Goal: Transaction & Acquisition: Purchase product/service

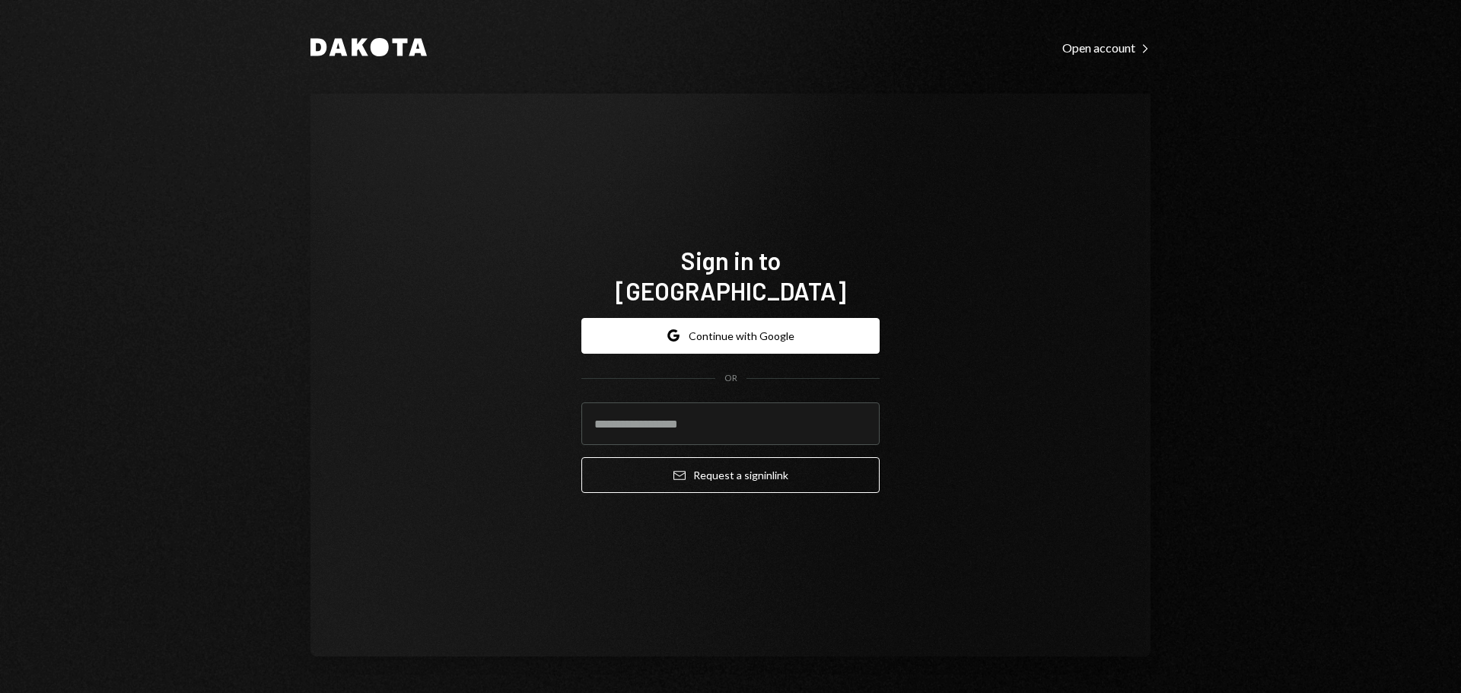
type input "**********"
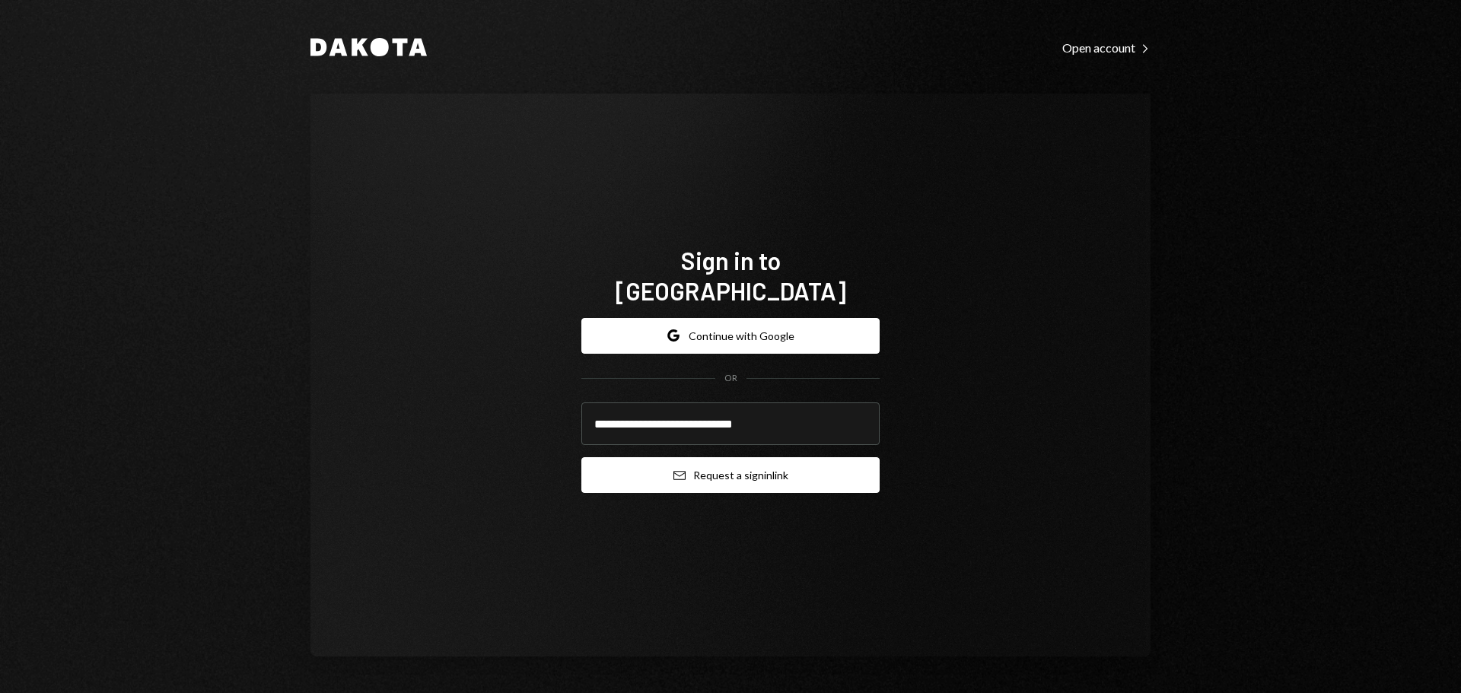
click at [660, 462] on button "Email Request a sign in link" at bounding box center [730, 475] width 298 height 36
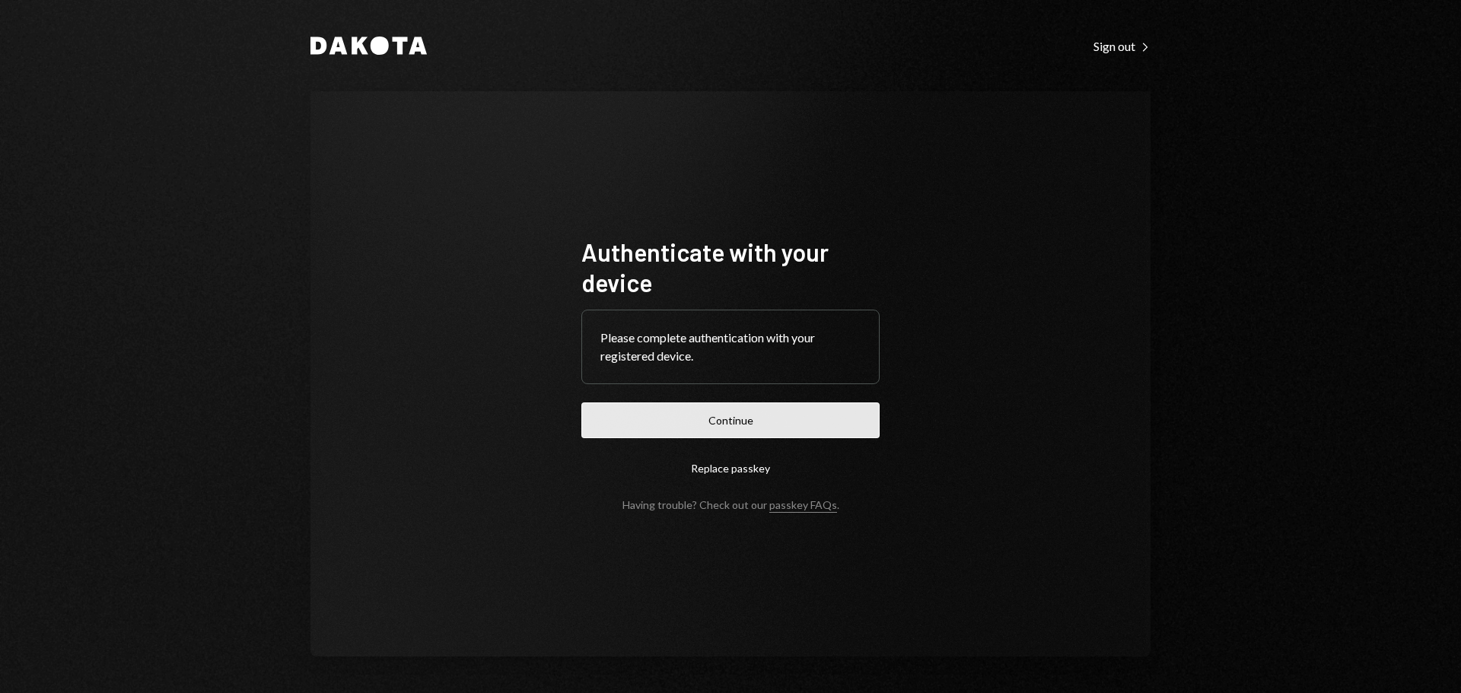
click at [820, 434] on button "Continue" at bounding box center [730, 420] width 298 height 36
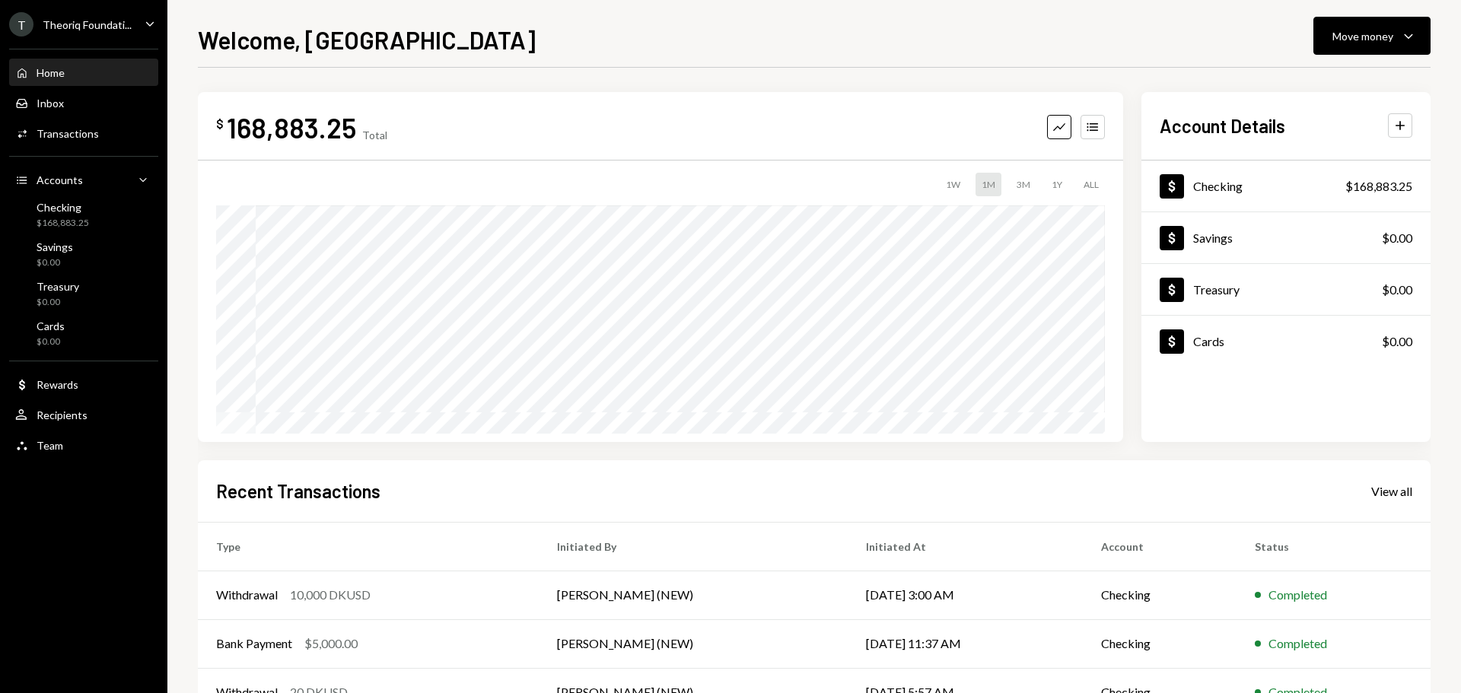
click at [132, 30] on div "T Theoriq Foundati... Caret Down" at bounding box center [83, 24] width 167 height 24
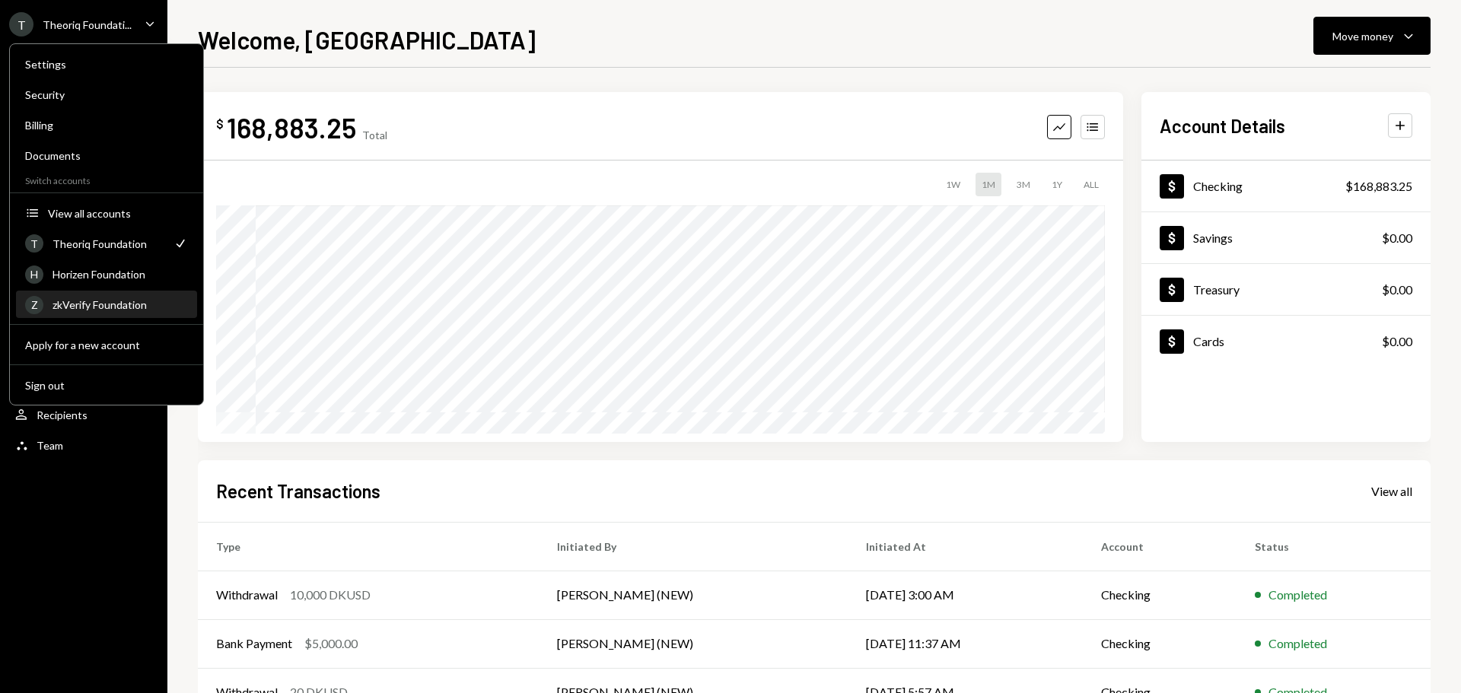
click at [96, 306] on div "zkVerify Foundation" at bounding box center [119, 304] width 135 height 13
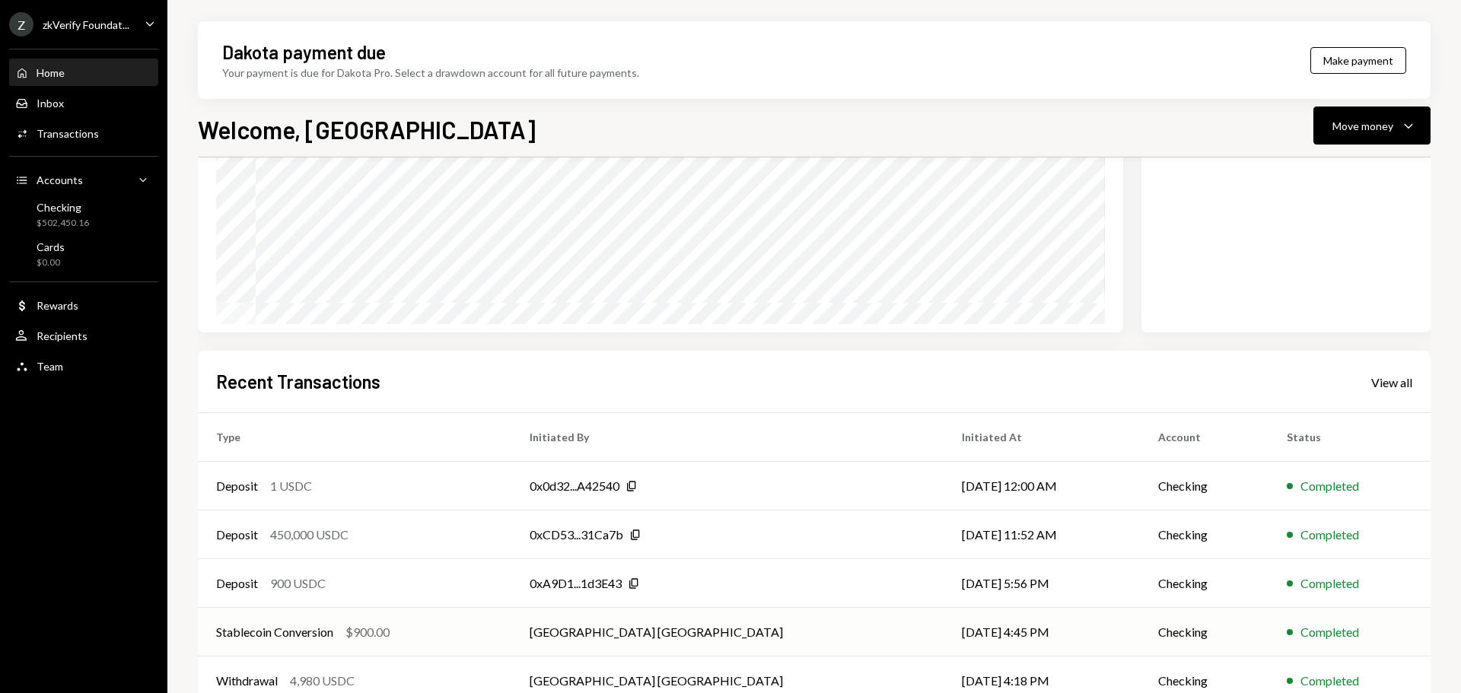
scroll to position [224, 0]
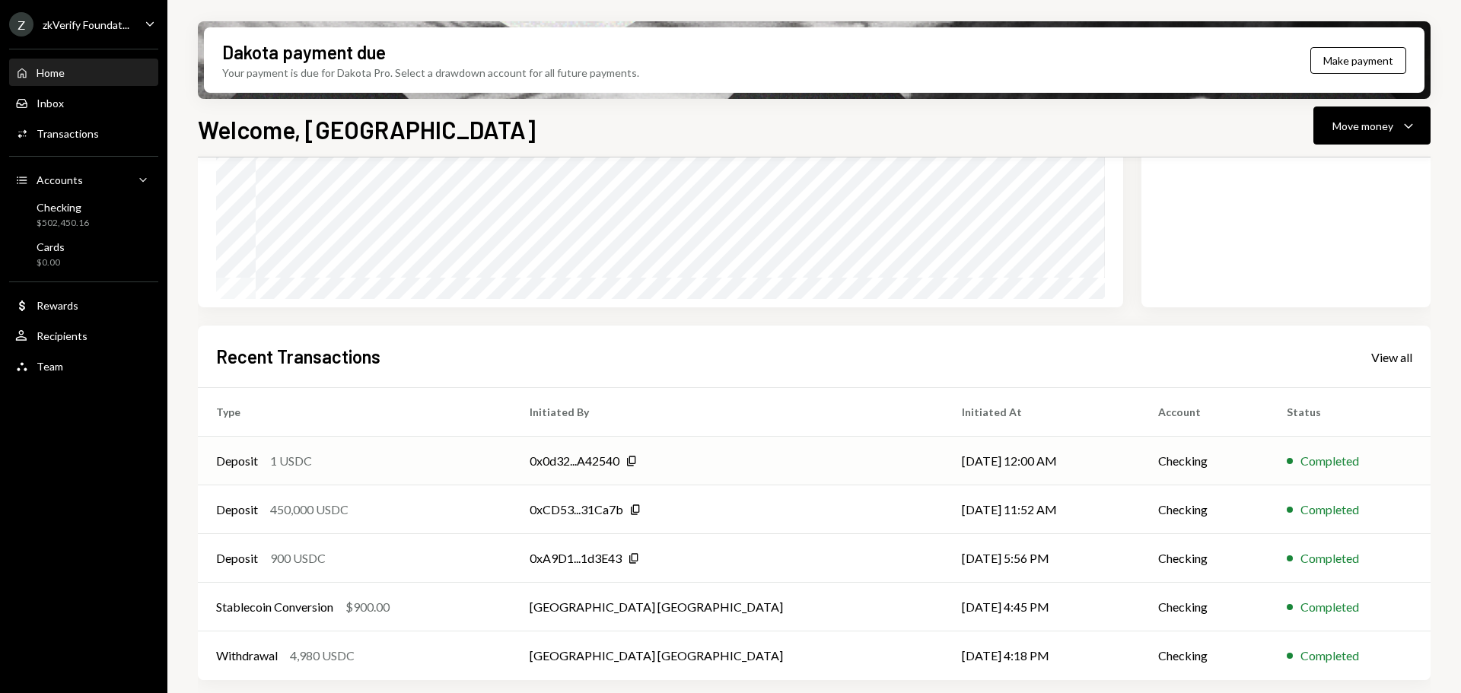
click at [288, 466] on div "1 USDC" at bounding box center [291, 461] width 42 height 18
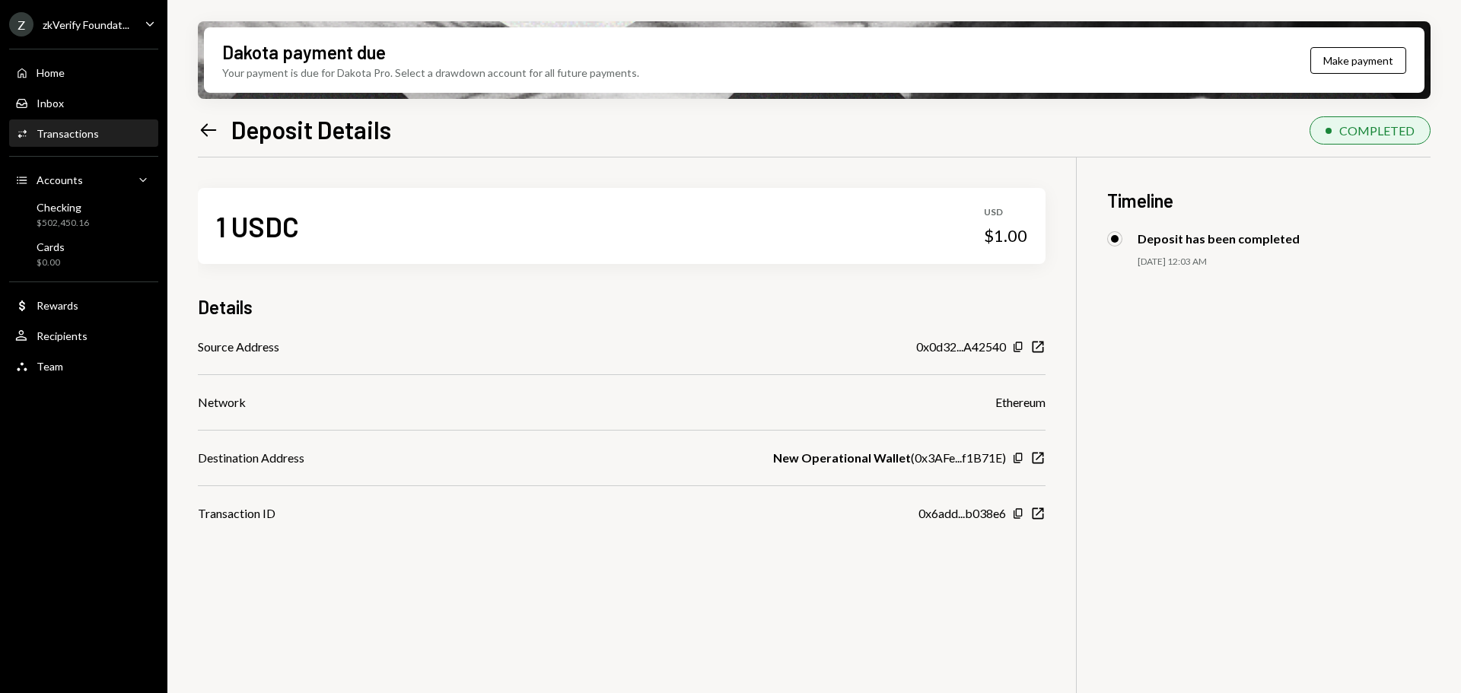
click at [211, 128] on icon "Left Arrow" at bounding box center [208, 129] width 21 height 21
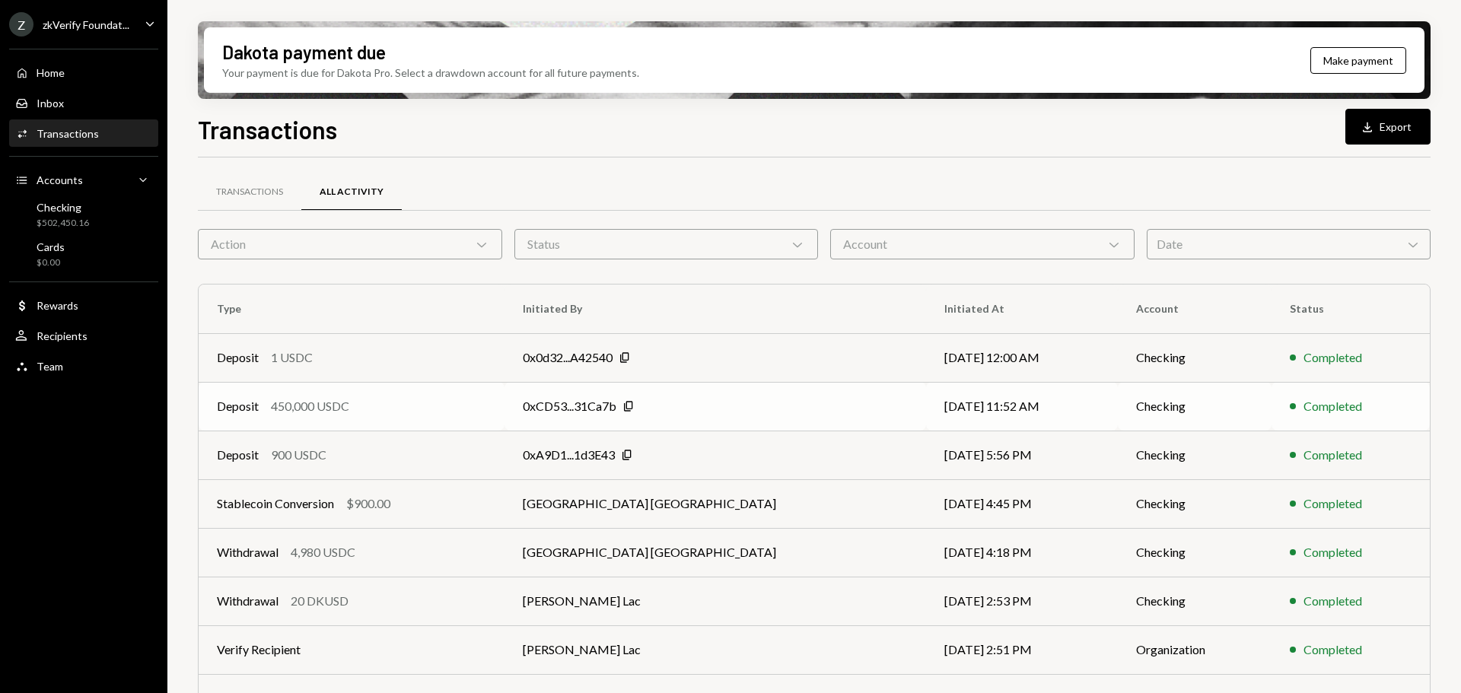
click at [364, 407] on div "Deposit 450,000 USDC" at bounding box center [351, 406] width 269 height 18
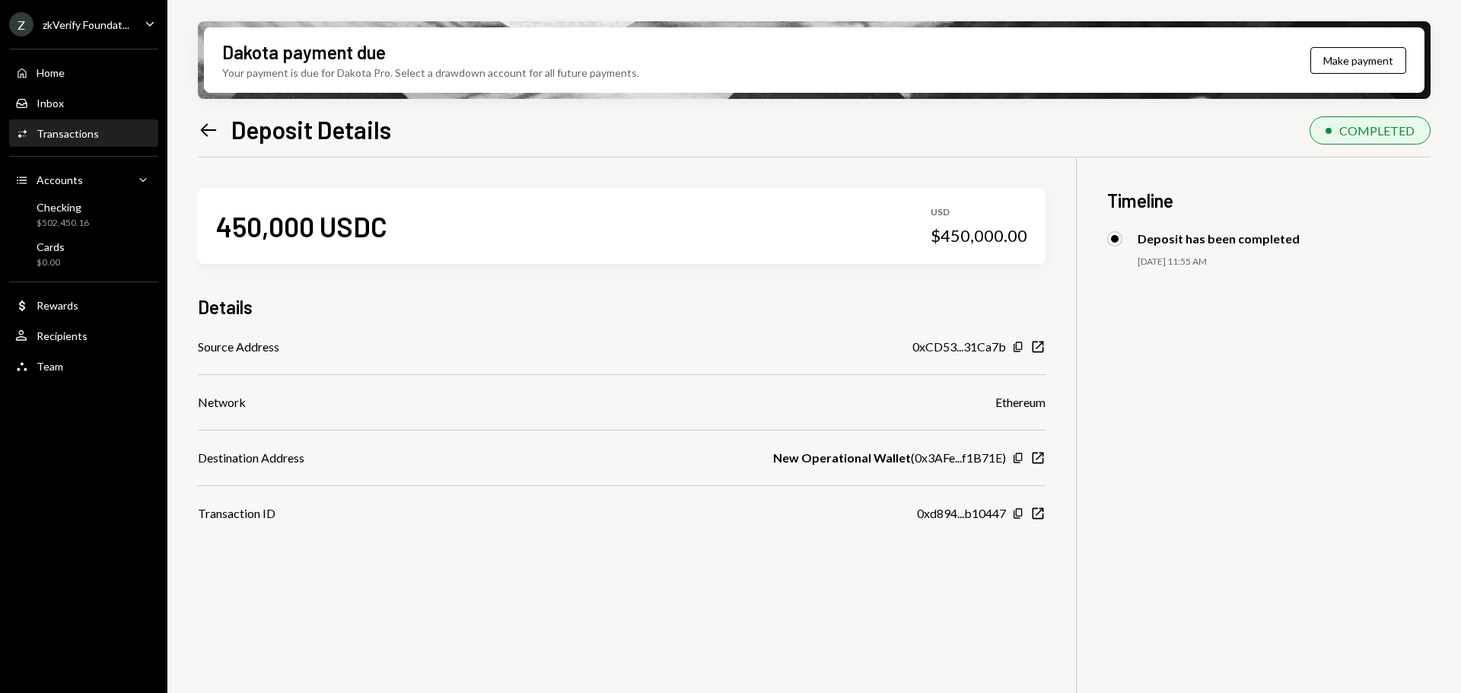
click at [215, 136] on icon "Left Arrow" at bounding box center [208, 129] width 21 height 21
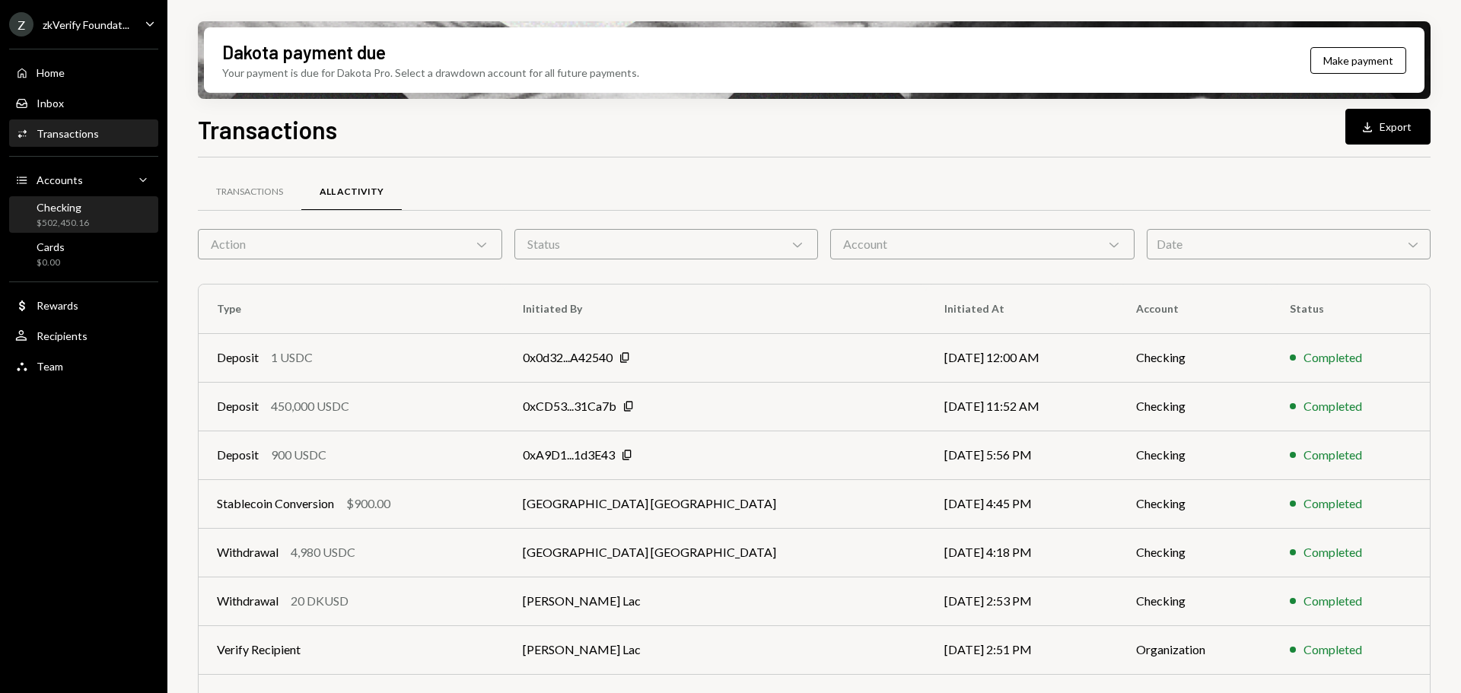
click at [84, 223] on div "$502,450.16" at bounding box center [63, 223] width 52 height 13
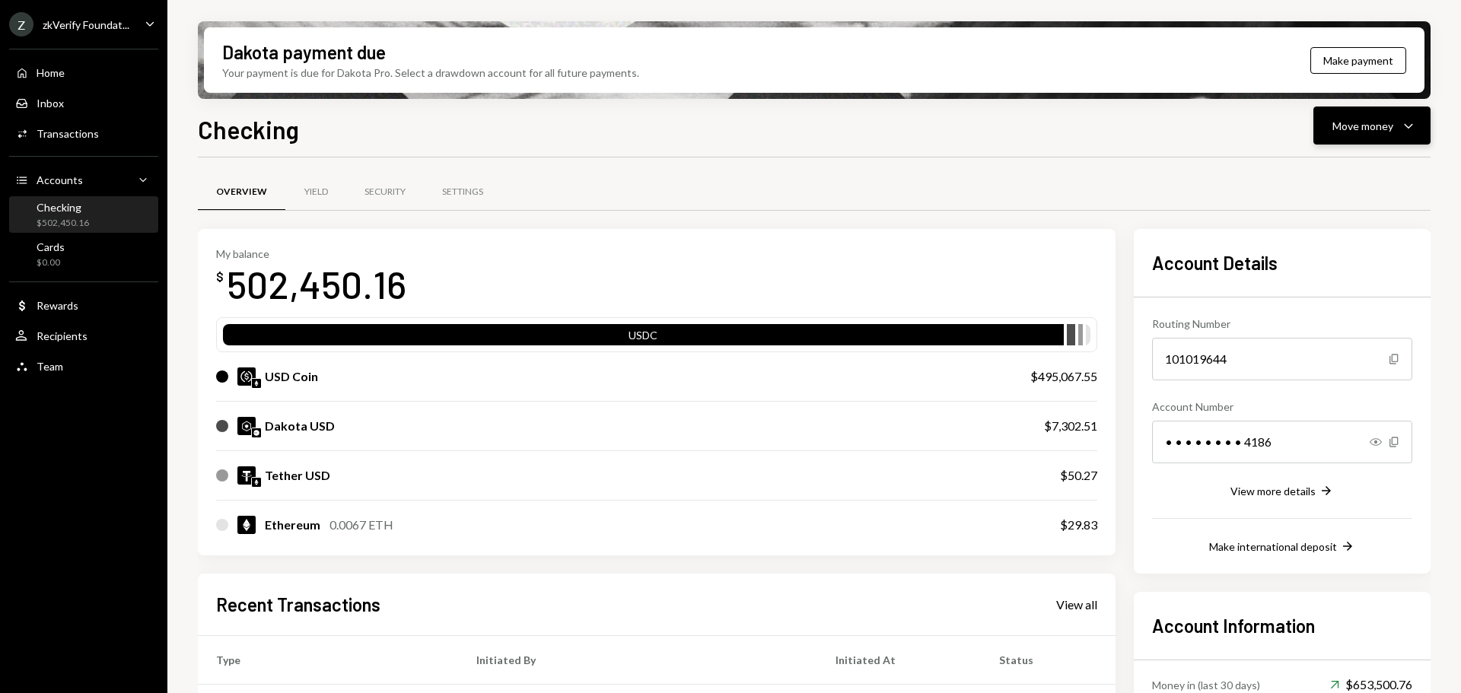
click at [1343, 130] on div "Move money" at bounding box center [1362, 126] width 61 height 16
click at [1343, 164] on div "Send" at bounding box center [1359, 172] width 111 height 16
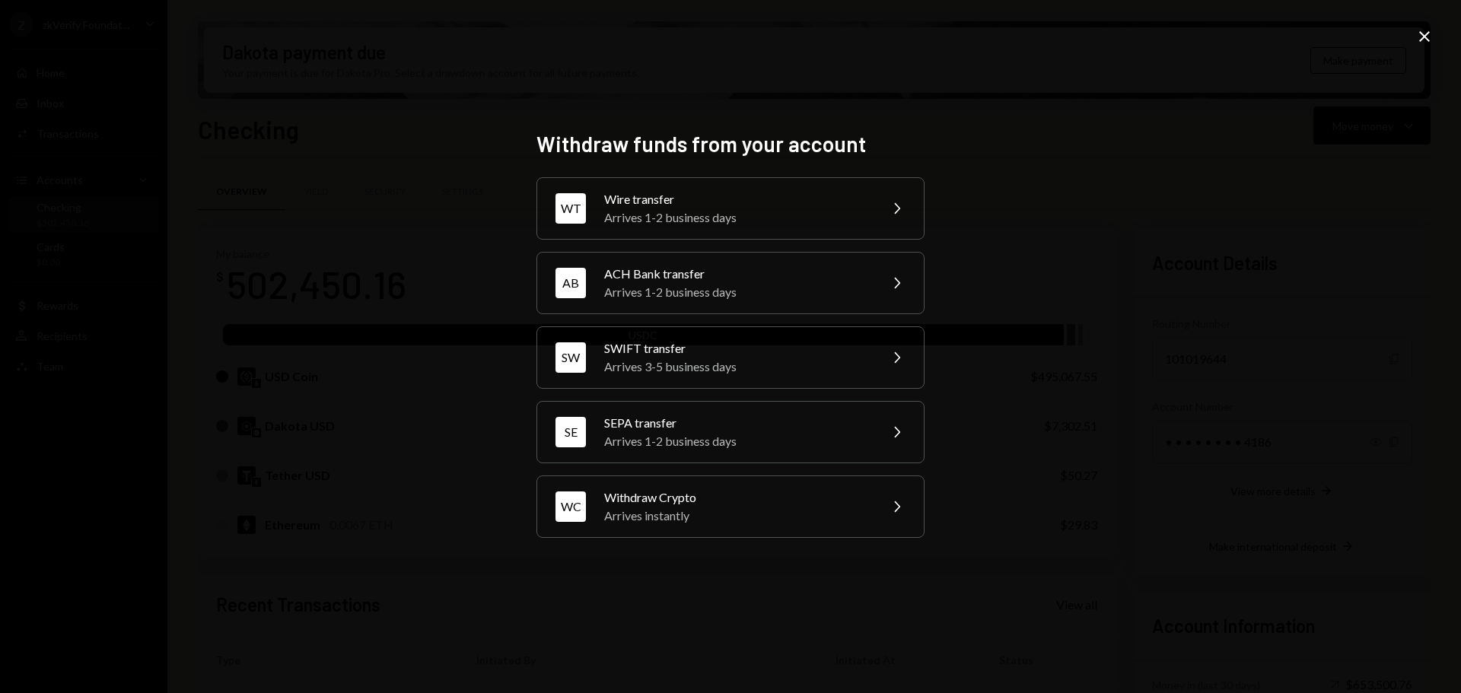
click at [1414, 44] on div "Withdraw funds from your account WT Wire transfer Arrives 1-2 business days Che…" at bounding box center [730, 346] width 1461 height 693
click at [1429, 34] on icon "Close" at bounding box center [1424, 36] width 18 height 18
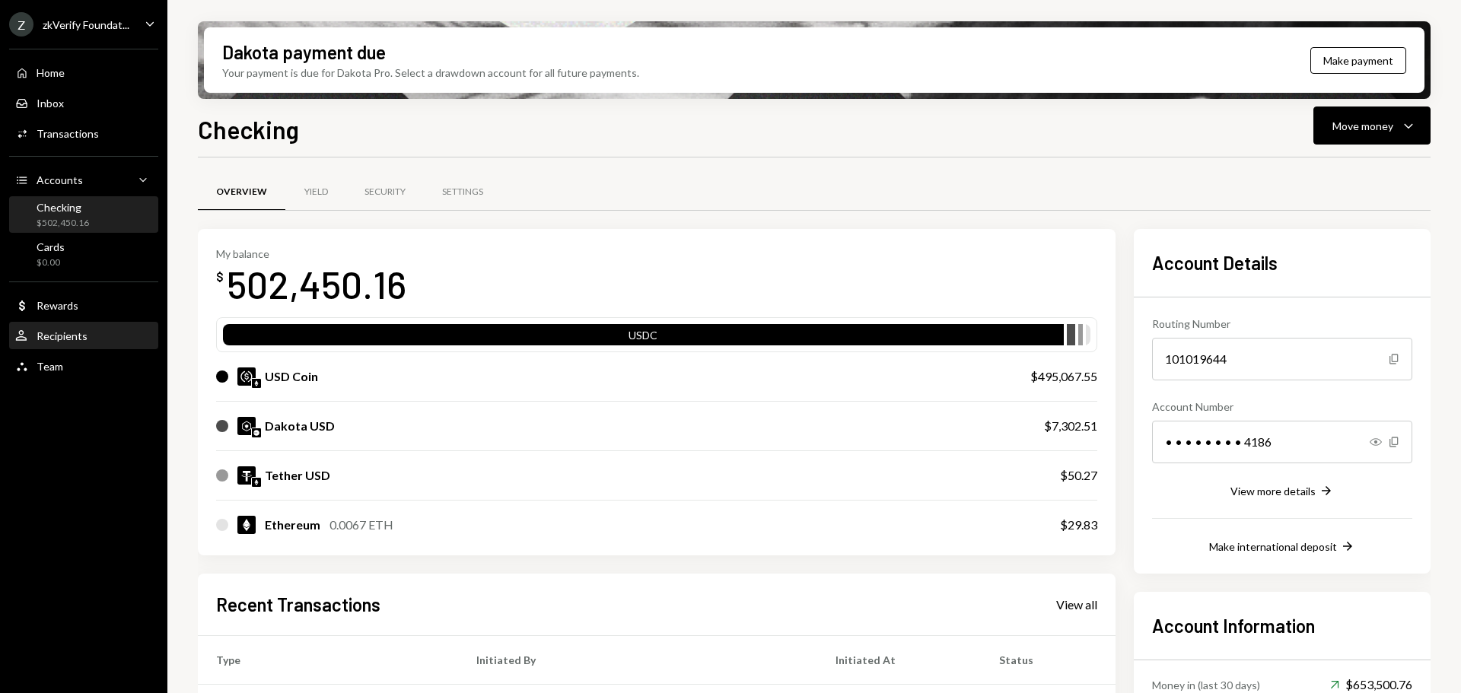
click at [76, 339] on div "Recipients" at bounding box center [62, 335] width 51 height 13
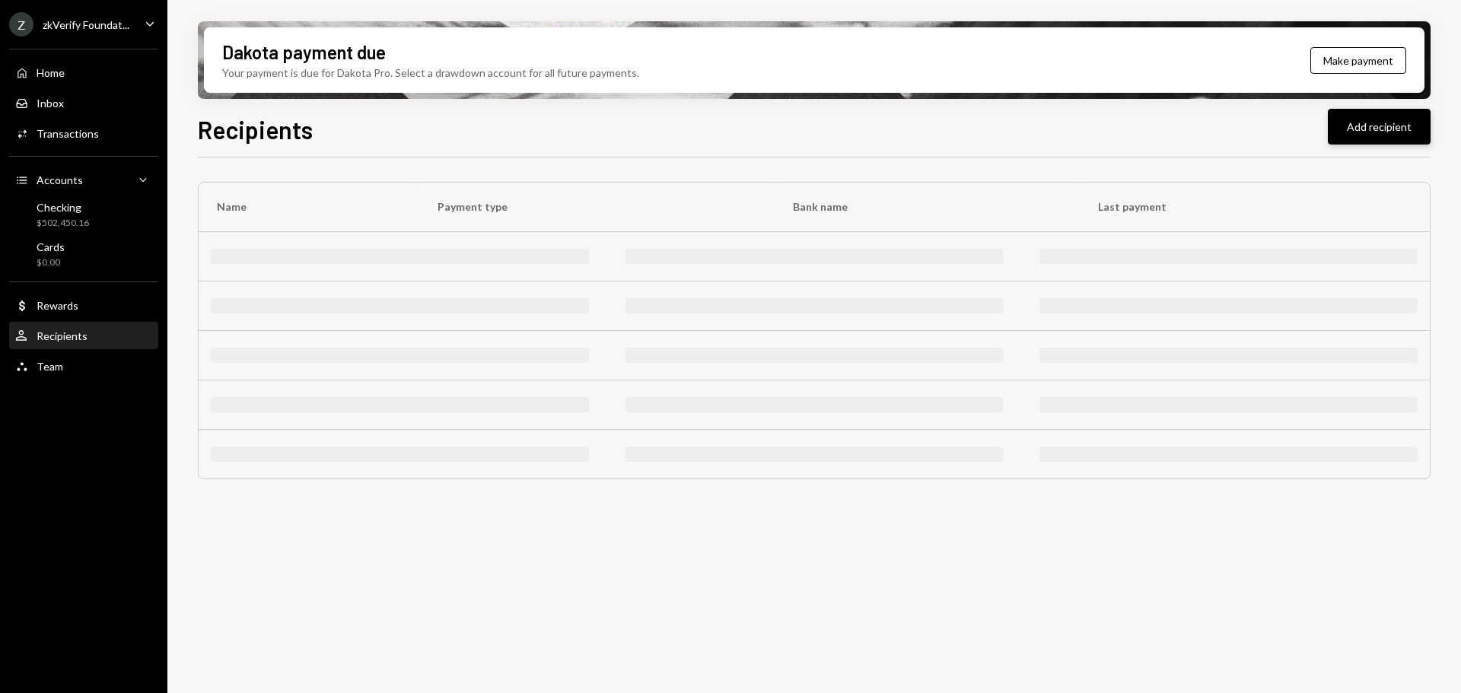
click at [1355, 130] on button "Add recipient" at bounding box center [1378, 127] width 103 height 36
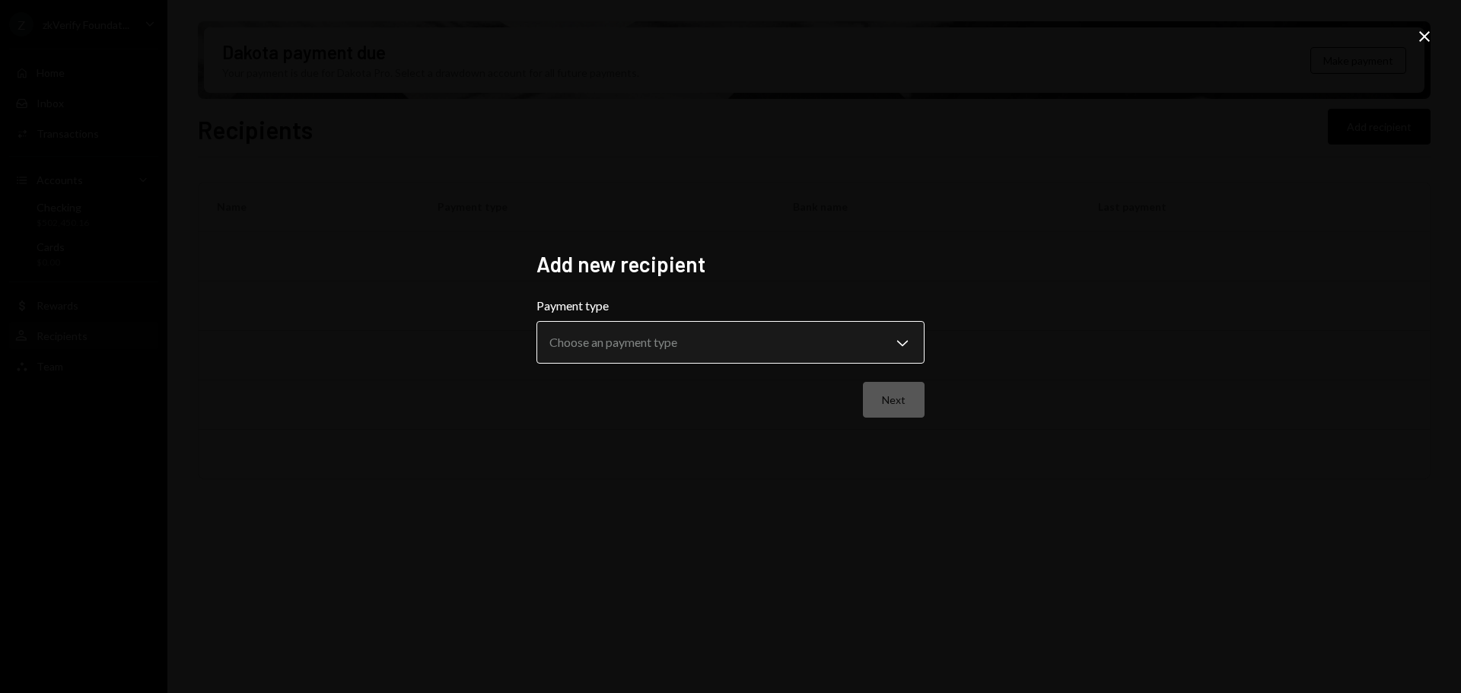
click at [592, 339] on body "**********" at bounding box center [730, 346] width 1461 height 693
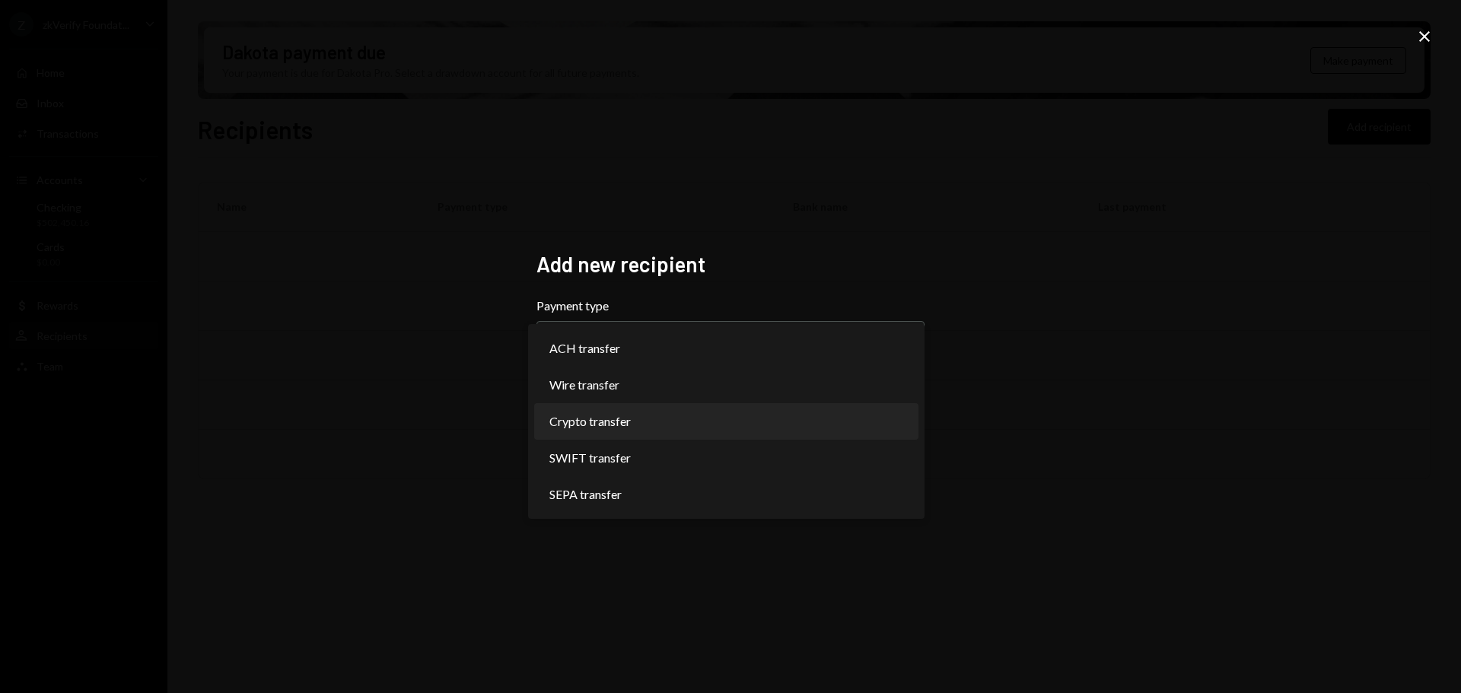
select select "******"
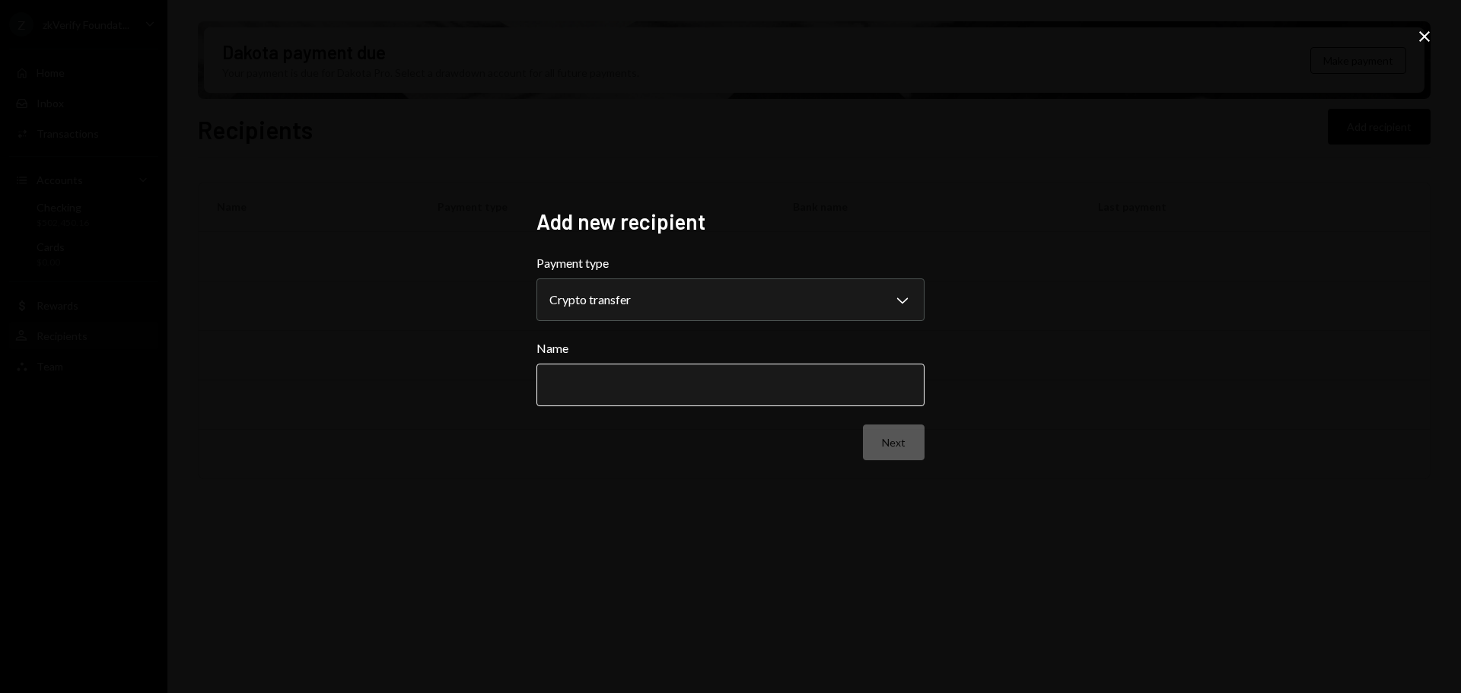
click at [600, 383] on input "Name" at bounding box center [730, 385] width 388 height 43
select select "******"
type input "**********"
click at [886, 454] on button "Next" at bounding box center [894, 442] width 62 height 36
click at [650, 300] on body "Z zkVerify Foundat... Caret Down Home Home Inbox Inbox Activities Transactions …" at bounding box center [730, 346] width 1461 height 693
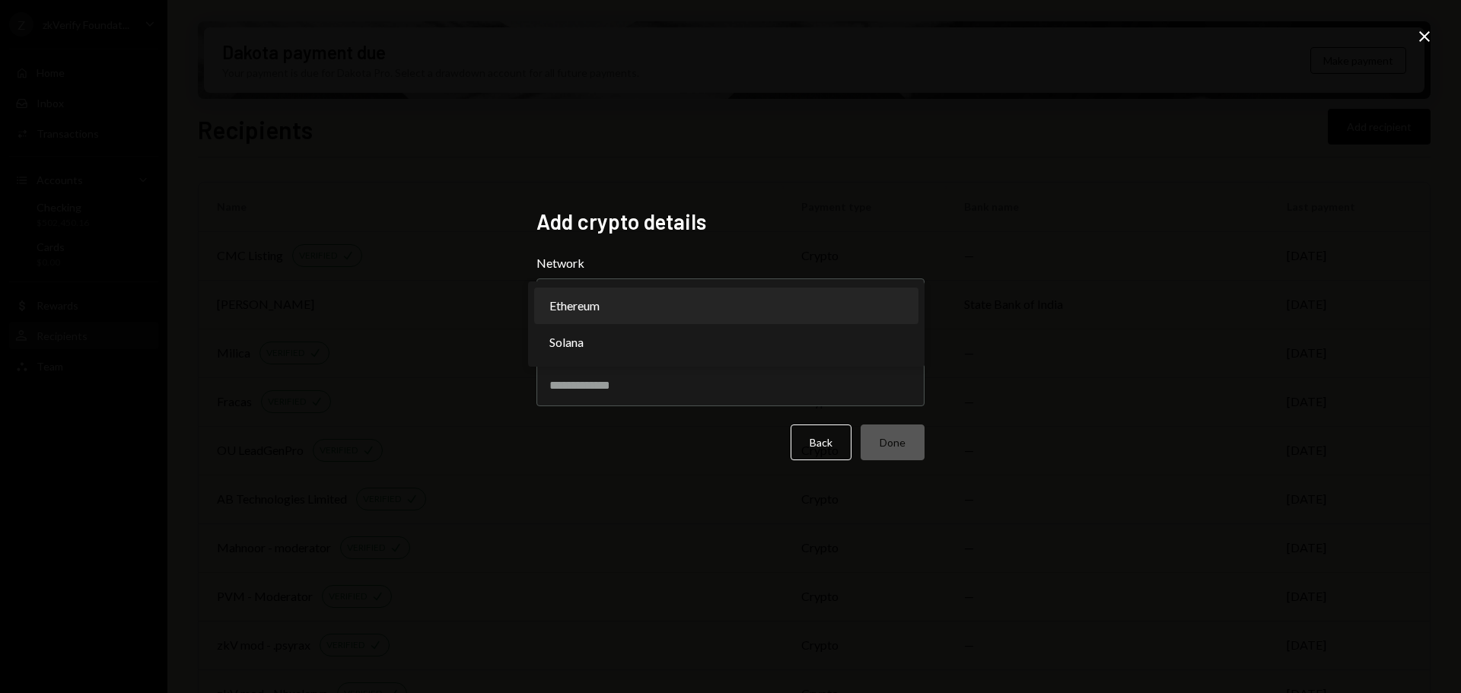
select select "**********"
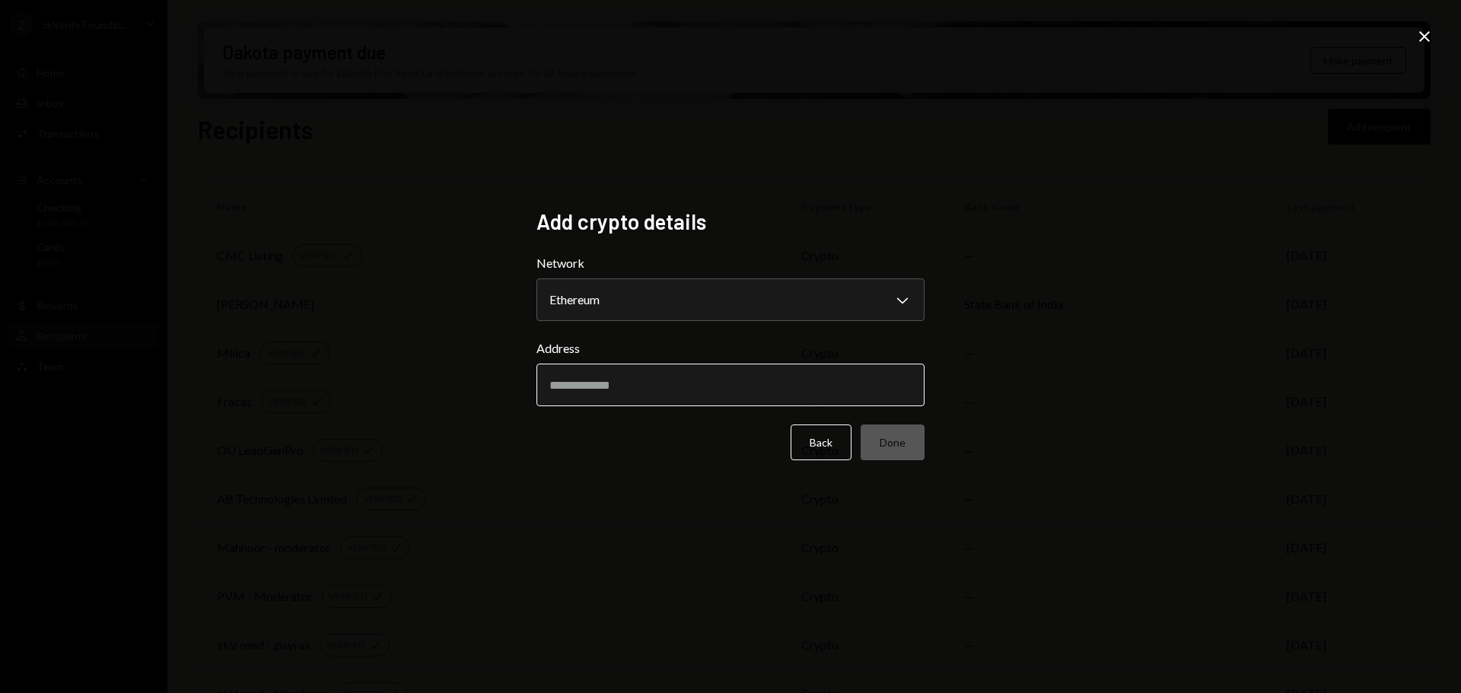
click at [601, 377] on input "Address" at bounding box center [730, 385] width 388 height 43
paste input "**********"
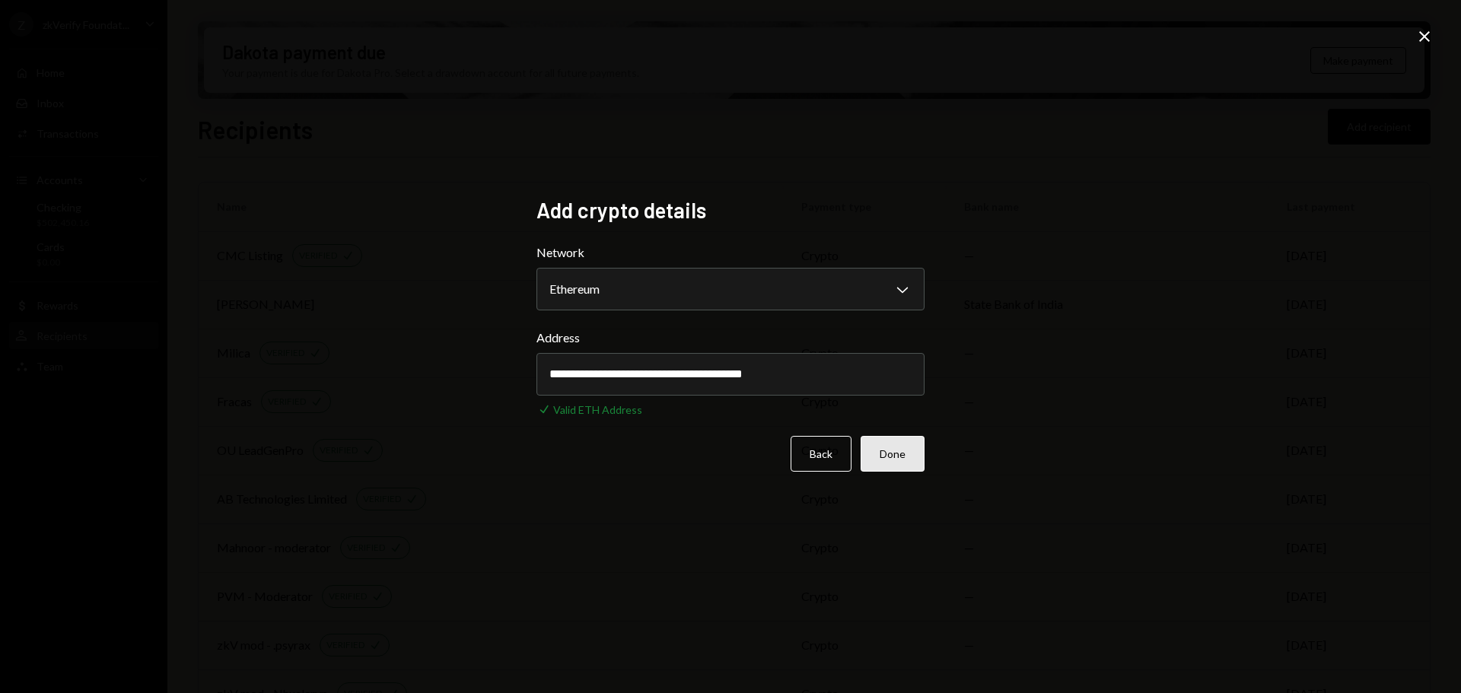
type input "**********"
click at [889, 461] on button "Done" at bounding box center [892, 454] width 64 height 36
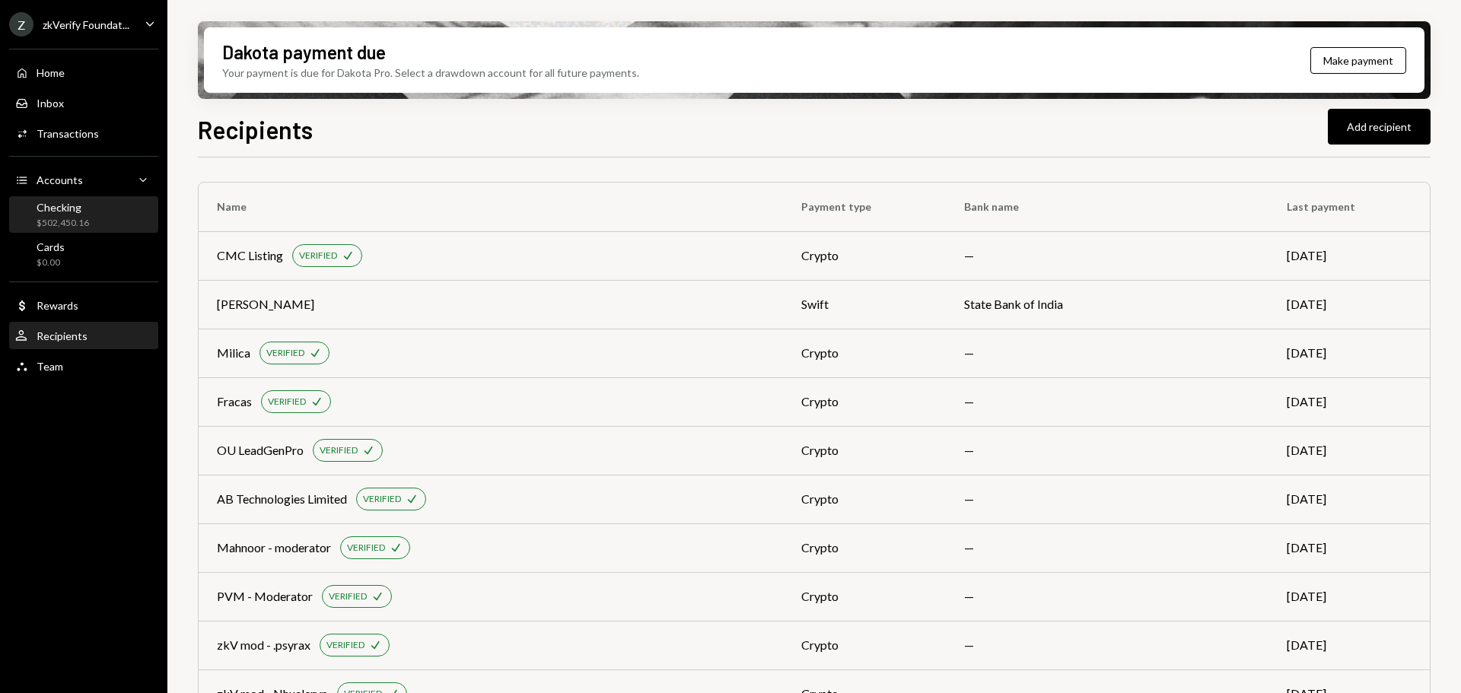
click at [93, 212] on div "Checking $502,450.16" at bounding box center [83, 215] width 137 height 29
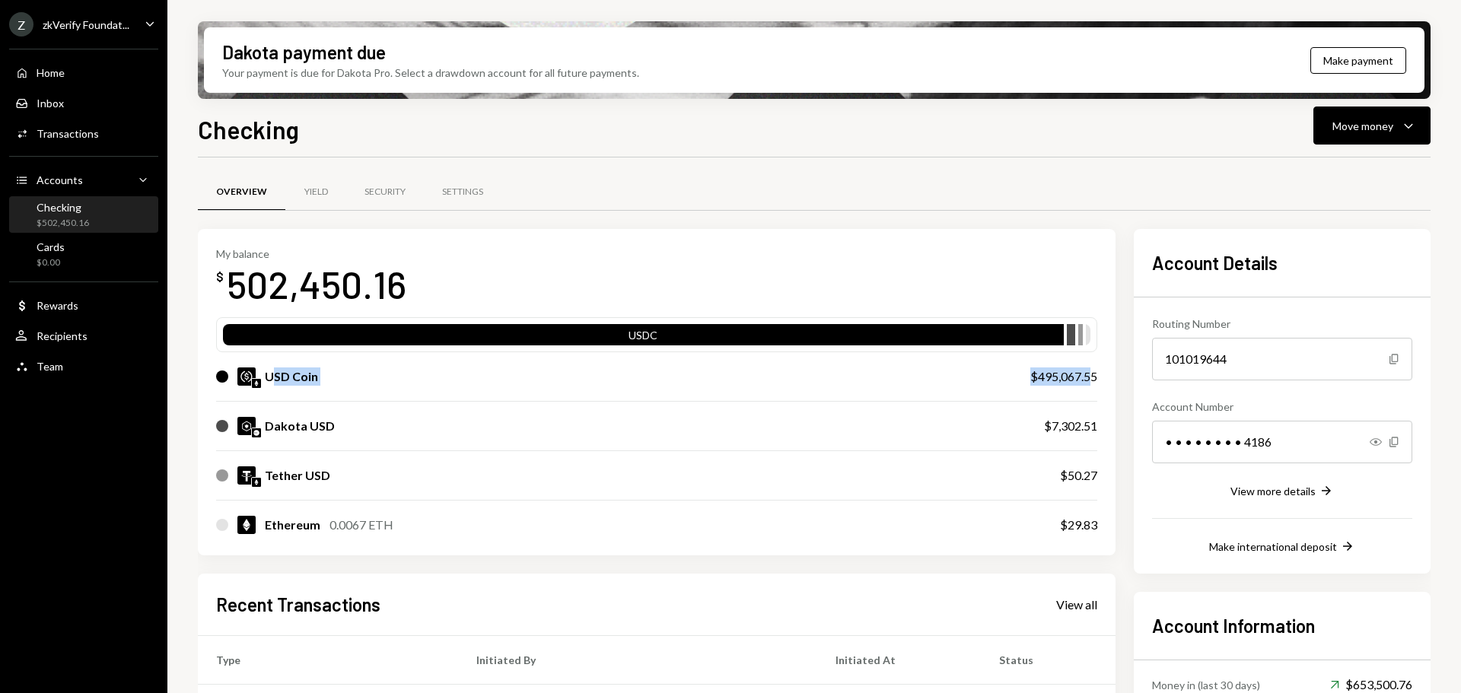
drag, startPoint x: 327, startPoint y: 377, endPoint x: 1093, endPoint y: 375, distance: 766.0
click at [1093, 375] on div "USD Coin $495,067.55" at bounding box center [656, 376] width 881 height 49
click at [1344, 131] on div "Move money" at bounding box center [1362, 126] width 61 height 16
click at [1301, 174] on div "Withdraw Send" at bounding box center [1348, 172] width 134 height 16
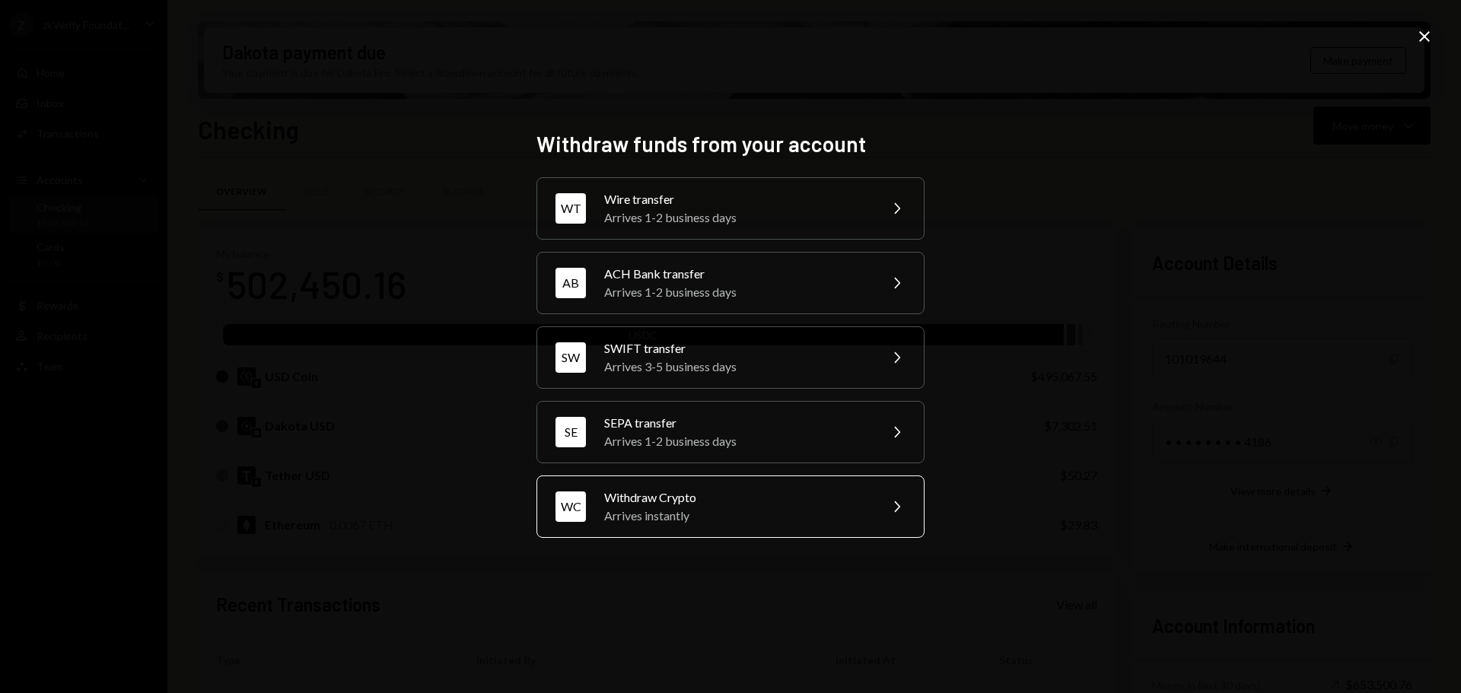
click at [618, 510] on div "Arrives instantly" at bounding box center [736, 516] width 265 height 18
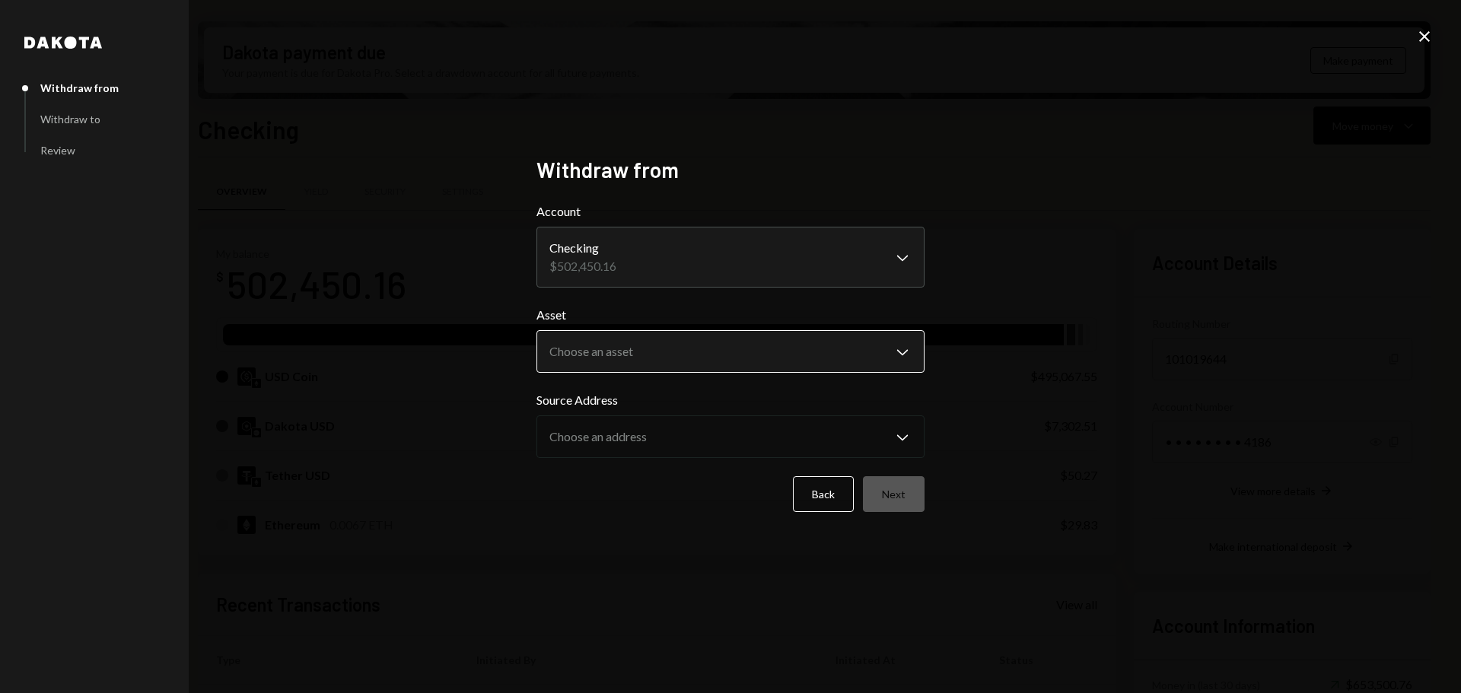
click at [628, 351] on body "Z zkVerify Foundat... Caret Down Home Home Inbox Inbox Activities Transactions …" at bounding box center [730, 346] width 1461 height 693
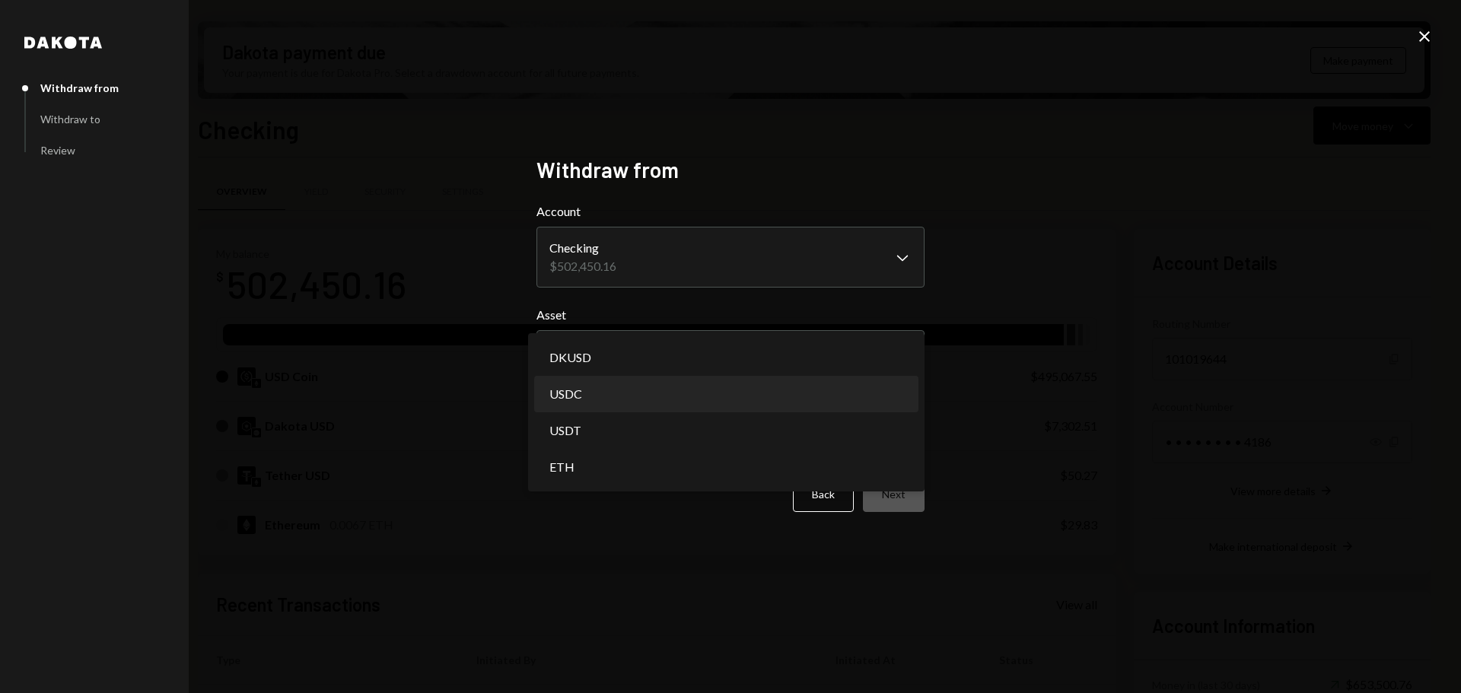
select select "****"
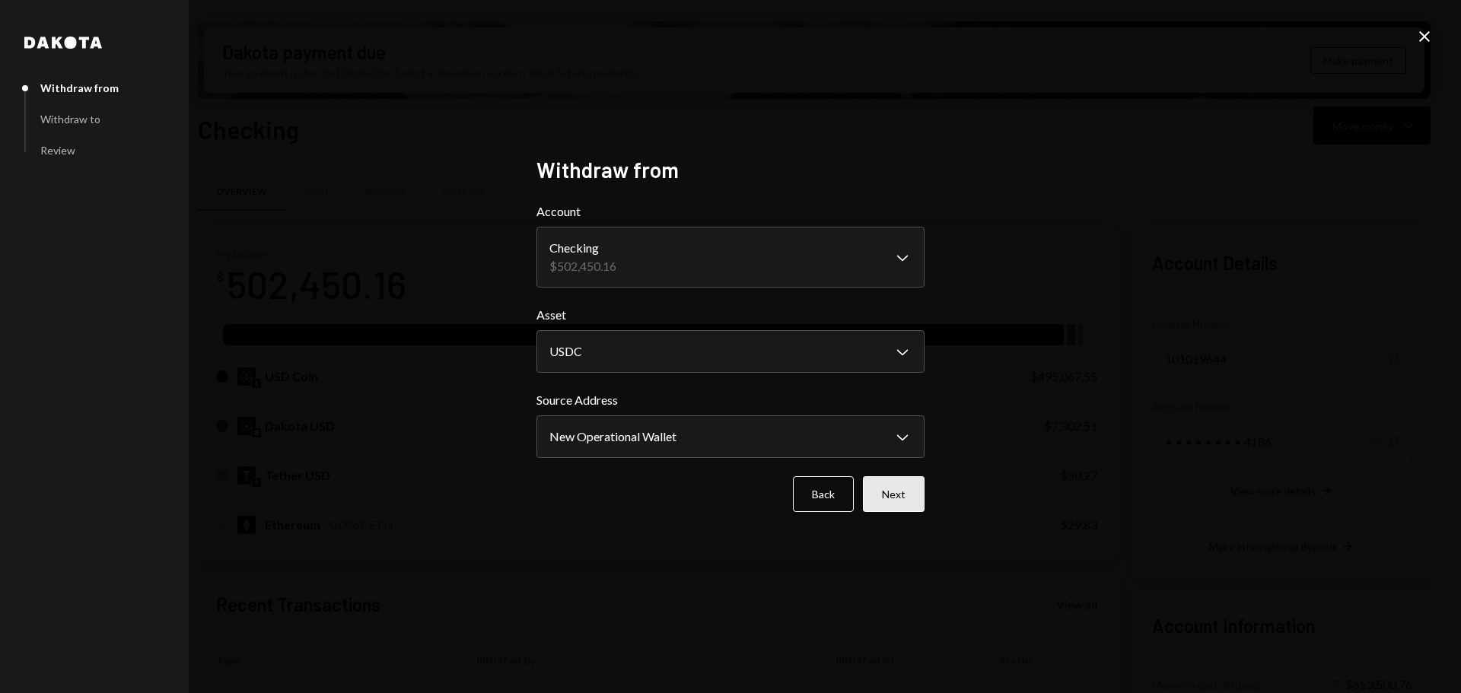
click at [908, 505] on button "Next" at bounding box center [894, 494] width 62 height 36
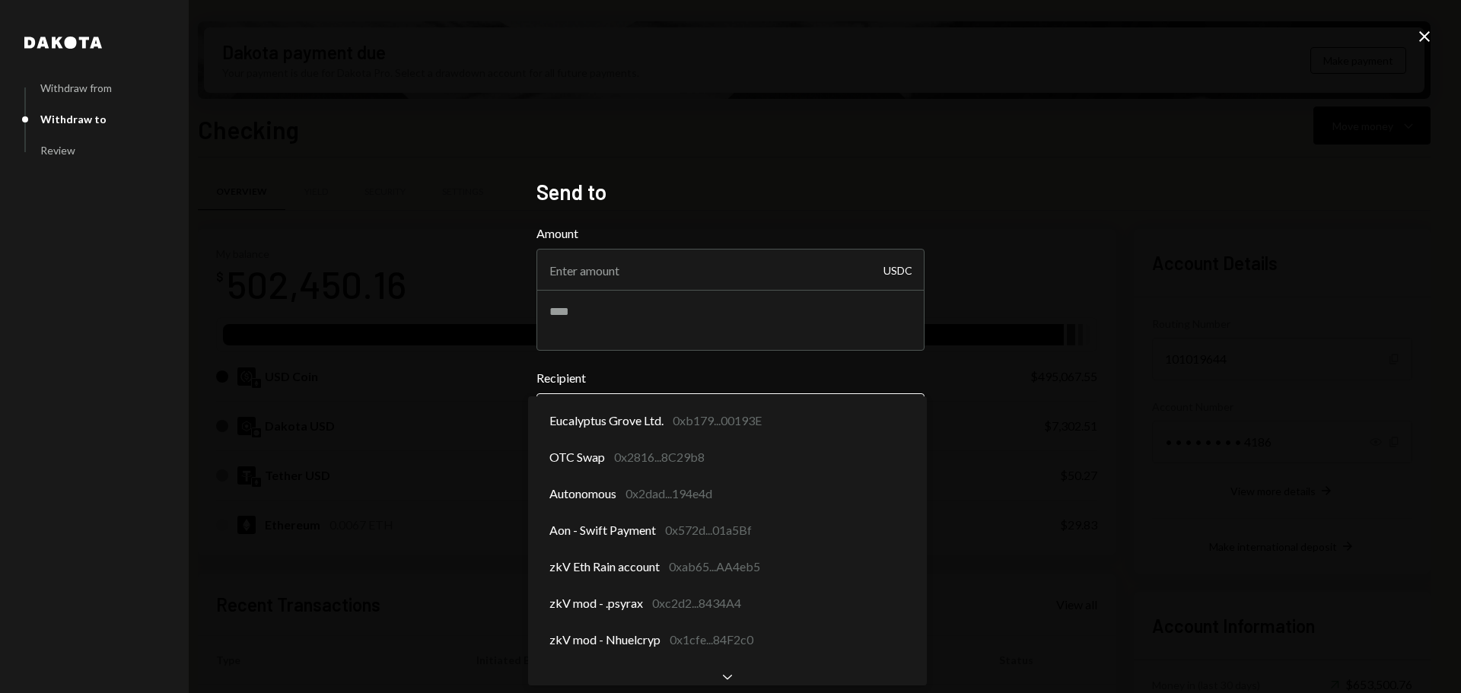
click at [646, 417] on body "Z zkVerify Foundat... Caret Down Home Home Inbox Inbox Activities Transactions …" at bounding box center [730, 346] width 1461 height 693
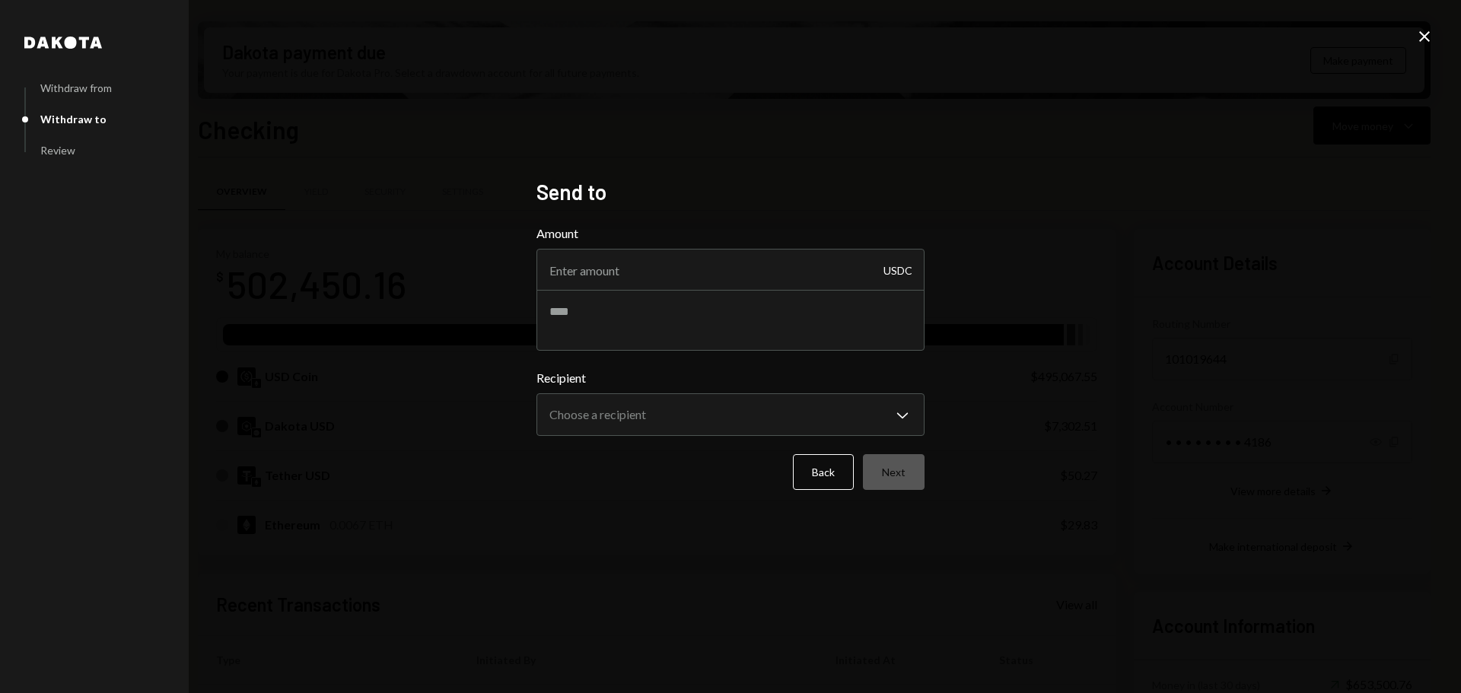
click at [408, 394] on div "**********" at bounding box center [730, 346] width 1461 height 693
click at [841, 472] on button "Back" at bounding box center [823, 472] width 61 height 36
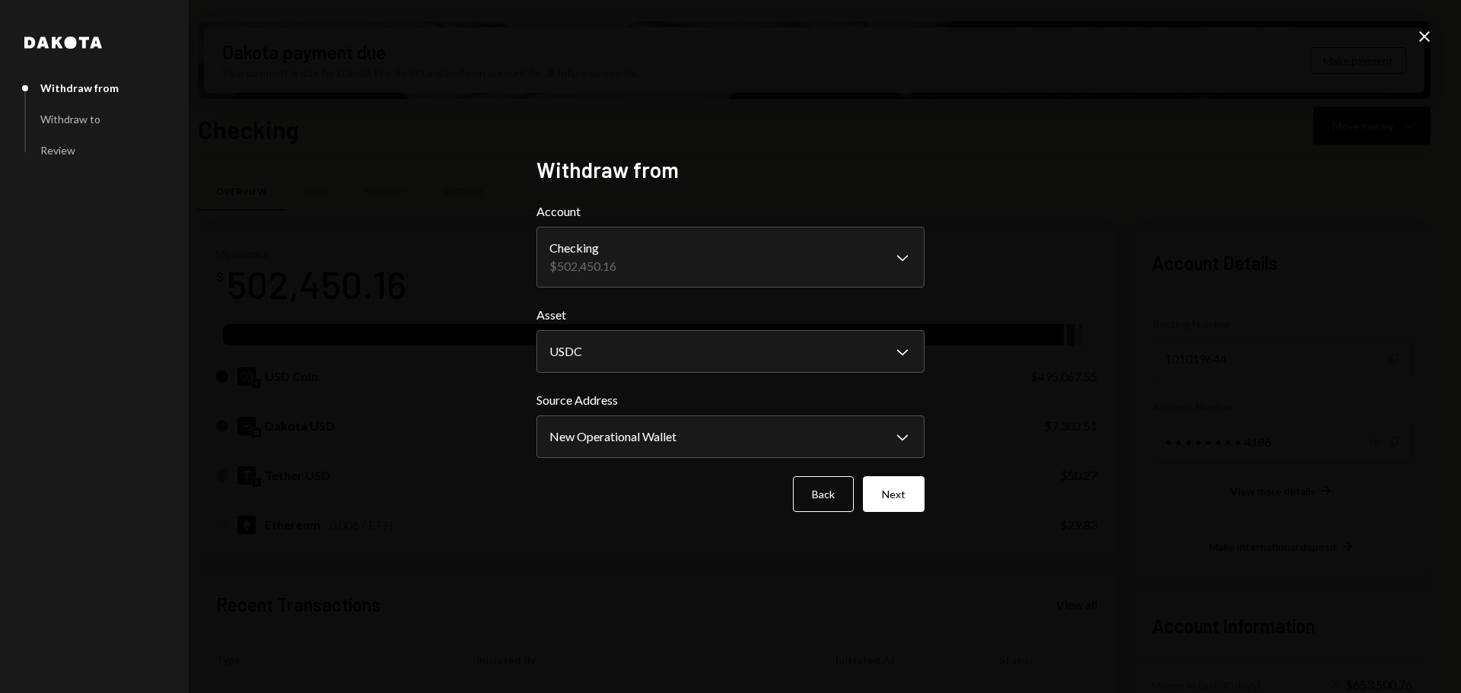
click at [1419, 34] on icon "Close" at bounding box center [1424, 36] width 18 height 18
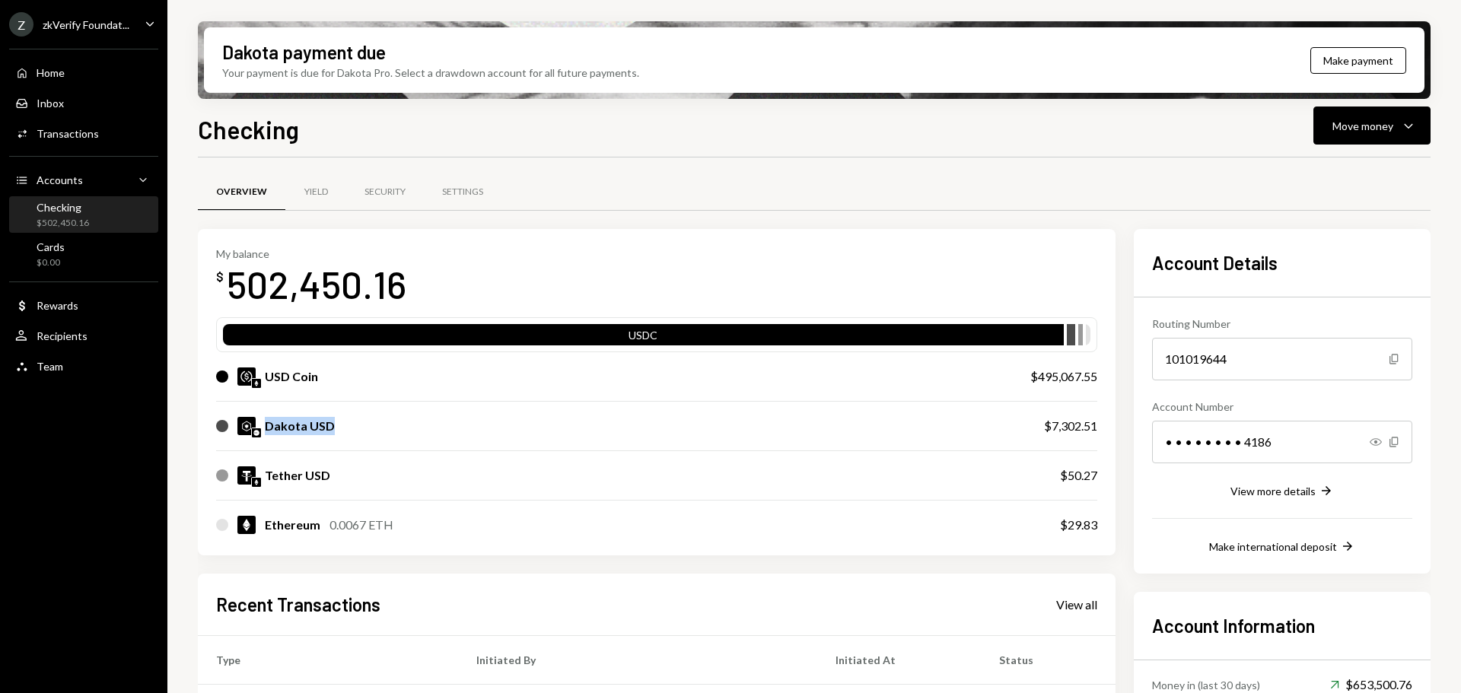
drag, startPoint x: 260, startPoint y: 418, endPoint x: 337, endPoint y: 426, distance: 77.2
click at [337, 426] on div "Dakota USD" at bounding box center [614, 426] width 797 height 18
click at [1349, 132] on div "Move money" at bounding box center [1362, 126] width 61 height 16
click at [1323, 297] on div "Swap Swap stablecoins" at bounding box center [1348, 287] width 152 height 34
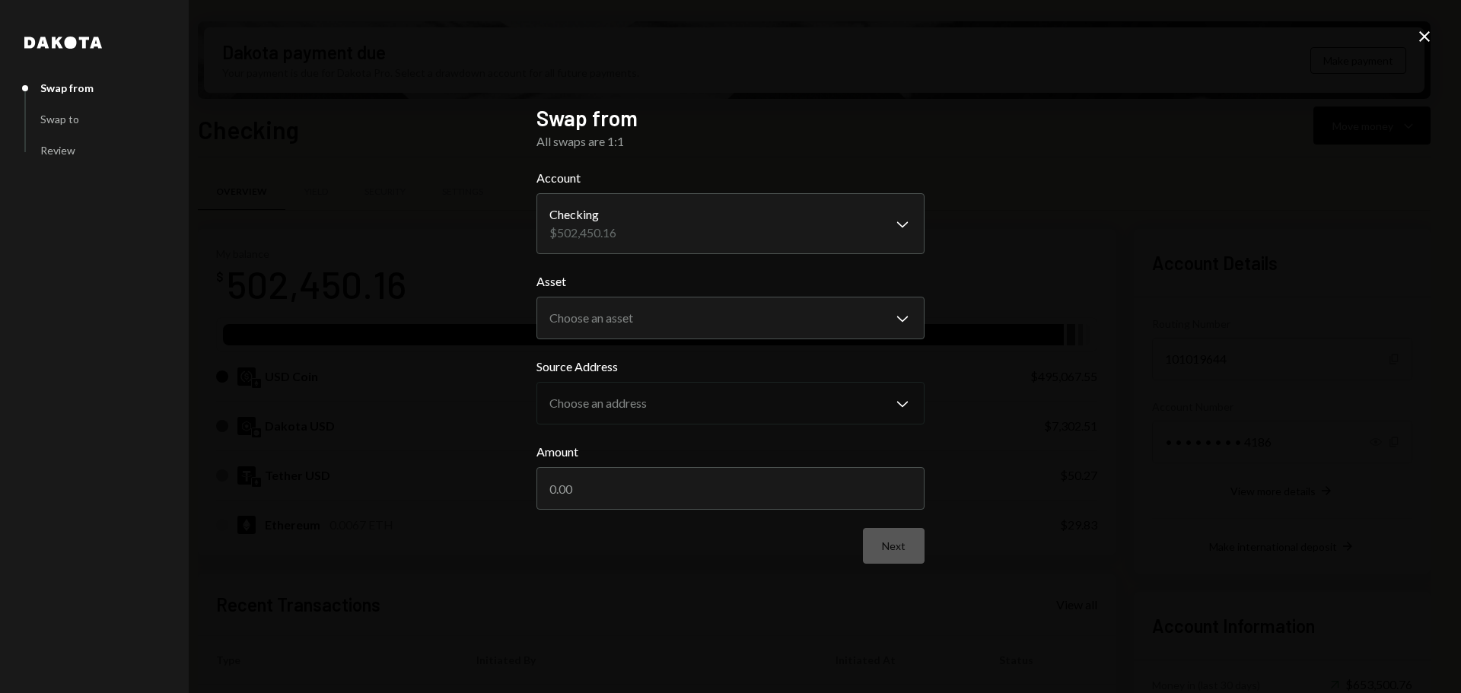
click at [1429, 30] on icon "Close" at bounding box center [1424, 36] width 18 height 18
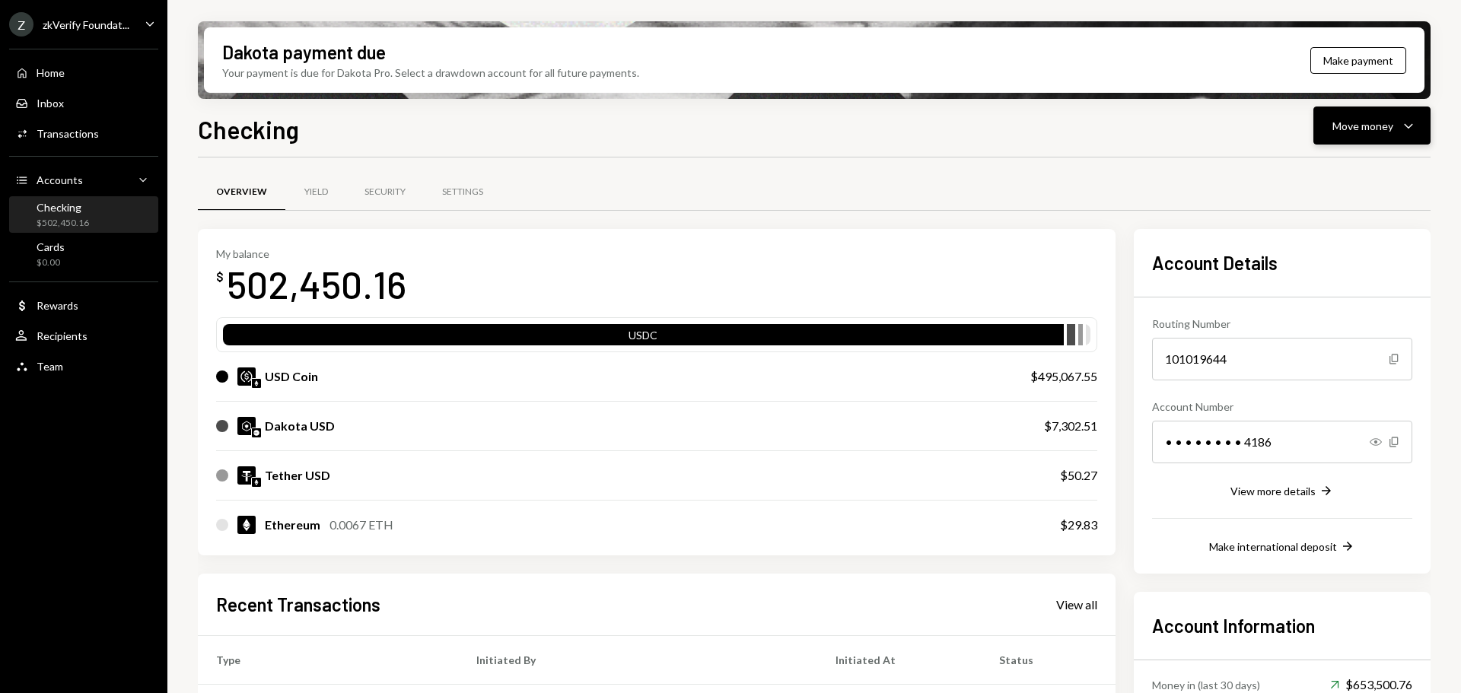
click at [1337, 125] on div "Move money" at bounding box center [1362, 126] width 61 height 16
click at [1330, 278] on div "Swap Swap stablecoins" at bounding box center [1348, 287] width 152 height 34
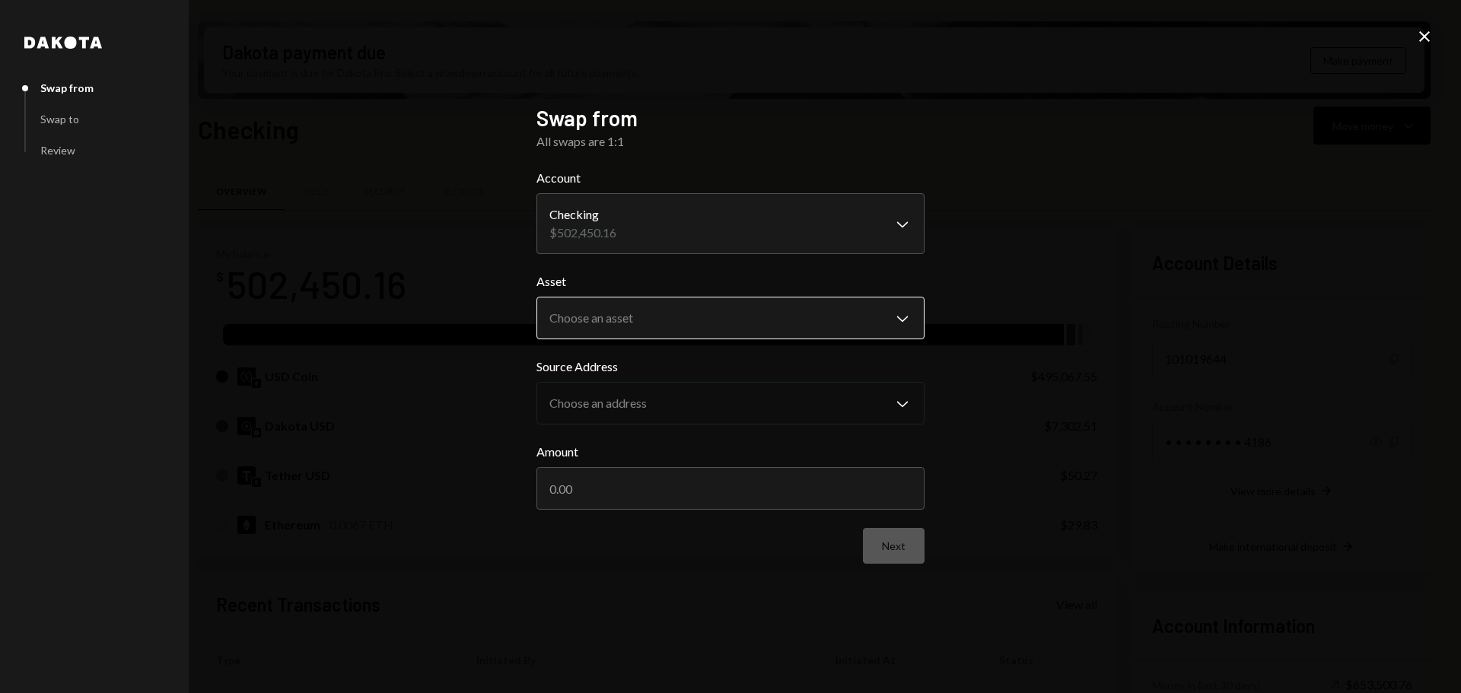
click at [629, 320] on body "Z zkVerify Foundat... Caret Down Home Home Inbox Inbox Activities Transactions …" at bounding box center [730, 346] width 1461 height 693
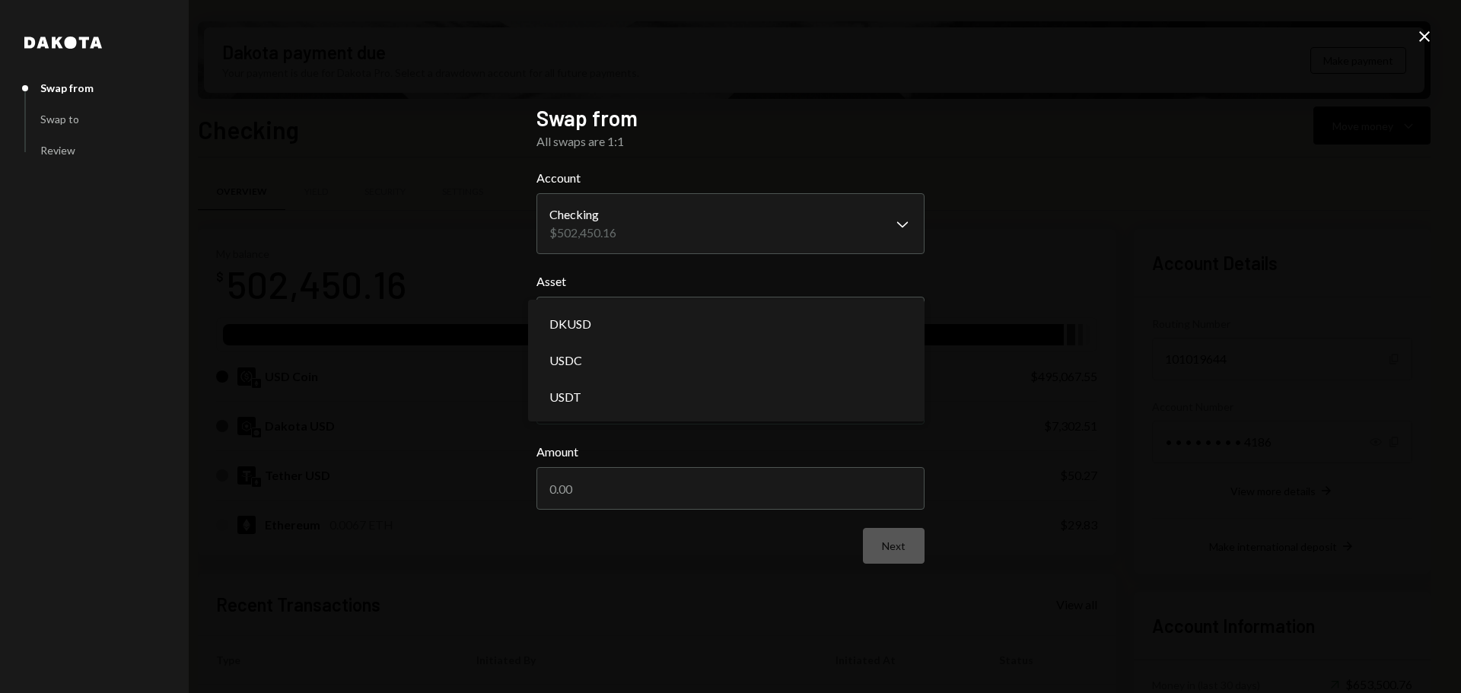
click at [1419, 34] on icon "Close" at bounding box center [1424, 36] width 18 height 18
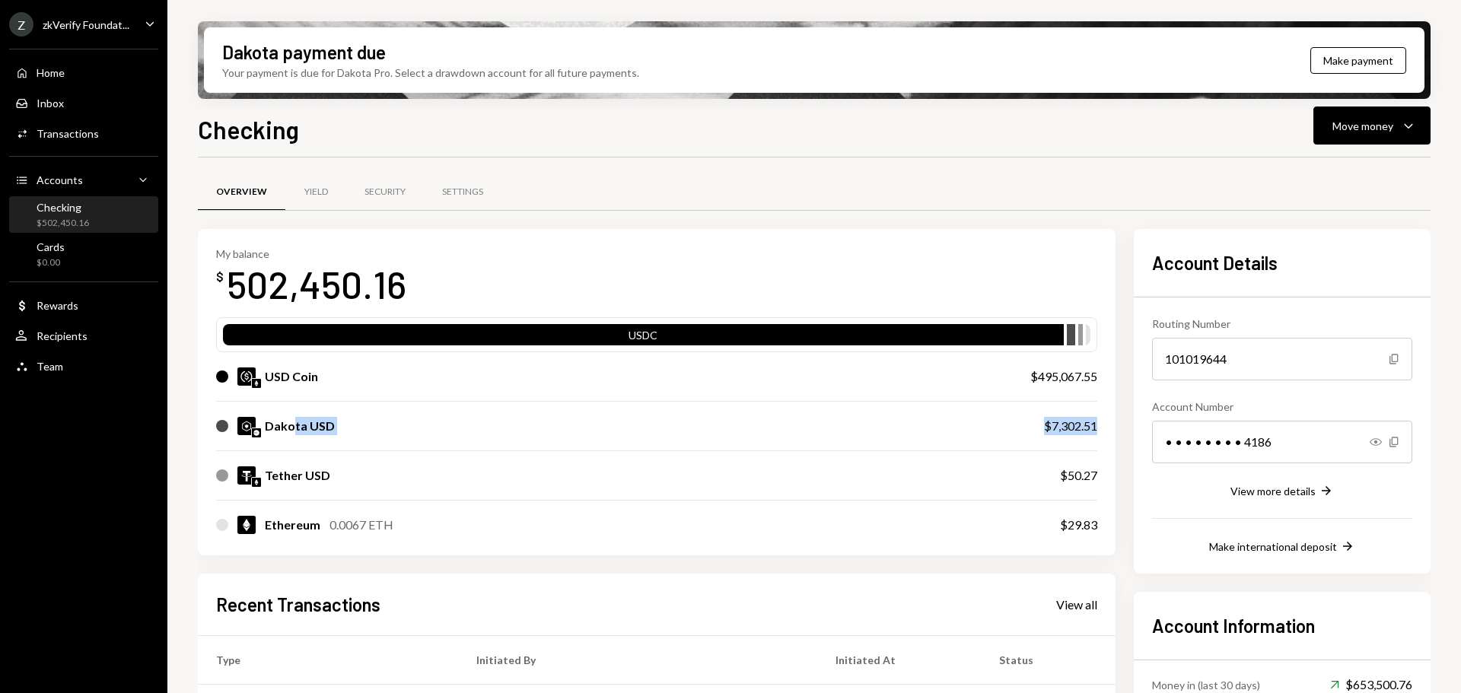
drag, startPoint x: 291, startPoint y: 419, endPoint x: 1124, endPoint y: 425, distance: 833.0
click at [1124, 425] on div "My balance $ 502,450.16 USDC USD Coin $495,067.55 Dakota USD $7,302.51 Tether U…" at bounding box center [814, 624] width 1232 height 791
click at [299, 428] on div "Dakota USD" at bounding box center [300, 426] width 70 height 18
click at [1363, 123] on div "Move money" at bounding box center [1362, 126] width 61 height 16
click at [1330, 169] on div "Send" at bounding box center [1359, 172] width 111 height 16
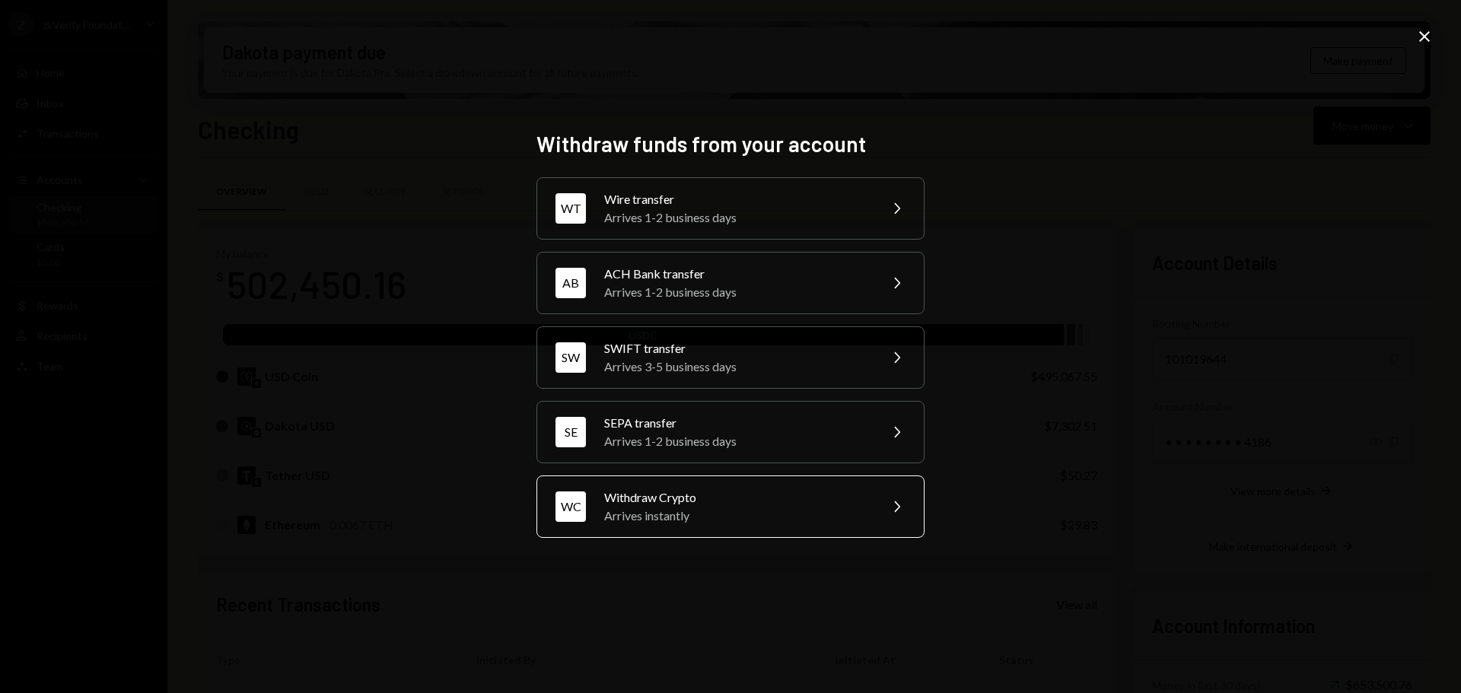
click at [684, 500] on div "Withdraw Crypto" at bounding box center [736, 497] width 265 height 18
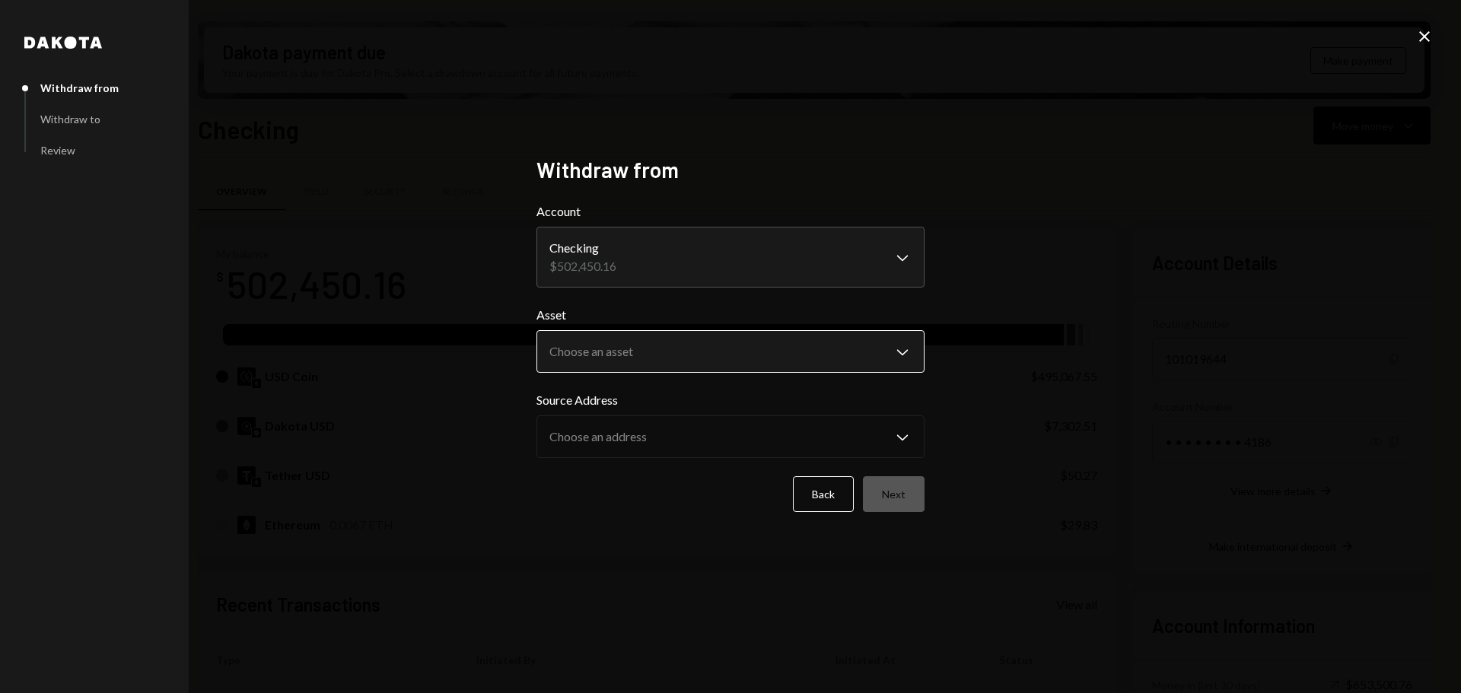
click at [664, 358] on body "Z zkVerify Foundat... Caret Down Home Home Inbox Inbox Activities Transactions …" at bounding box center [730, 346] width 1461 height 693
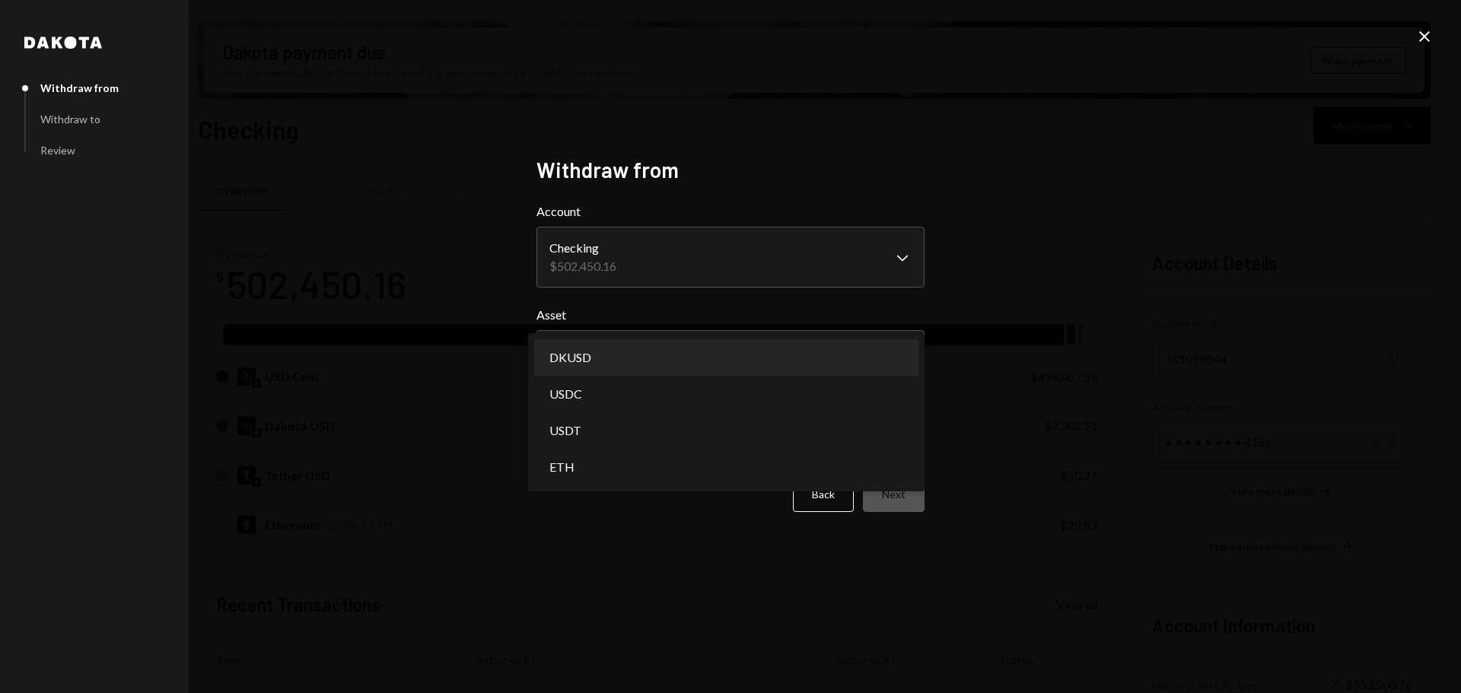
select select "*****"
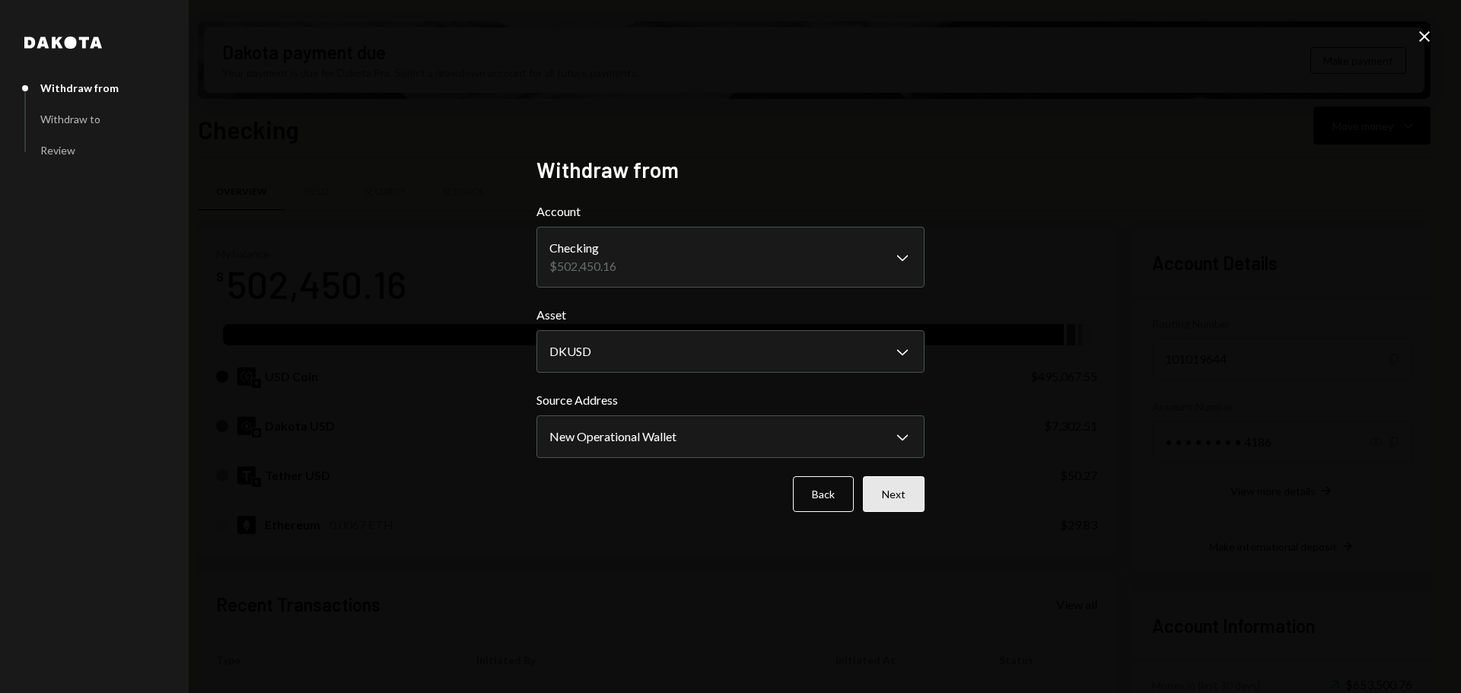
click at [895, 498] on button "Next" at bounding box center [894, 494] width 62 height 36
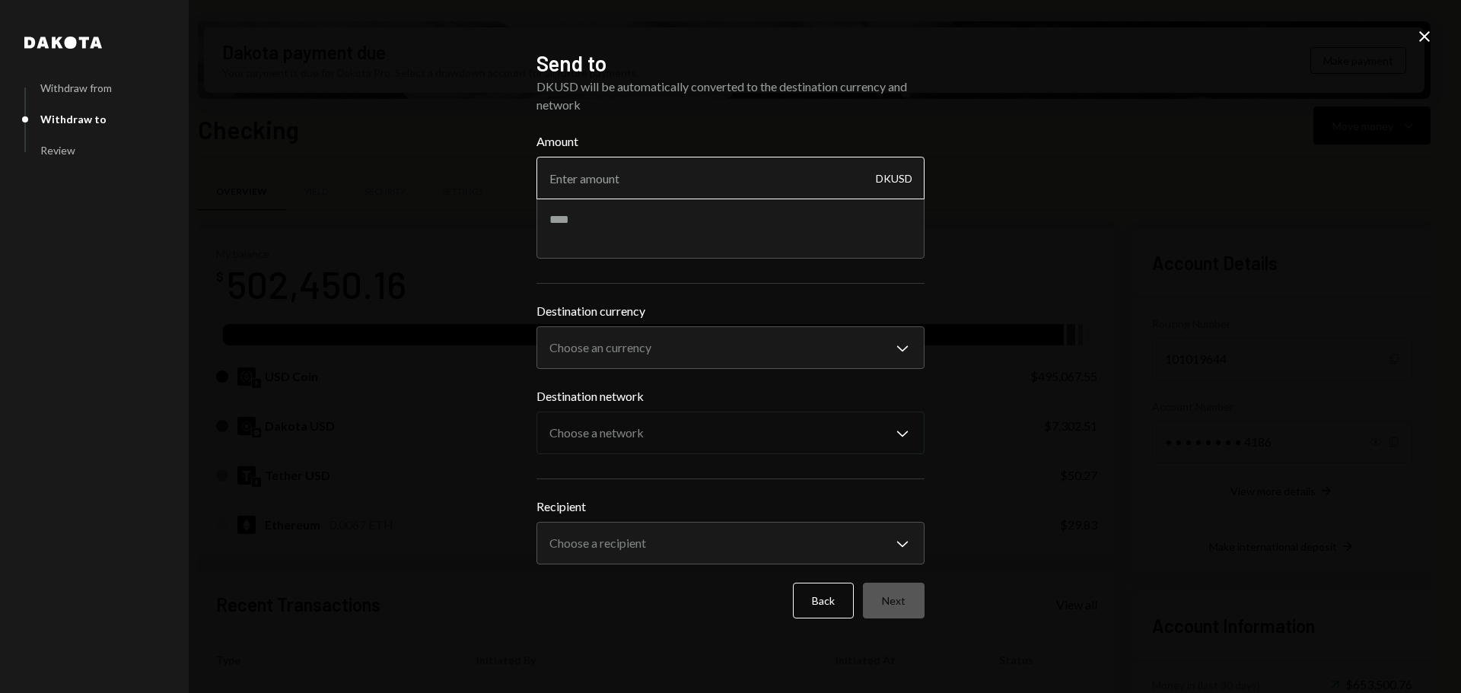
click at [645, 183] on input "Amount" at bounding box center [730, 178] width 388 height 43
click at [658, 321] on div "**********" at bounding box center [730, 335] width 388 height 67
click at [658, 342] on body "Z zkVerify Foundat... Caret Down Home Home Inbox Inbox Activities Transactions …" at bounding box center [730, 346] width 1461 height 693
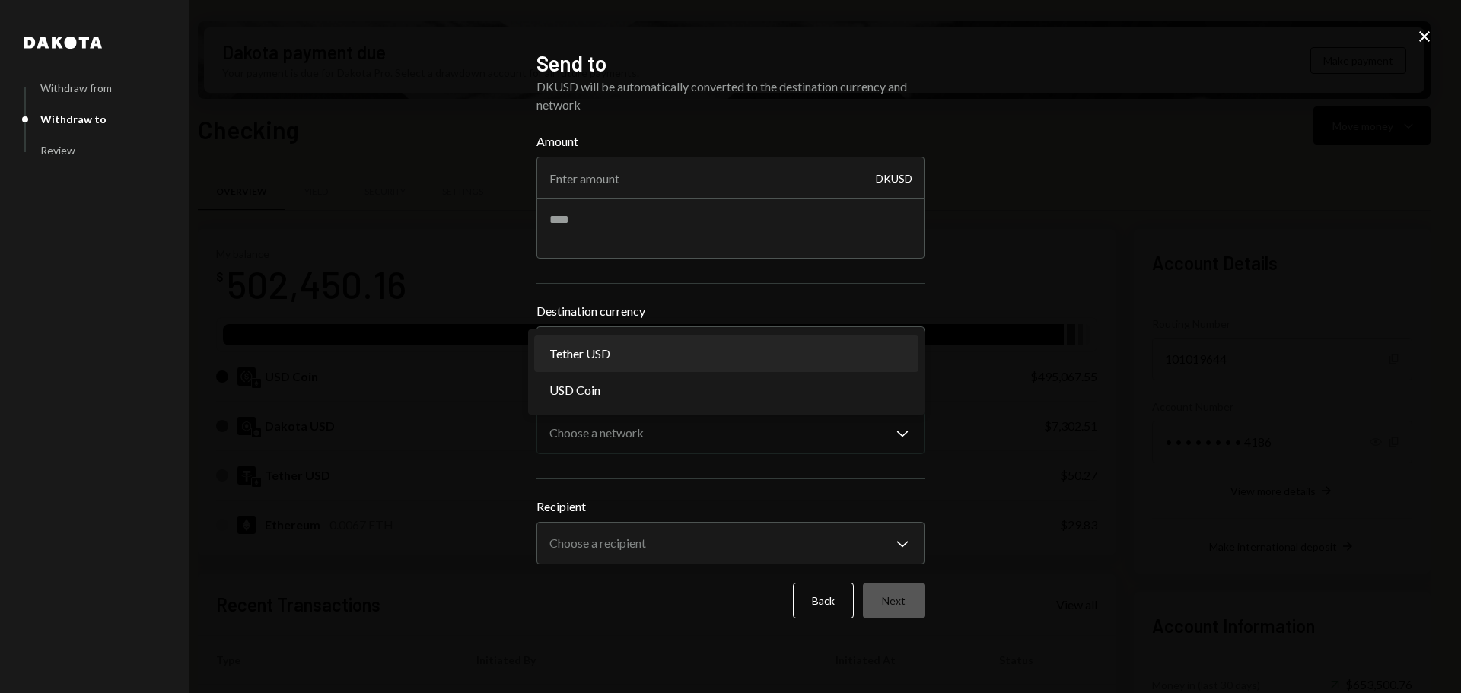
select select "****"
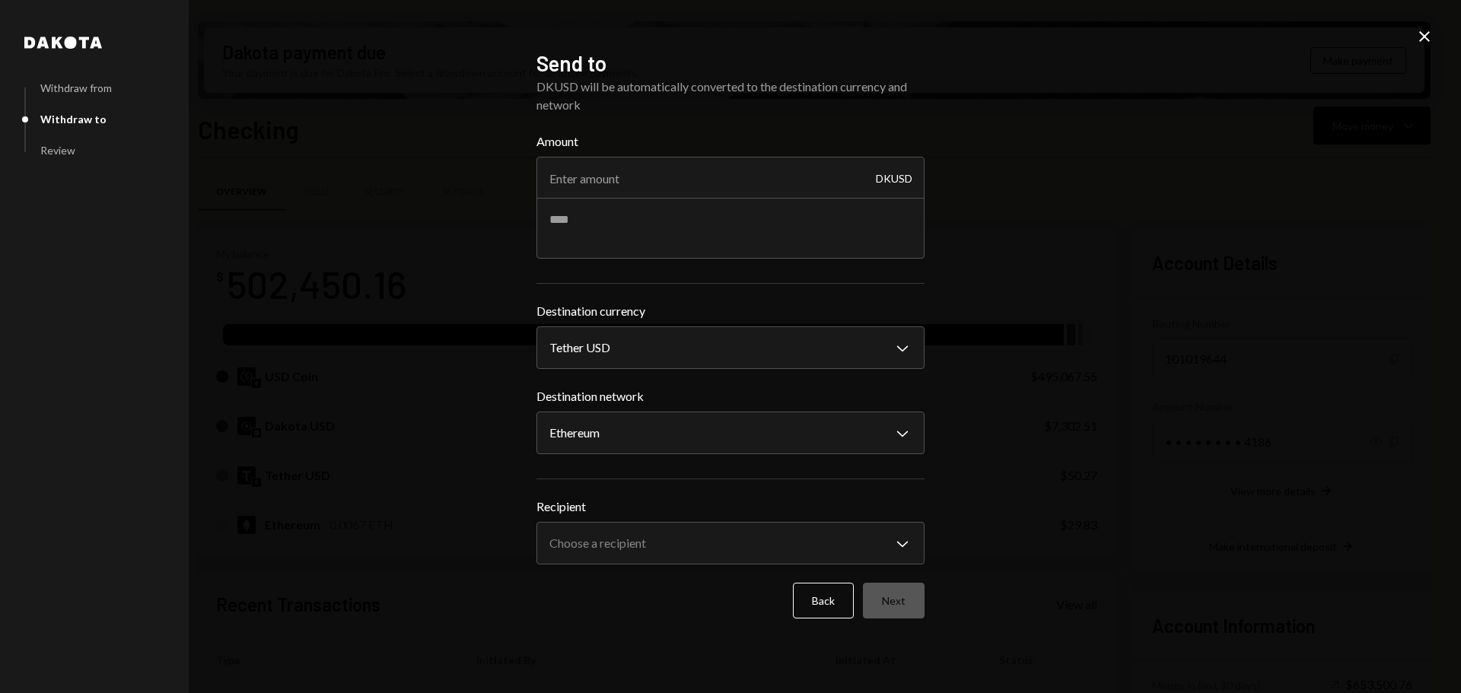
click at [1421, 44] on icon "Close" at bounding box center [1424, 36] width 18 height 18
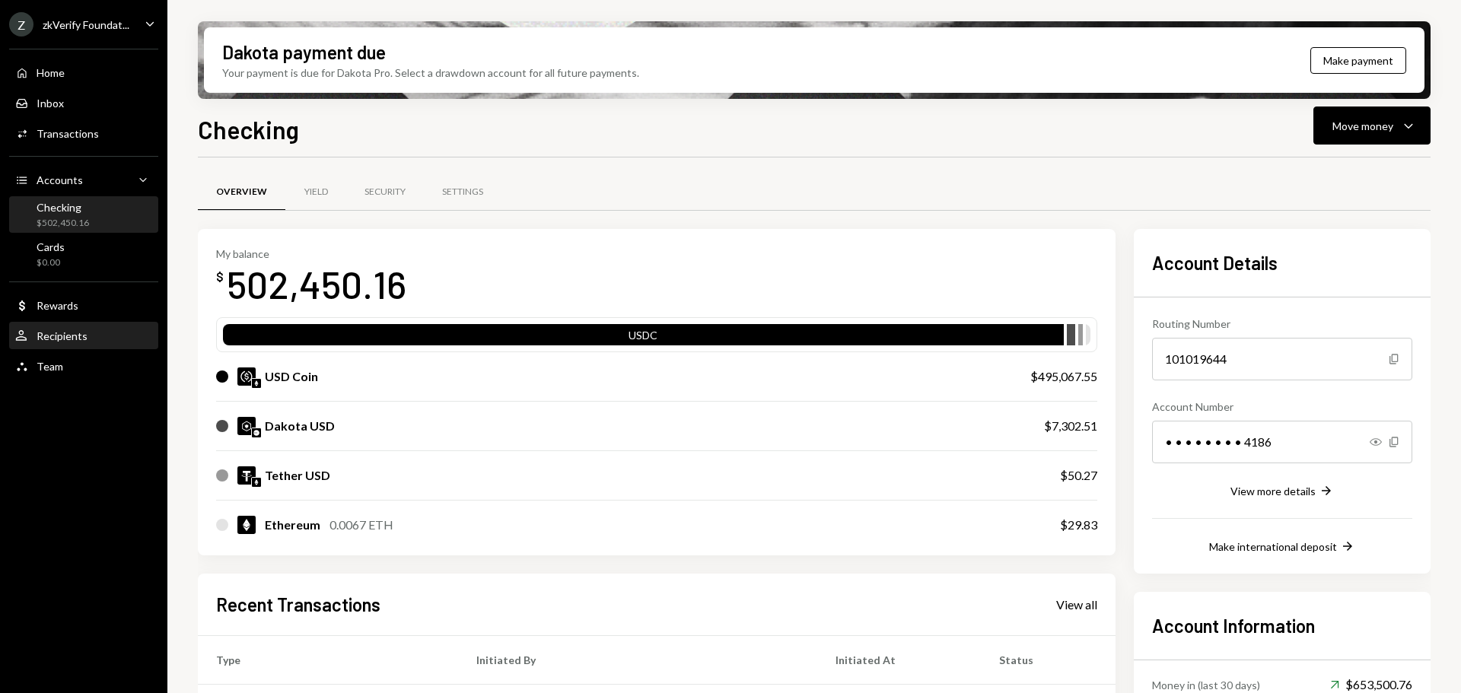
click at [57, 335] on div "Recipients" at bounding box center [62, 335] width 51 height 13
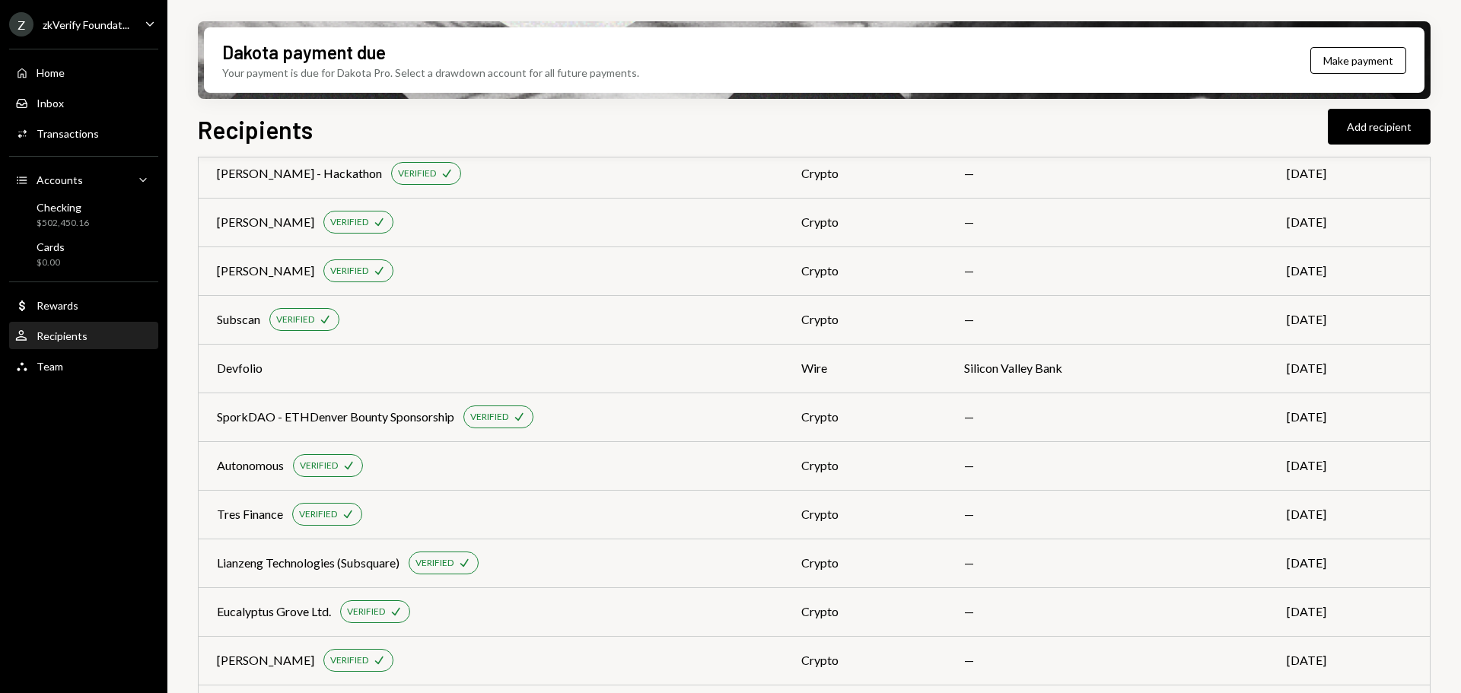
scroll to position [3155, 0]
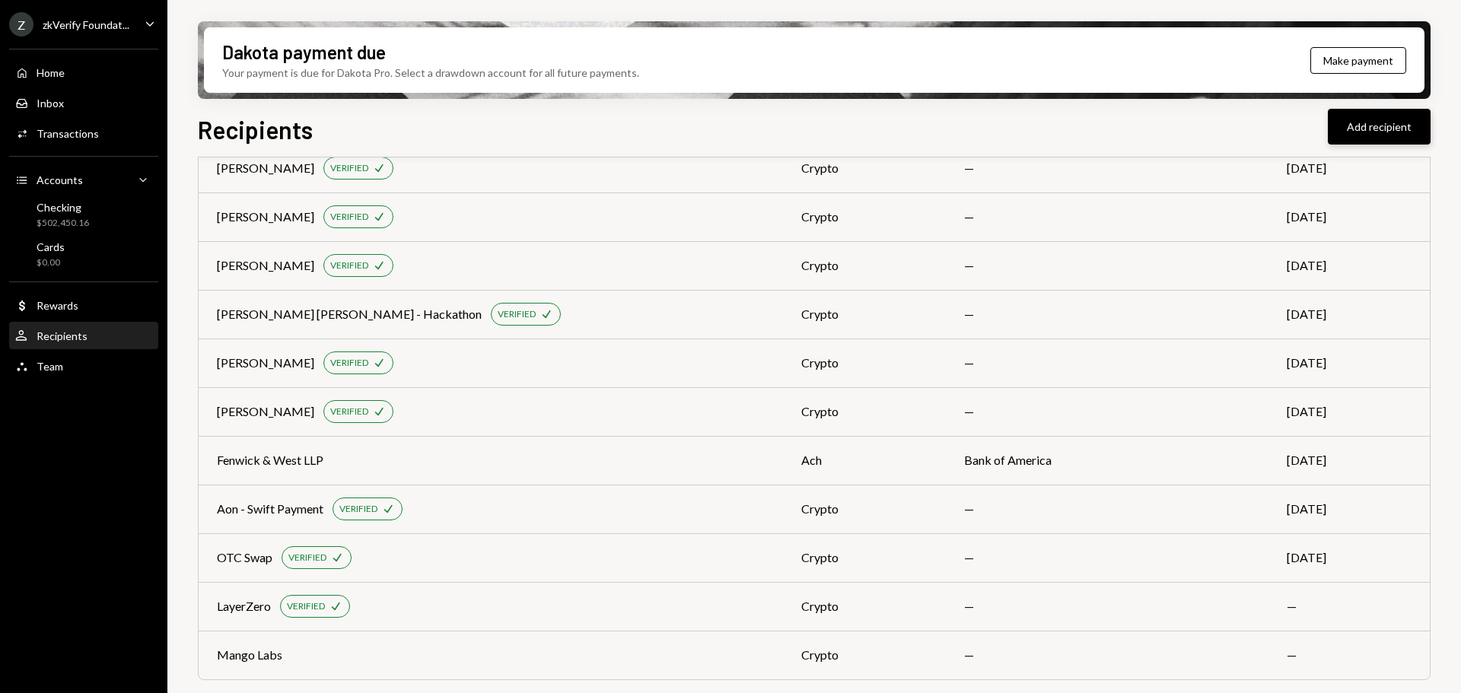
click at [1380, 139] on button "Add recipient" at bounding box center [1378, 127] width 103 height 36
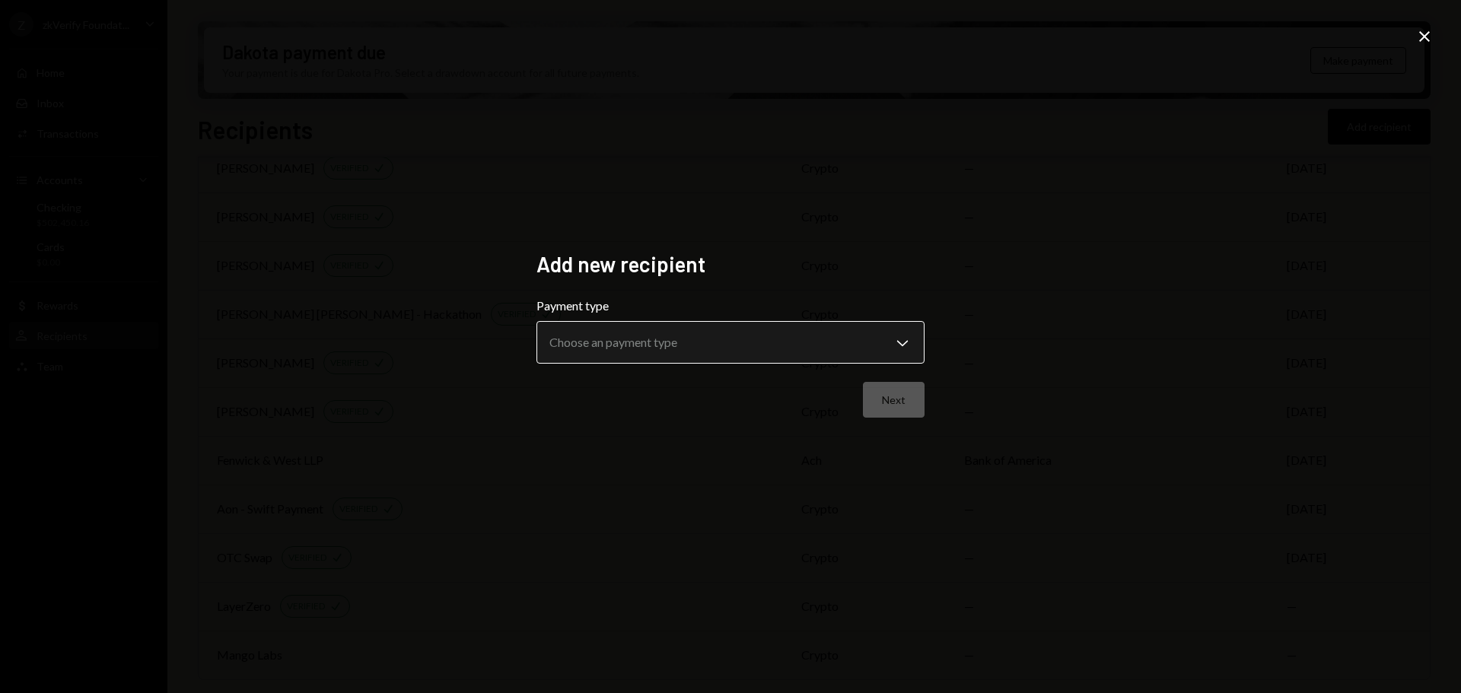
click at [659, 339] on body "Z zkVerify Foundat... Caret Down Home Home Inbox Inbox Activities Transactions …" at bounding box center [730, 346] width 1461 height 693
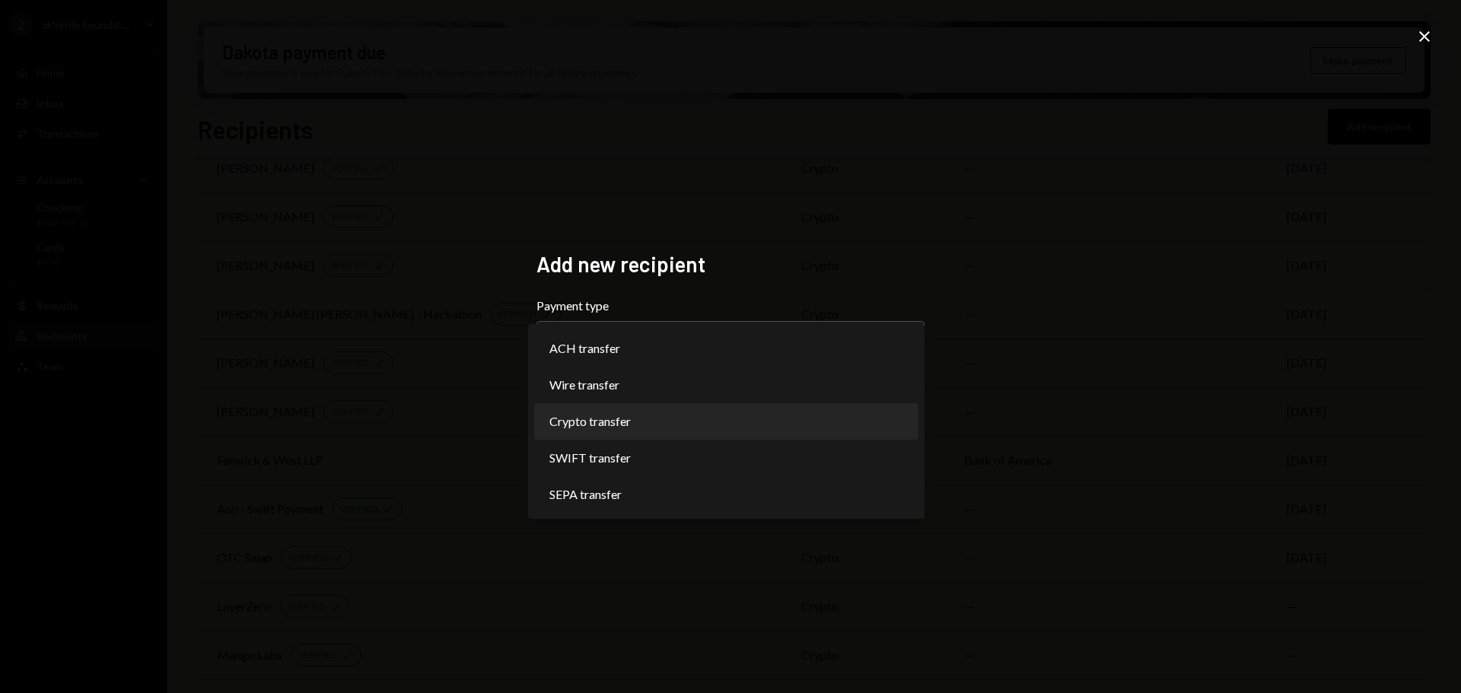
select select "******"
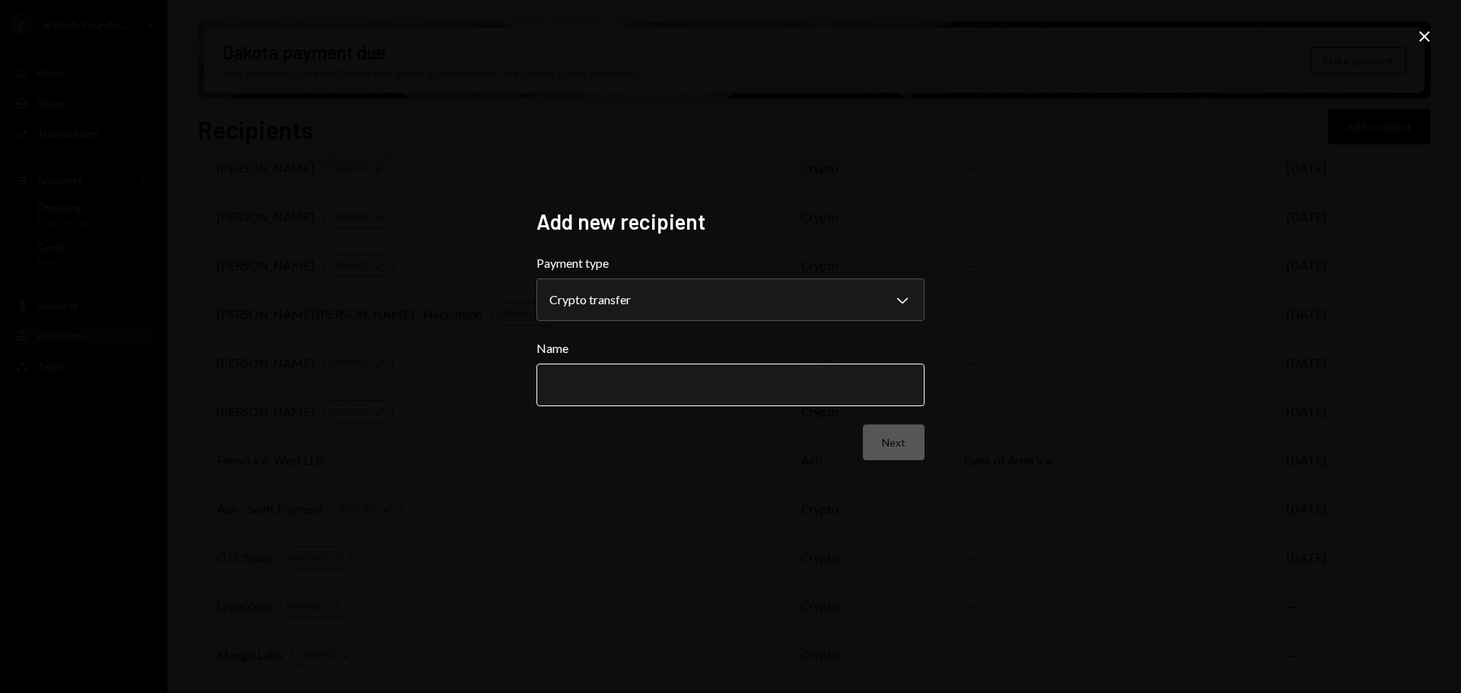
click at [591, 400] on input "Name" at bounding box center [730, 385] width 388 height 43
type input "**********"
click at [879, 434] on button "Next" at bounding box center [894, 442] width 62 height 36
click at [683, 304] on body "Z zkVerify Foundat... Caret Down Home Home Inbox Inbox Activities Transactions …" at bounding box center [730, 346] width 1461 height 693
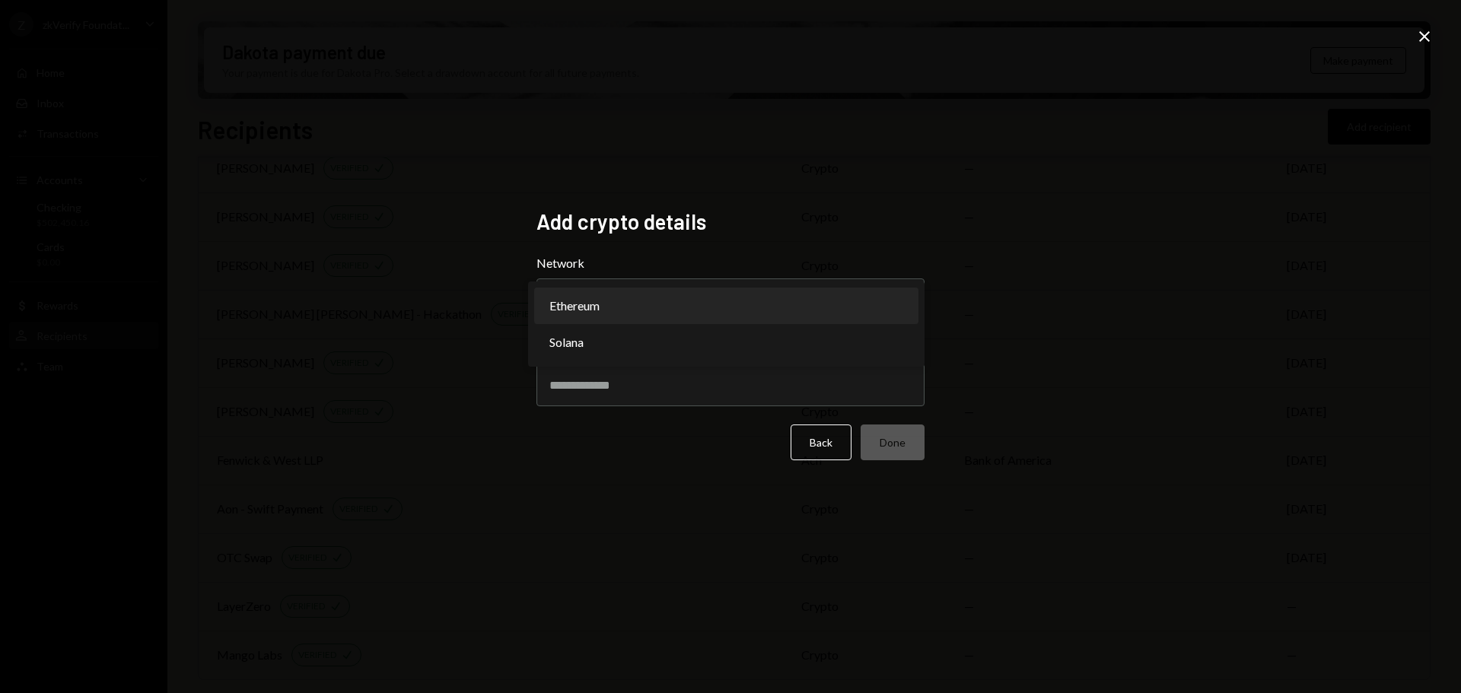
select select "**********"
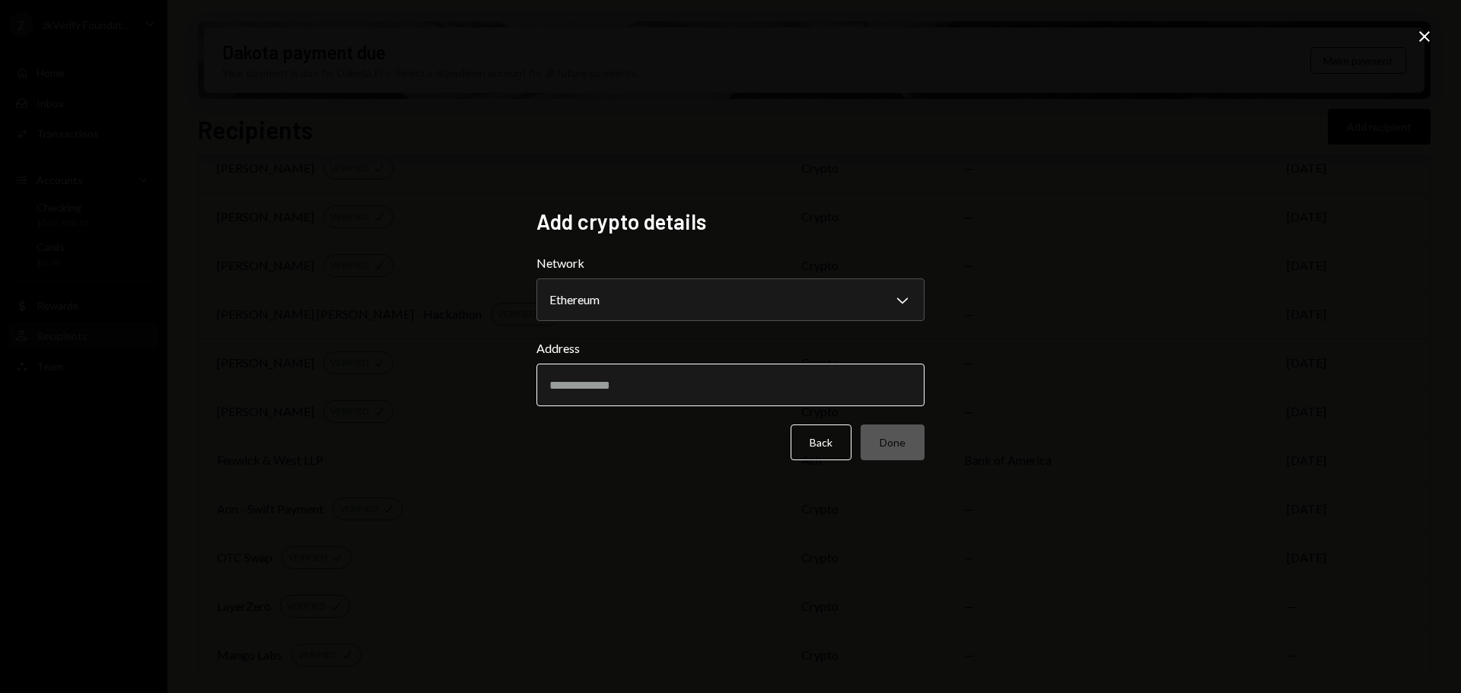
click at [608, 393] on input "Address" at bounding box center [730, 385] width 388 height 43
paste input "**********"
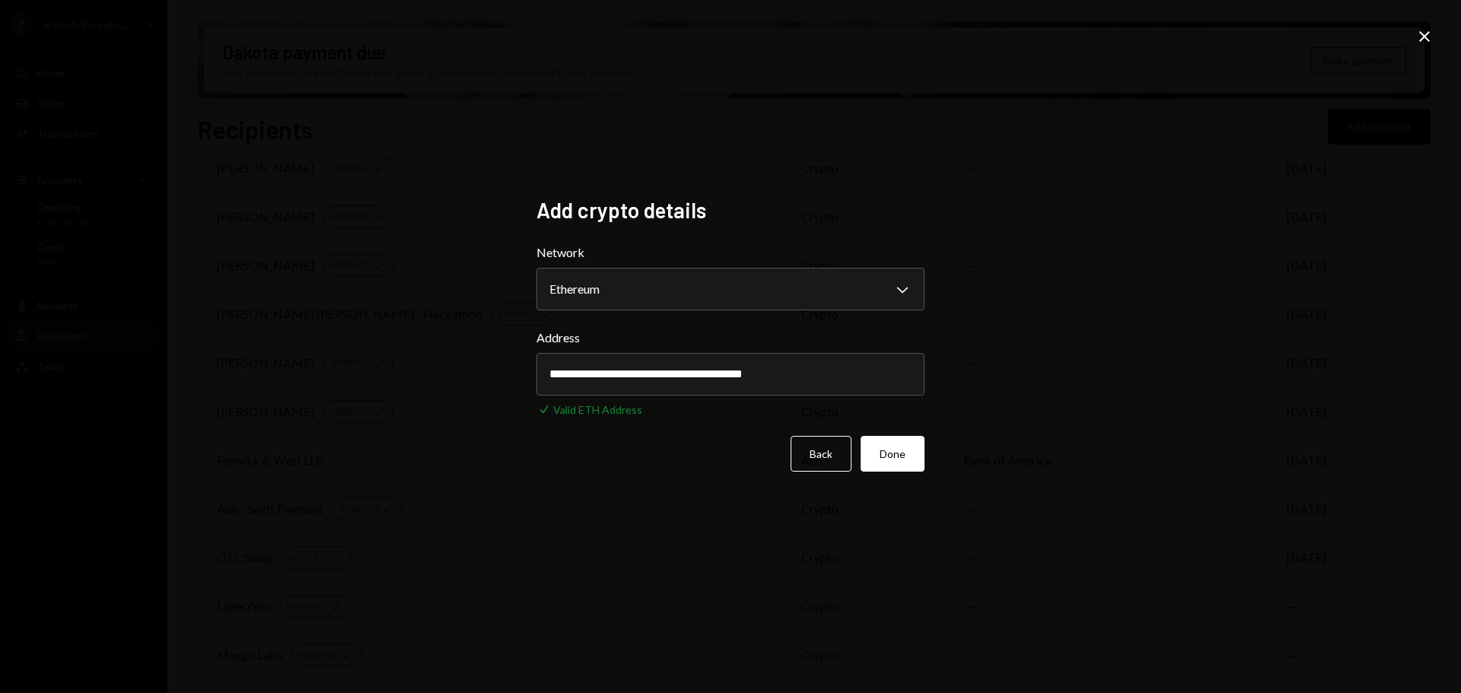
type input "**********"
click at [890, 450] on button "Done" at bounding box center [892, 454] width 64 height 36
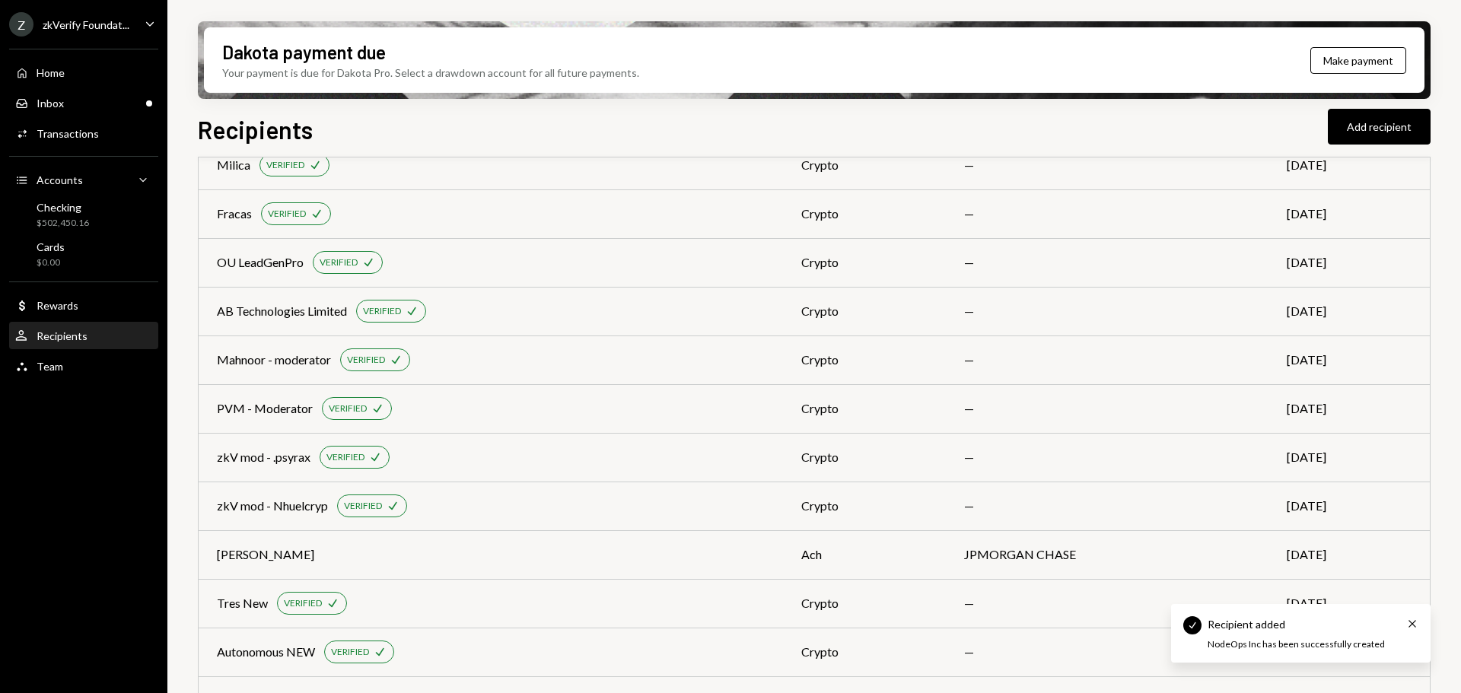
scroll to position [0, 0]
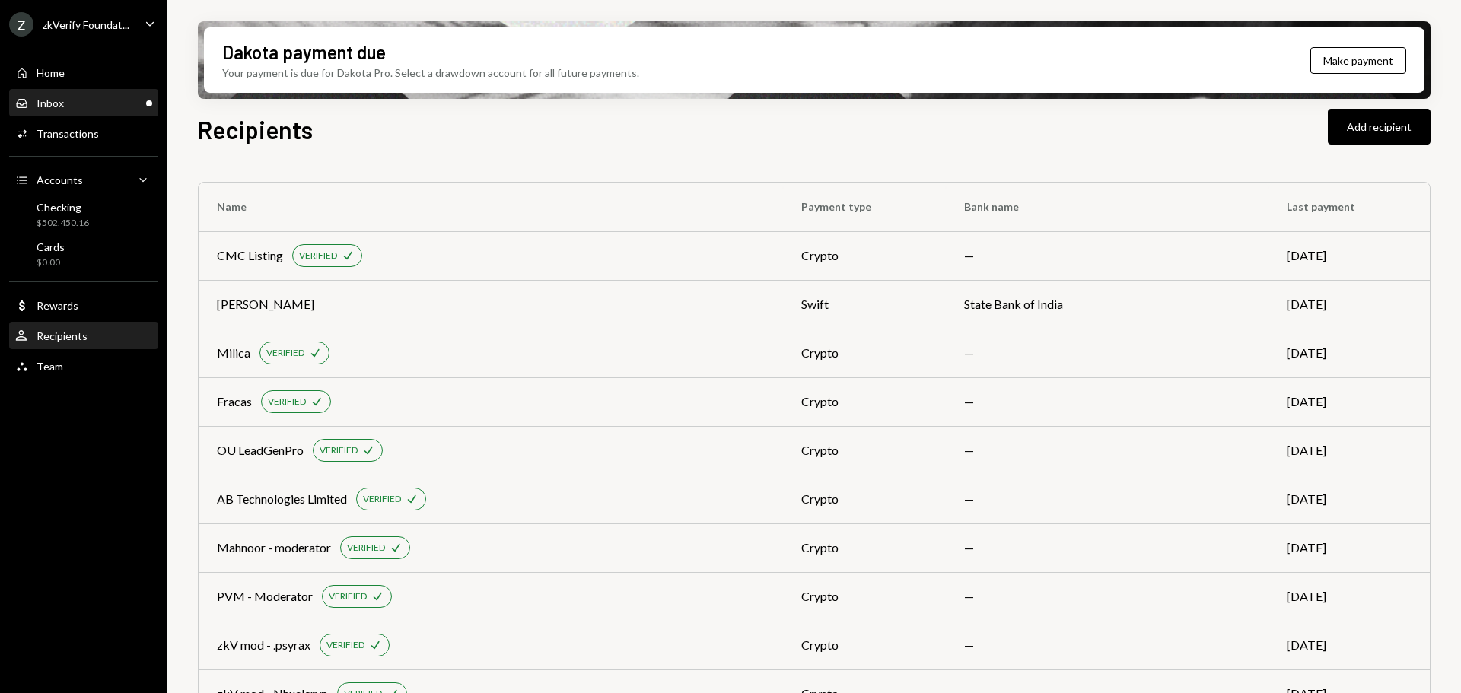
click at [103, 107] on div "Inbox Inbox" at bounding box center [83, 104] width 137 height 14
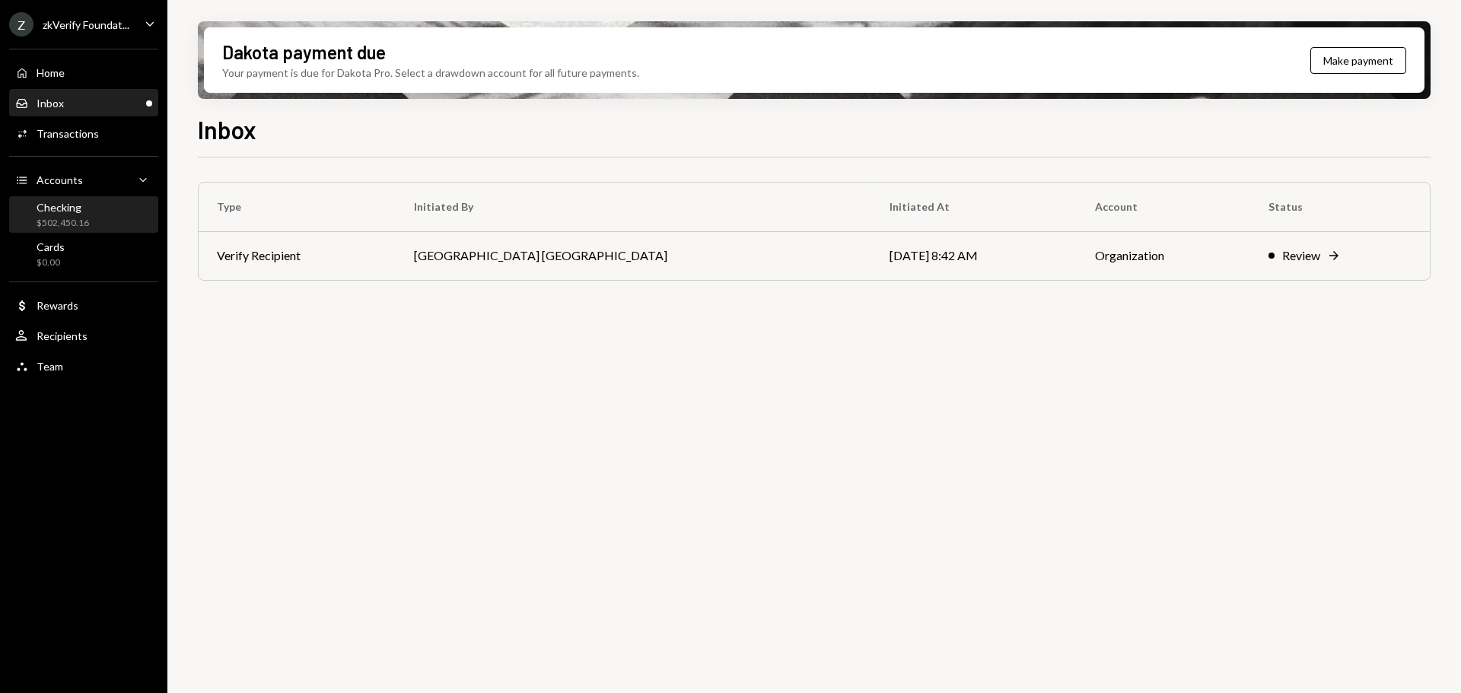
click at [87, 214] on div "Checking $502,450.16" at bounding box center [63, 215] width 52 height 29
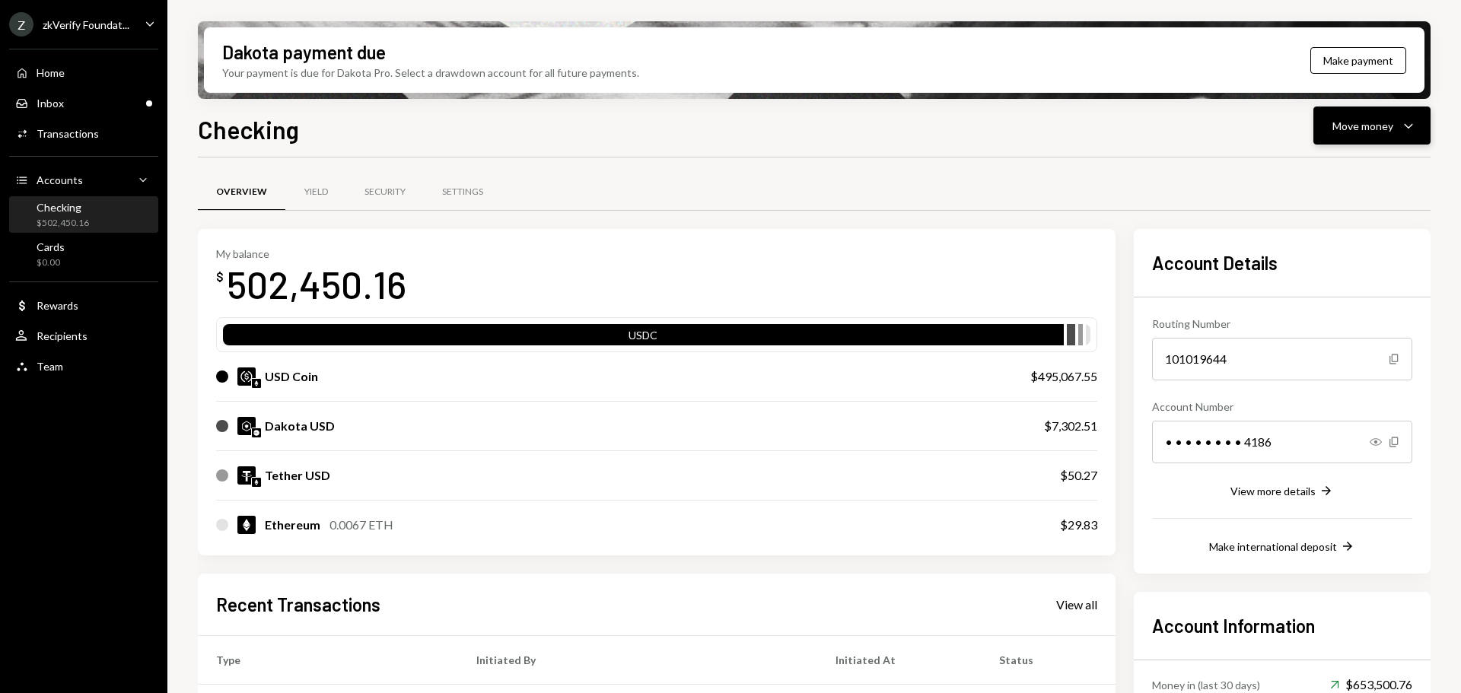
click at [1377, 121] on div "Move money" at bounding box center [1362, 126] width 61 height 16
click at [1350, 173] on div "Send" at bounding box center [1359, 172] width 111 height 16
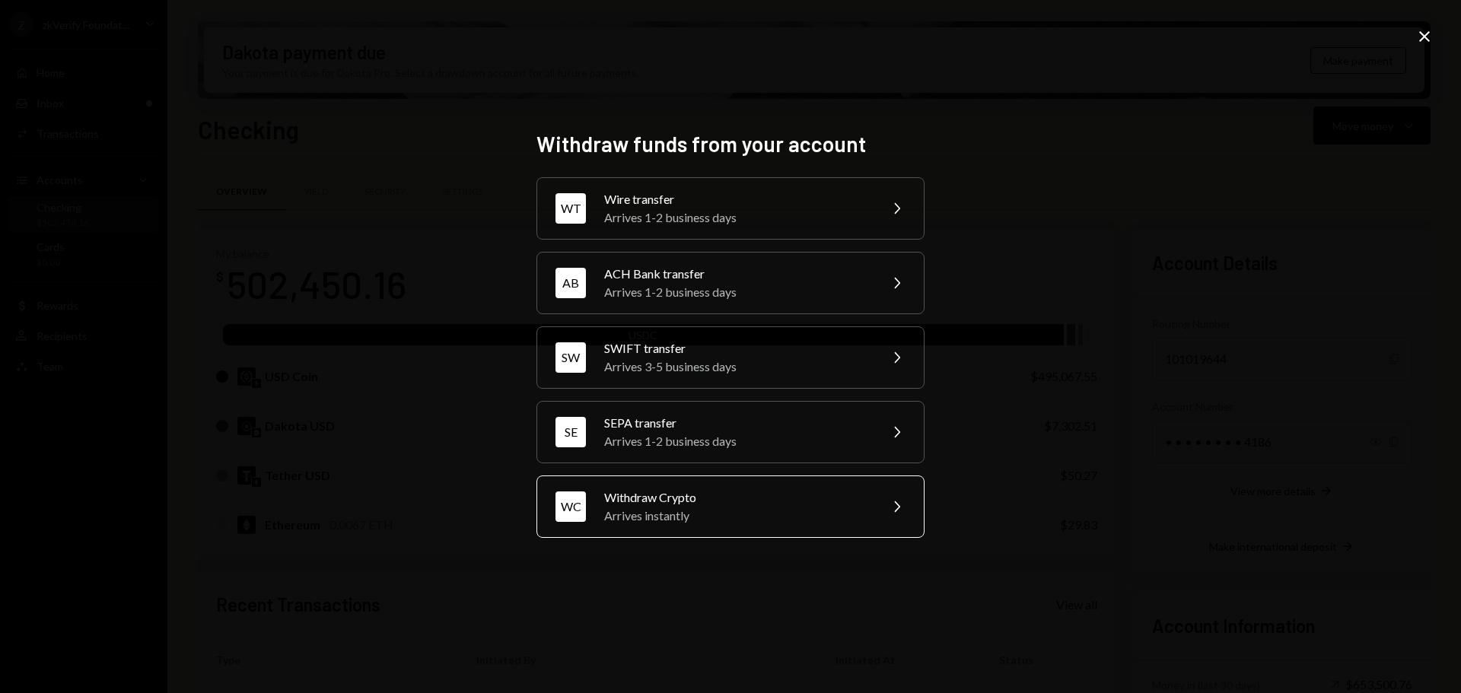
click at [656, 520] on div "Arrives instantly" at bounding box center [736, 516] width 265 height 18
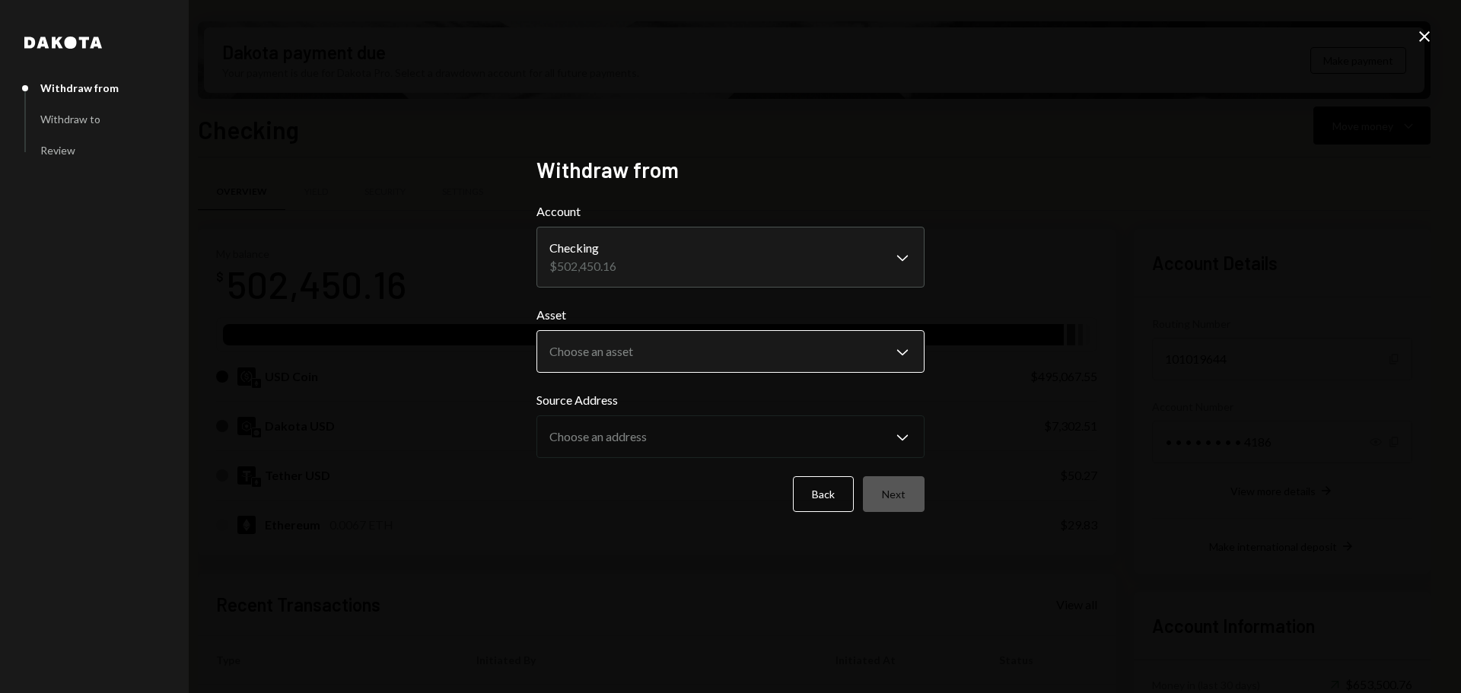
click at [597, 348] on body "Z zkVerify Foundat... Caret Down Home Home Inbox Inbox Activities Transactions …" at bounding box center [730, 346] width 1461 height 693
click at [606, 338] on body "Z zkVerify Foundat... Caret Down Home Home Inbox Inbox Activities Transactions …" at bounding box center [730, 346] width 1461 height 693
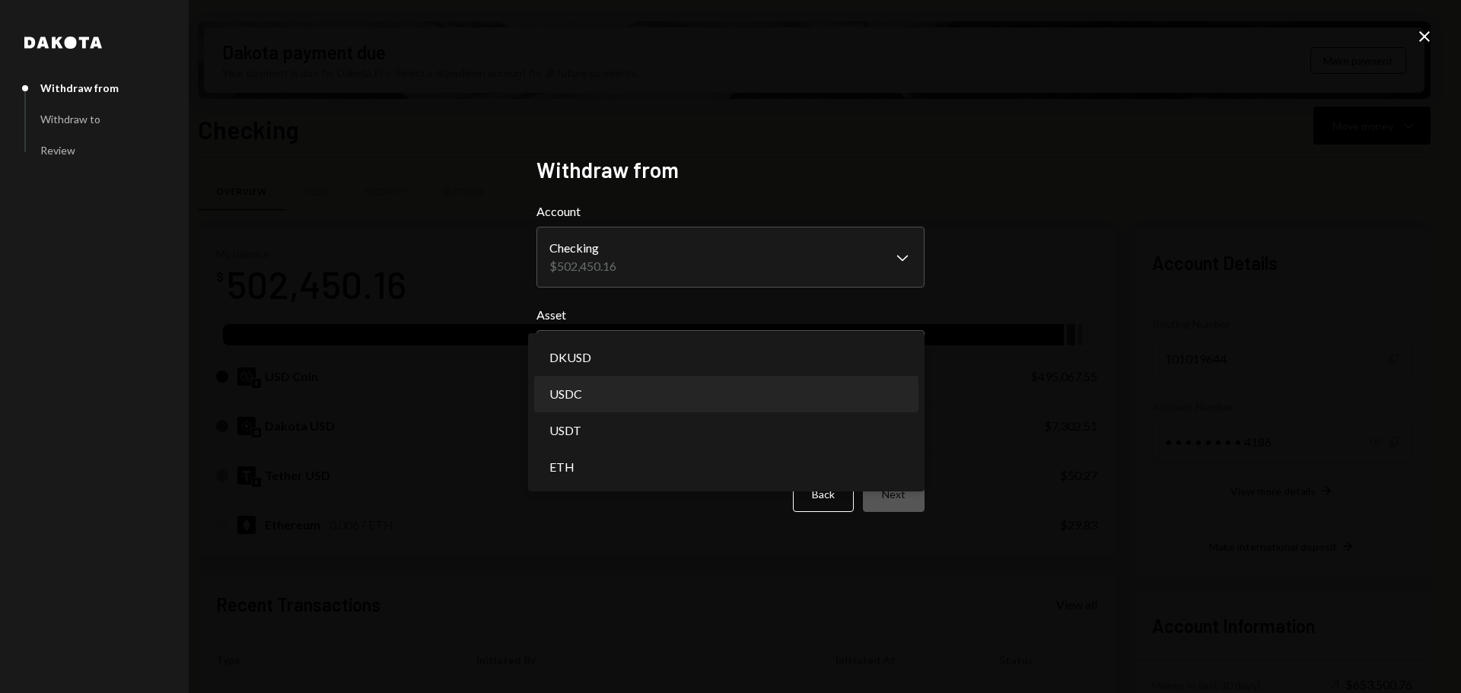
select select "****"
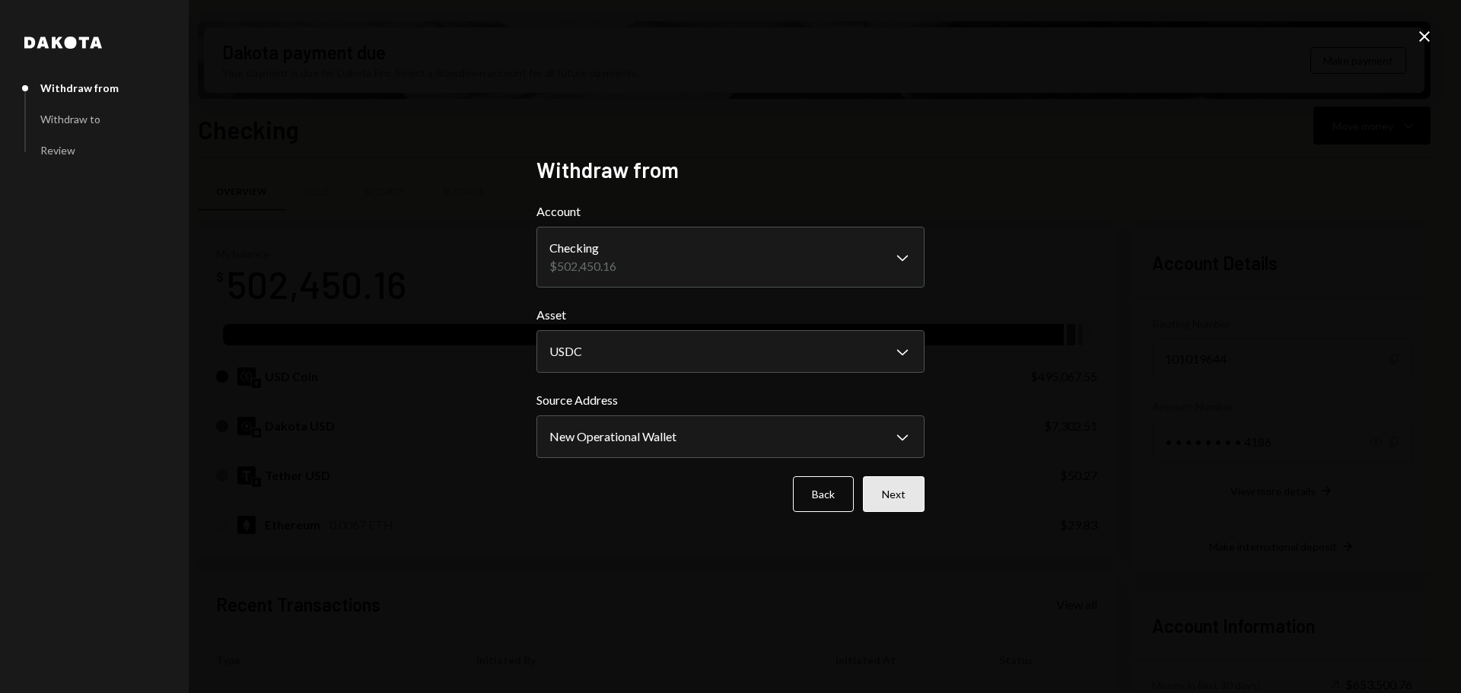
click at [911, 501] on button "Next" at bounding box center [894, 494] width 62 height 36
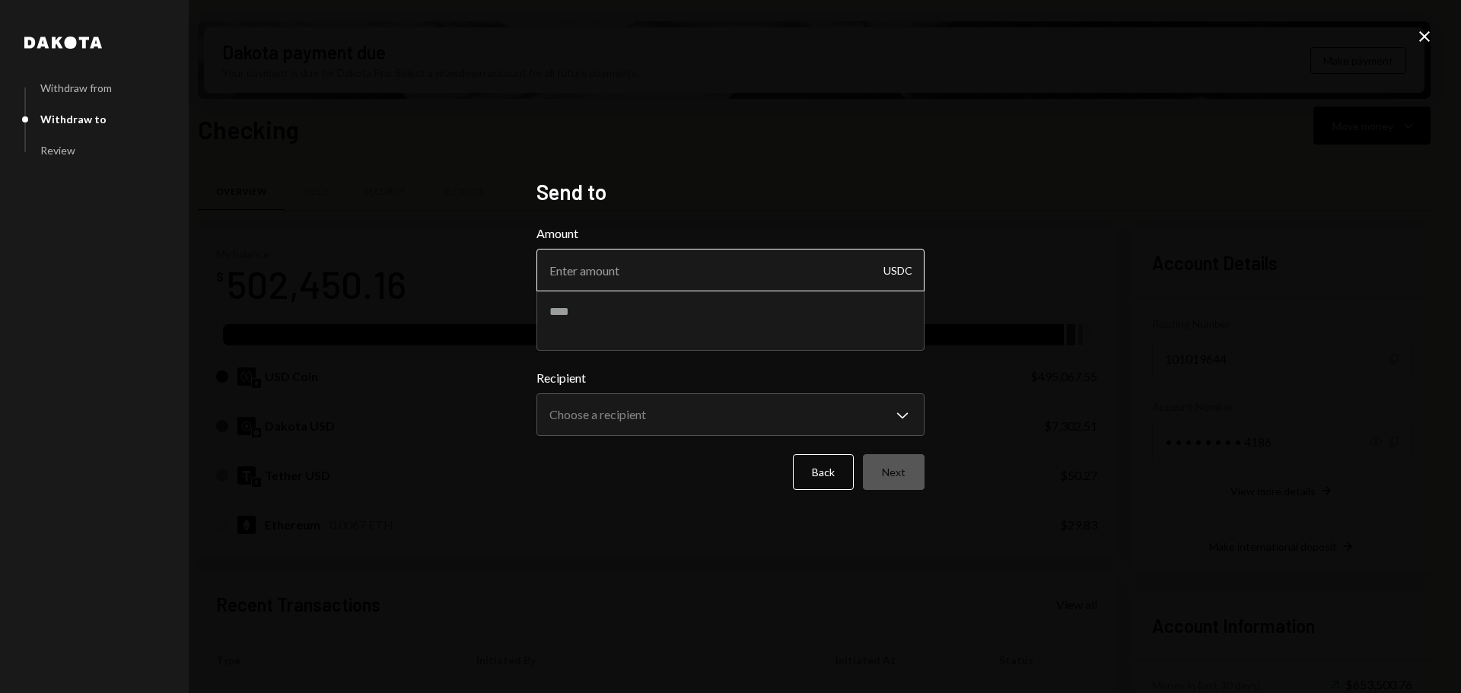
click at [674, 272] on input "Amount" at bounding box center [730, 270] width 388 height 43
type input "49980"
click at [670, 307] on textarea at bounding box center [730, 320] width 388 height 61
type textarea "**********"
click at [621, 415] on body "Z zkVerify Foundat... Caret Down Home Home Inbox Inbox Activities Transactions …" at bounding box center [730, 346] width 1461 height 693
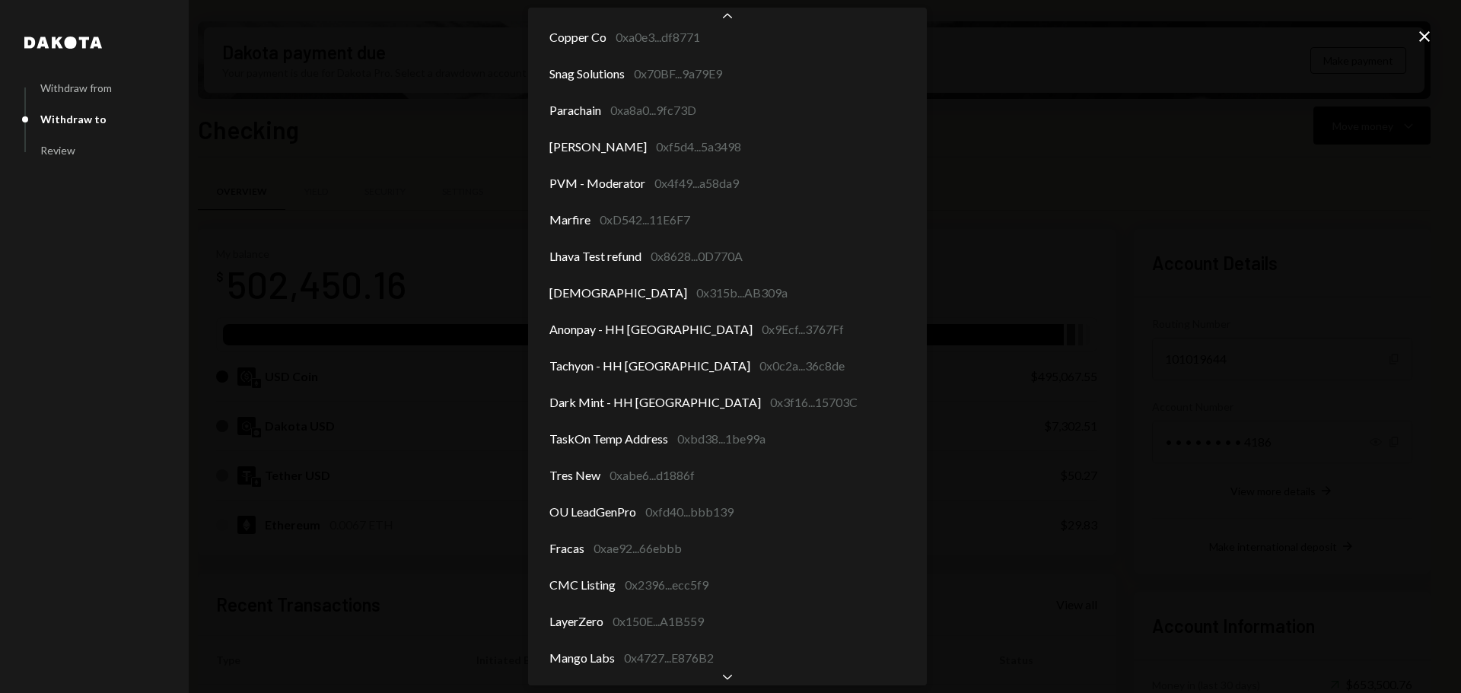
scroll to position [1653, 0]
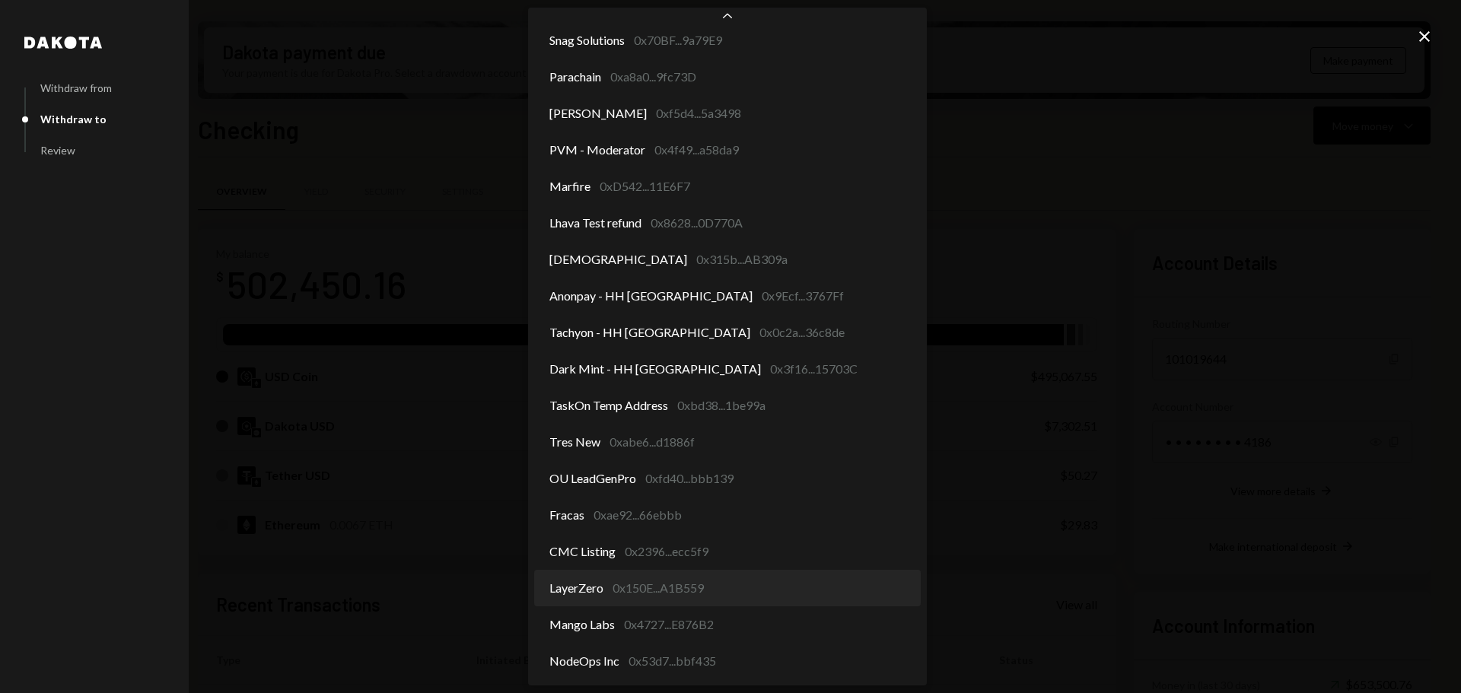
select select "**********"
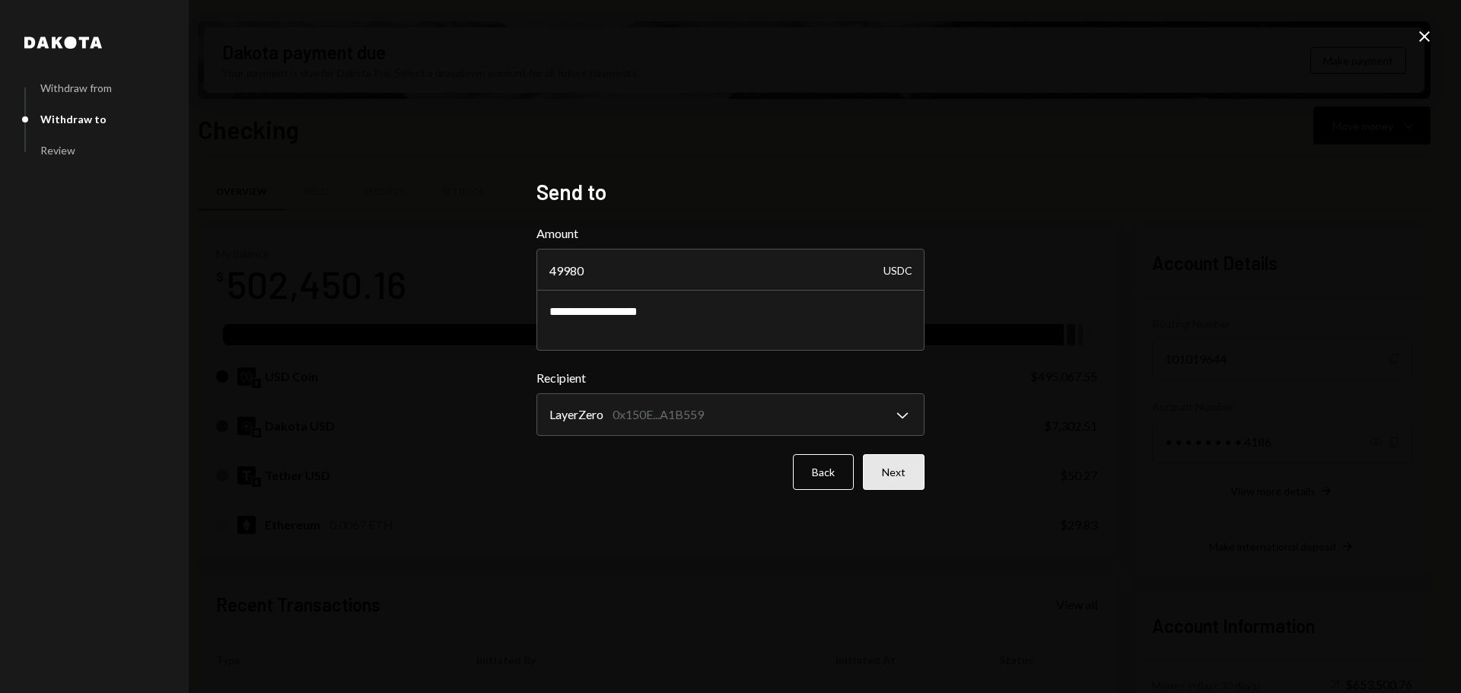
click at [893, 476] on button "Next" at bounding box center [894, 472] width 62 height 36
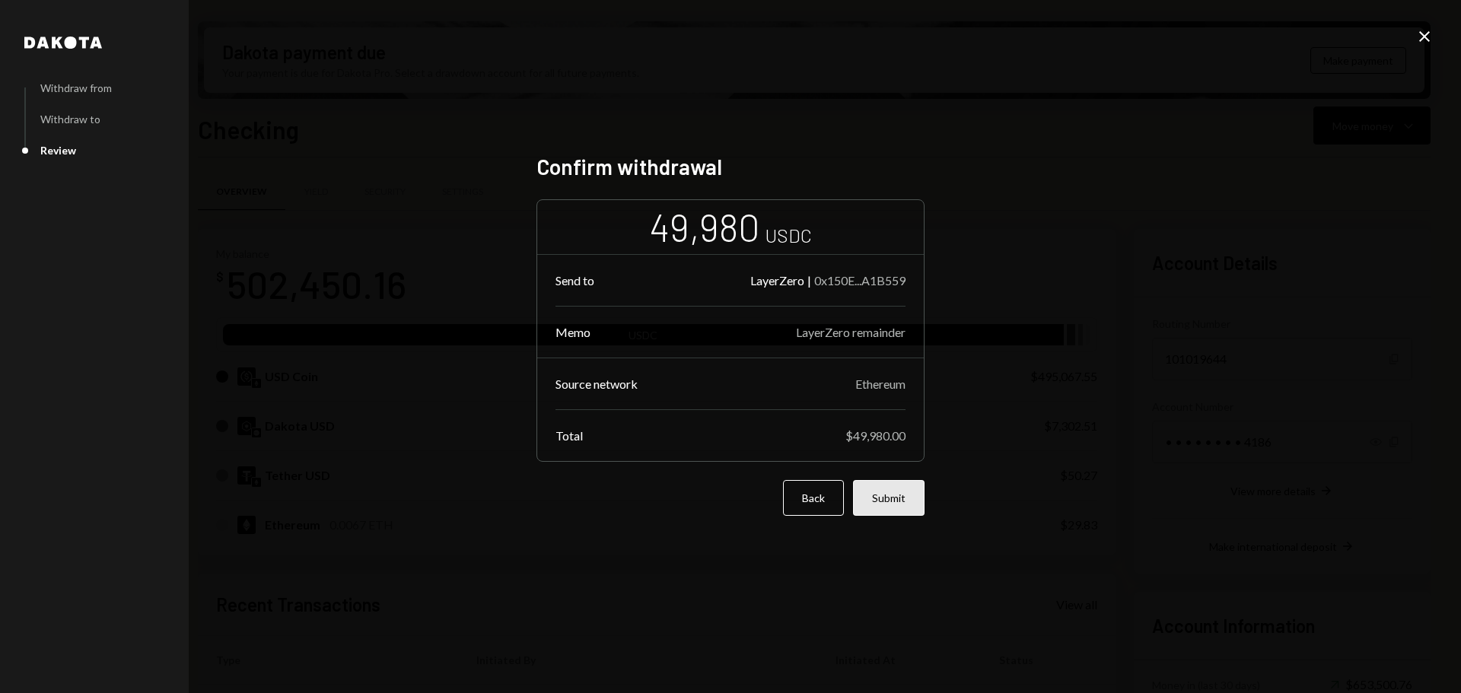
click at [890, 510] on button "Submit" at bounding box center [889, 498] width 72 height 36
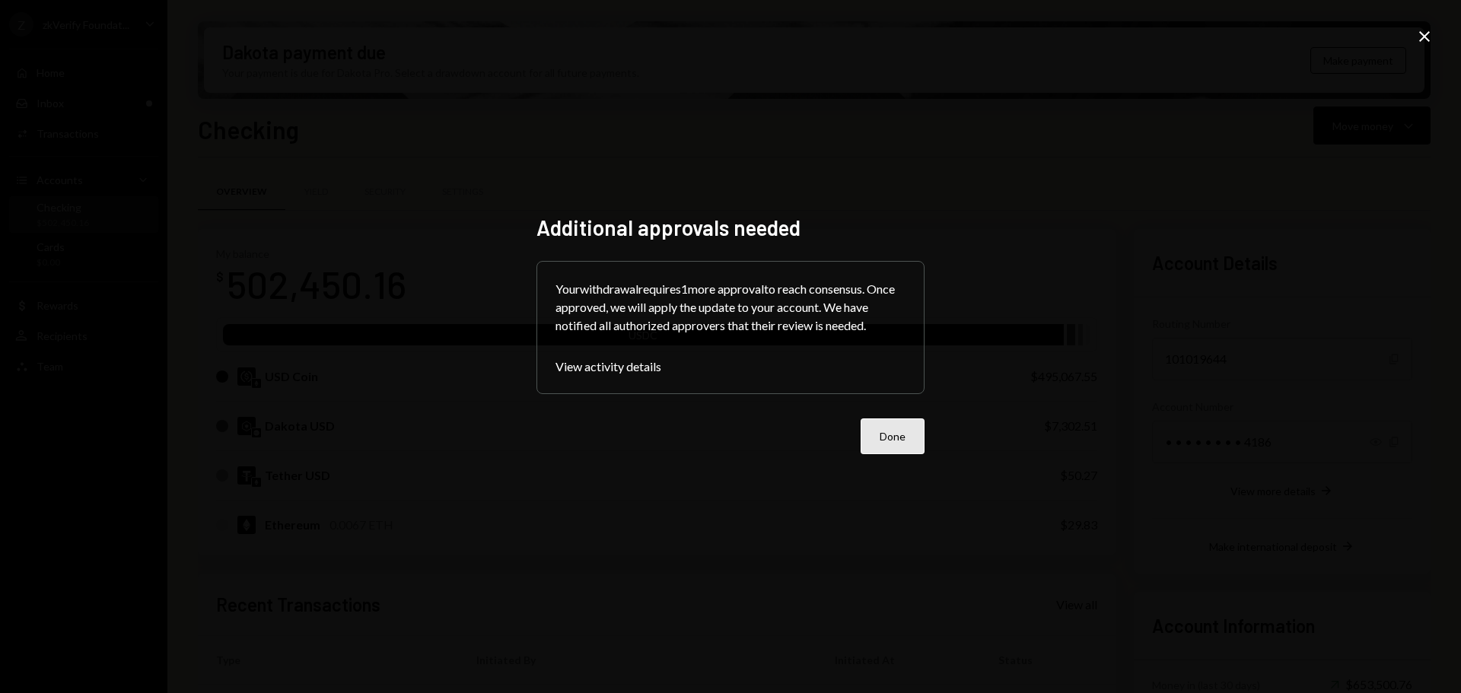
click at [877, 439] on button "Done" at bounding box center [892, 436] width 64 height 36
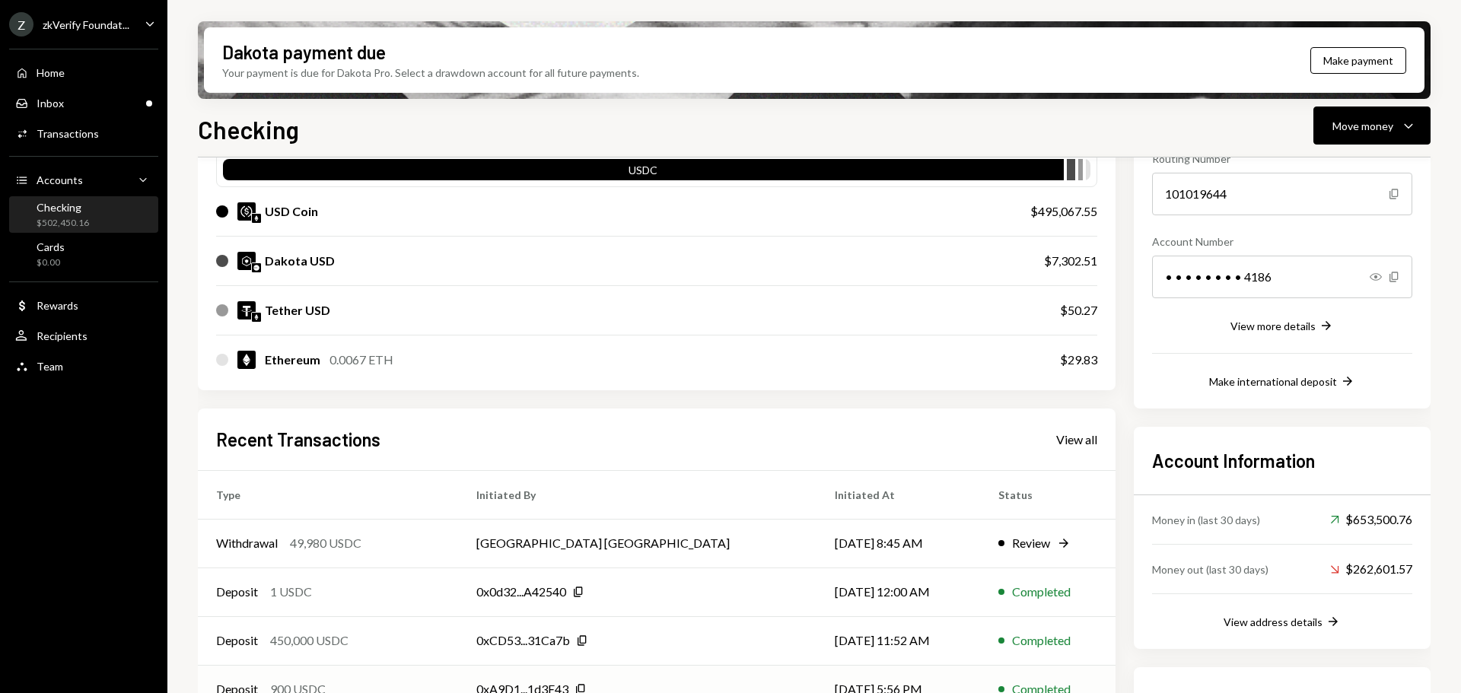
scroll to position [304, 0]
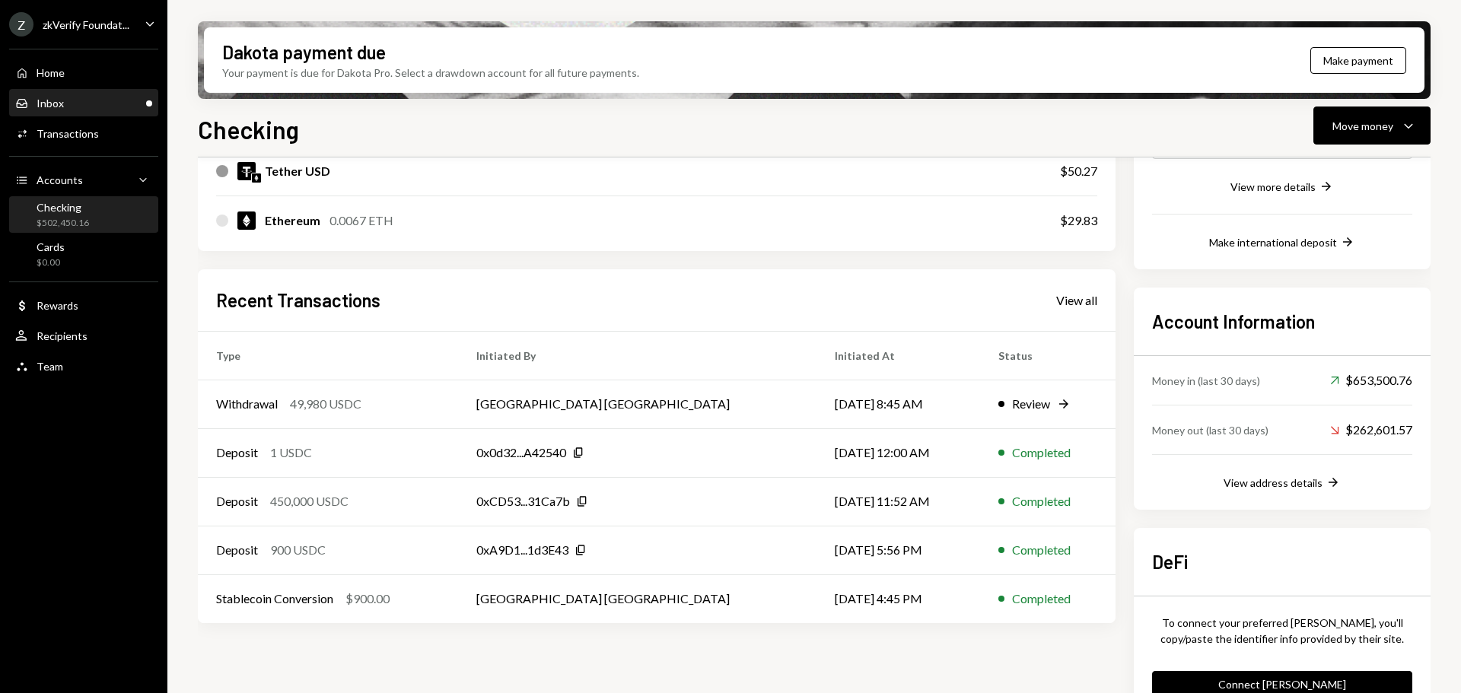
click at [81, 107] on div "Inbox Inbox" at bounding box center [83, 104] width 137 height 14
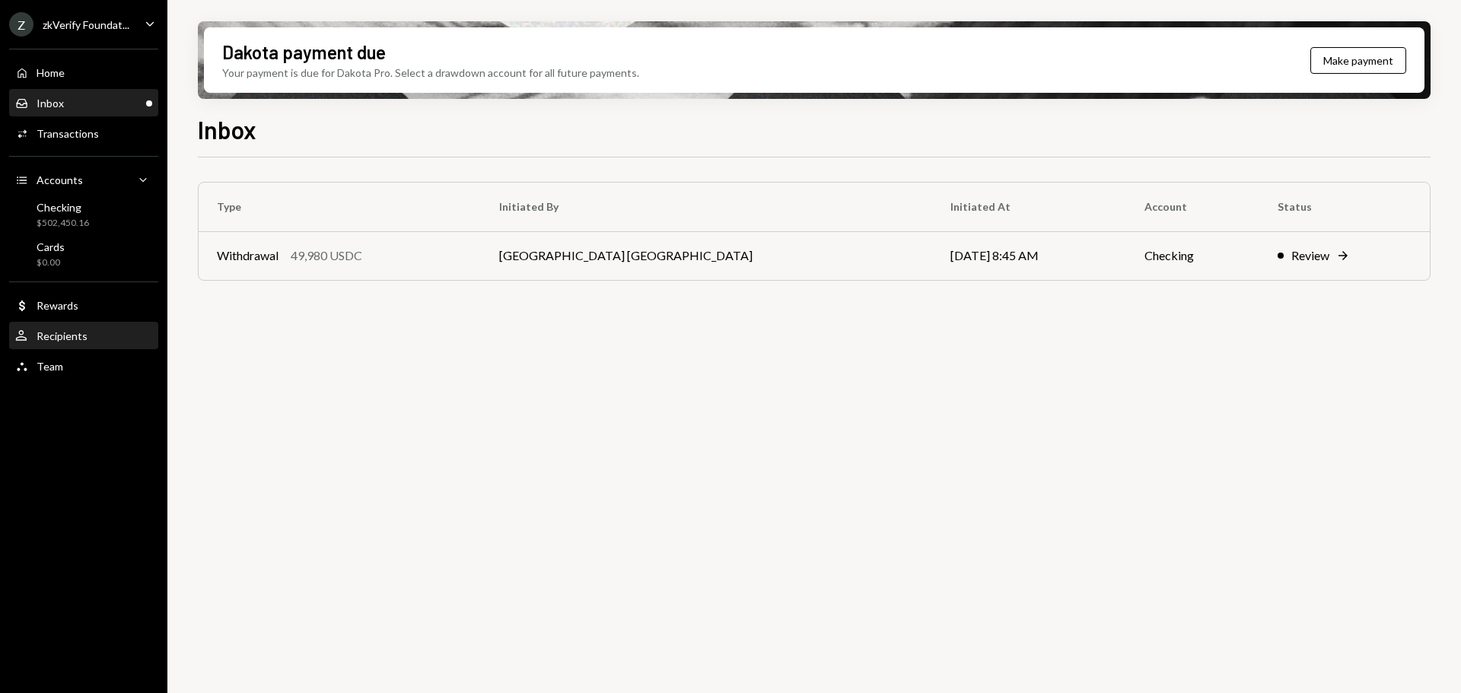
click at [78, 338] on div "Recipients" at bounding box center [62, 335] width 51 height 13
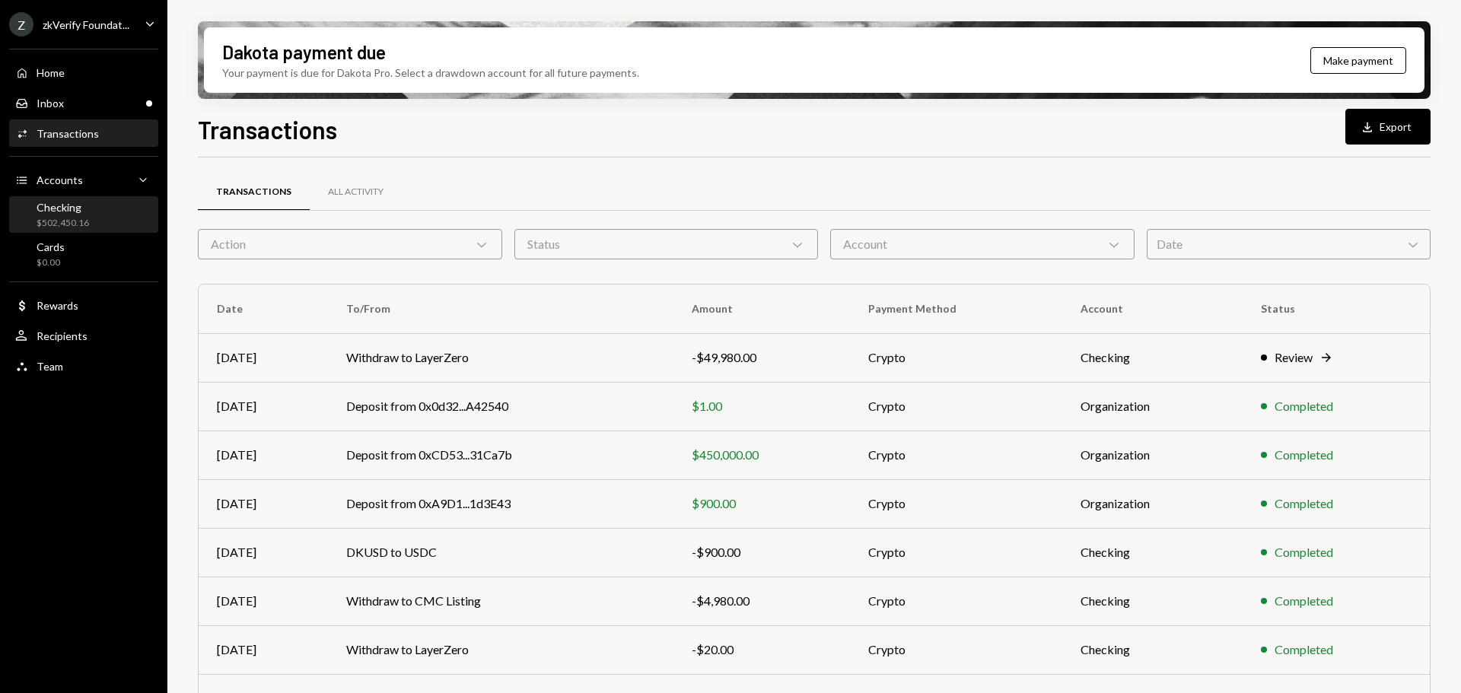
click at [72, 218] on div "$502,450.16" at bounding box center [63, 223] width 52 height 13
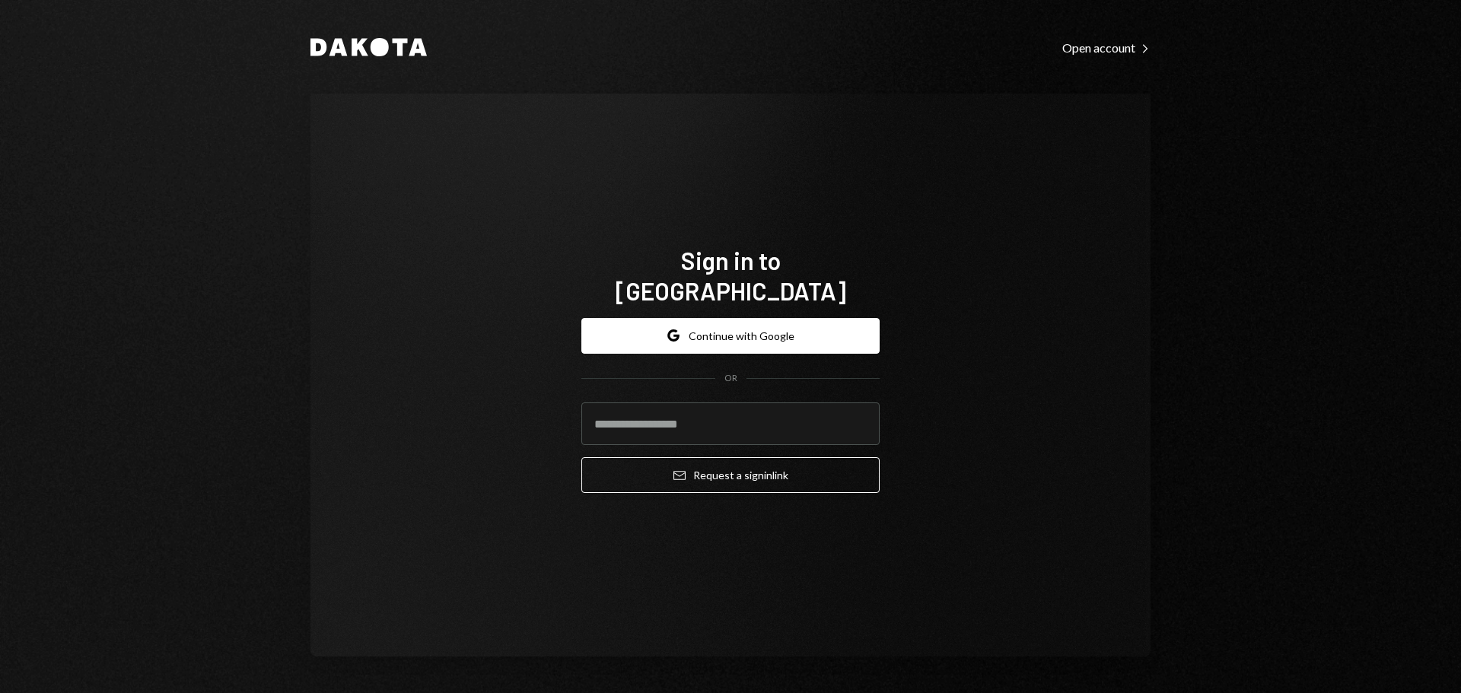
type input "**********"
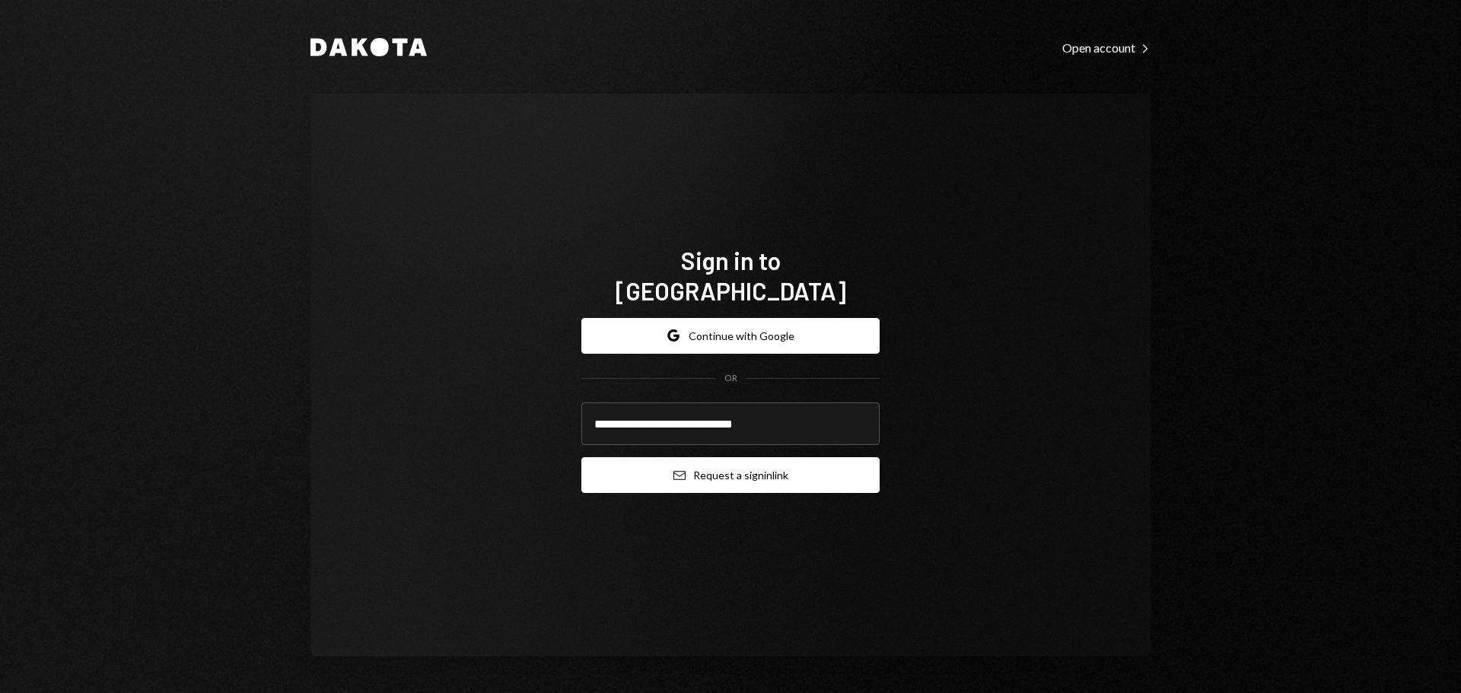
click at [682, 469] on icon "Email" at bounding box center [679, 475] width 12 height 12
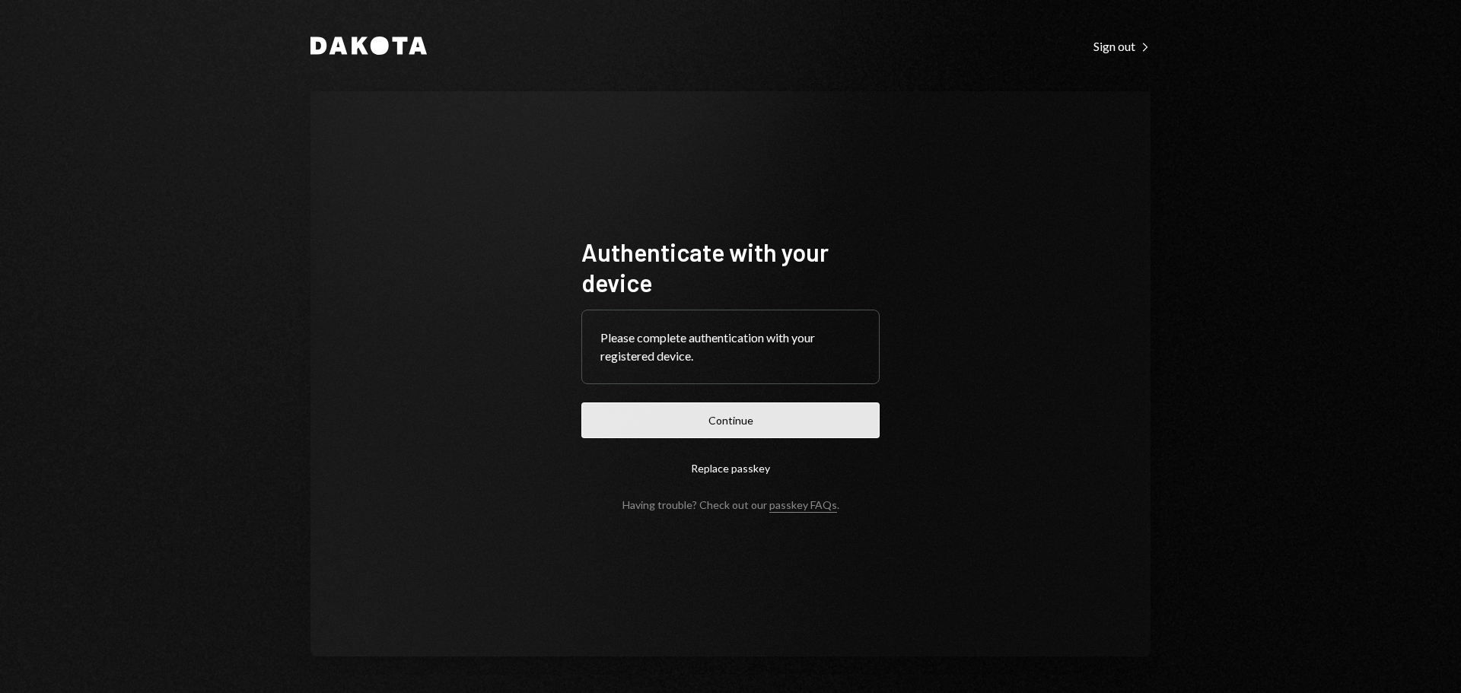
click at [656, 433] on button "Continue" at bounding box center [730, 420] width 298 height 36
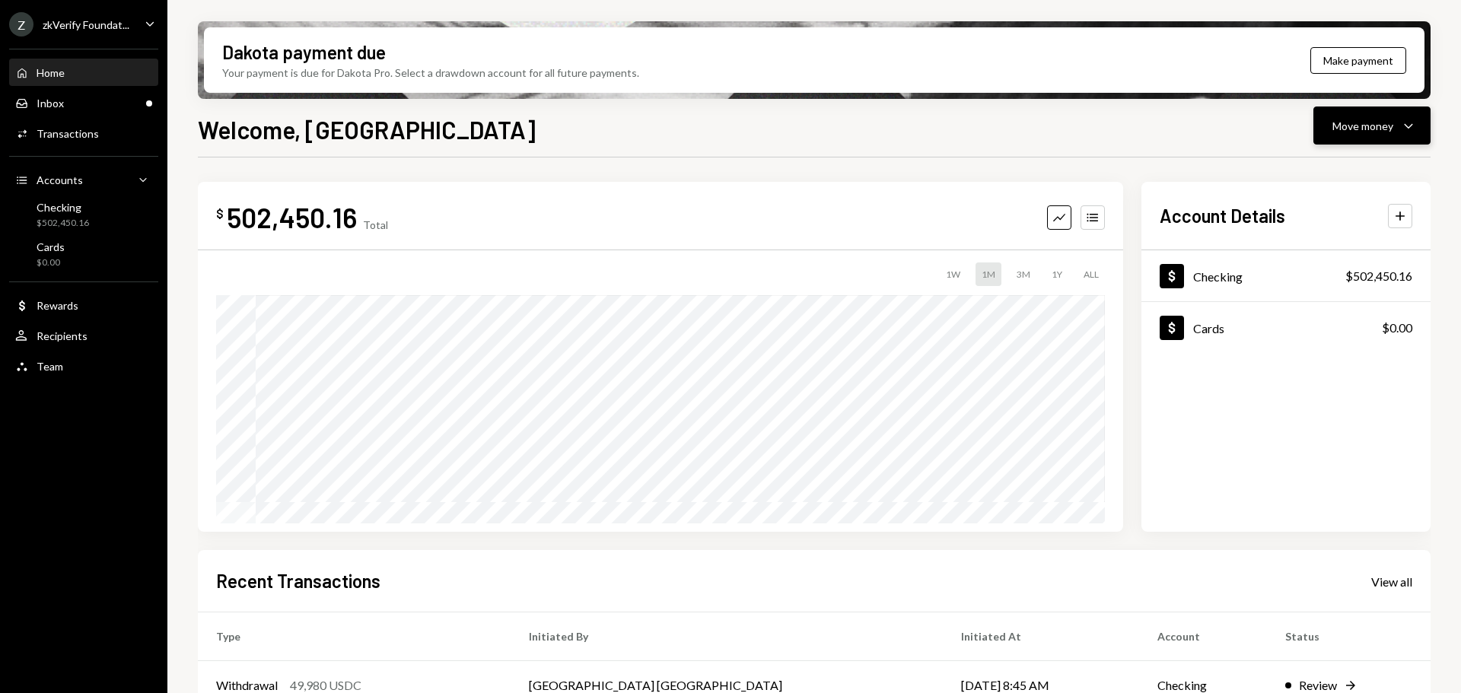
click at [1363, 130] on div "Move money" at bounding box center [1362, 126] width 61 height 16
click at [1338, 173] on div "Send" at bounding box center [1359, 172] width 111 height 16
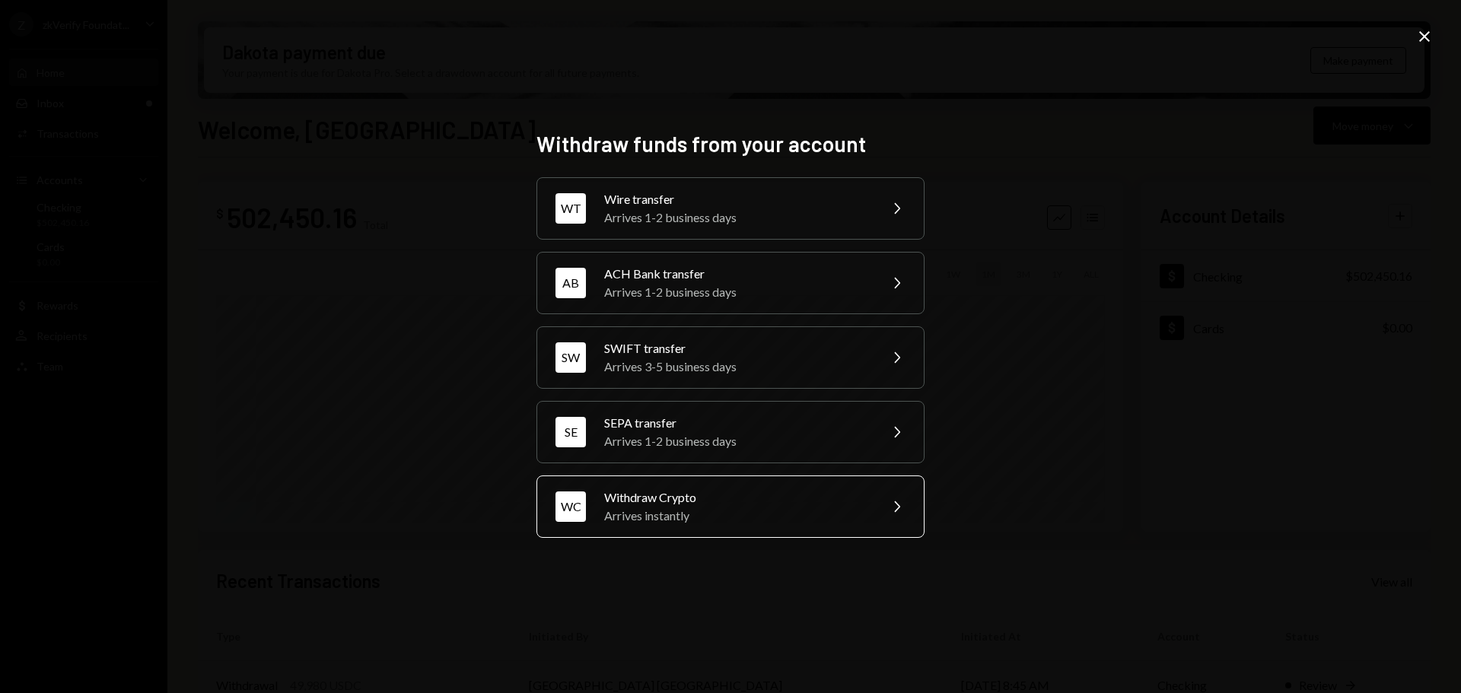
click at [731, 517] on div "Arrives instantly" at bounding box center [736, 516] width 265 height 18
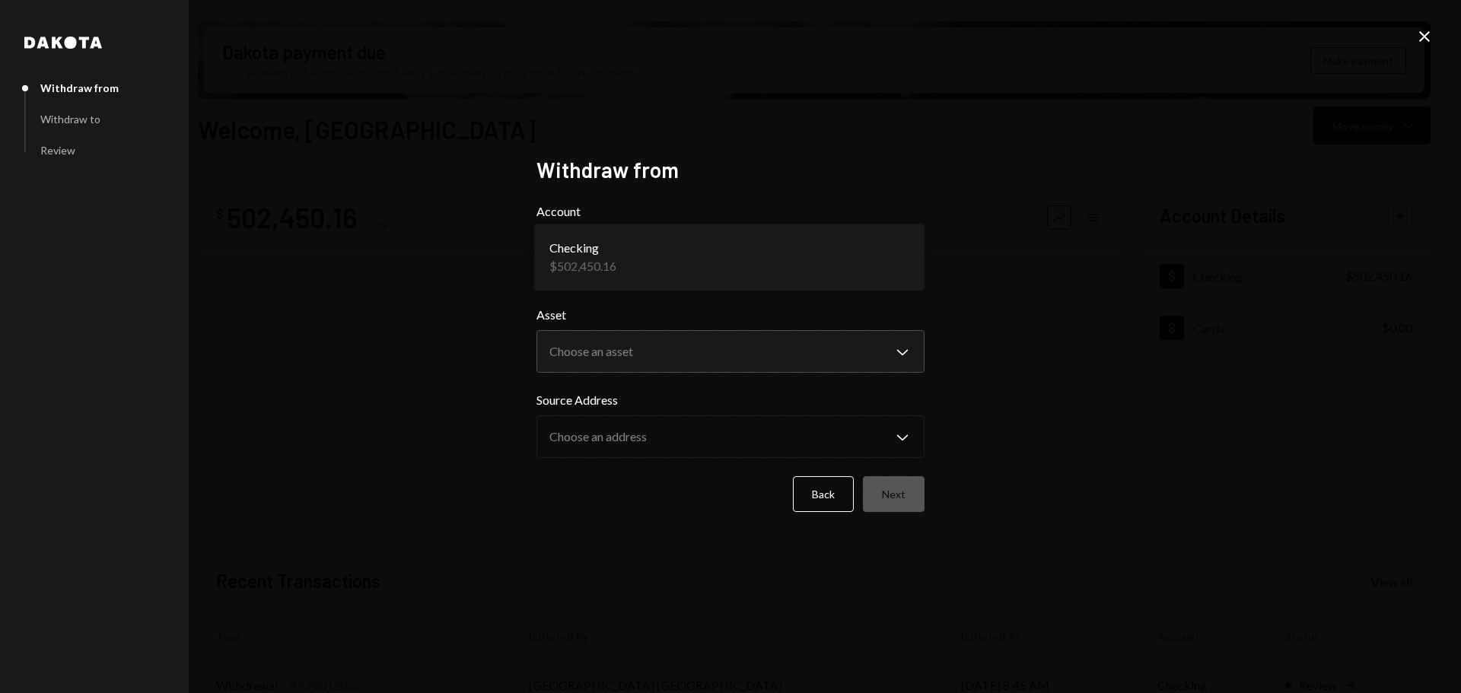
click at [634, 262] on body "Z zkVerify Foundat... Caret Down Home Home Inbox Inbox Activities Transactions …" at bounding box center [730, 346] width 1461 height 693
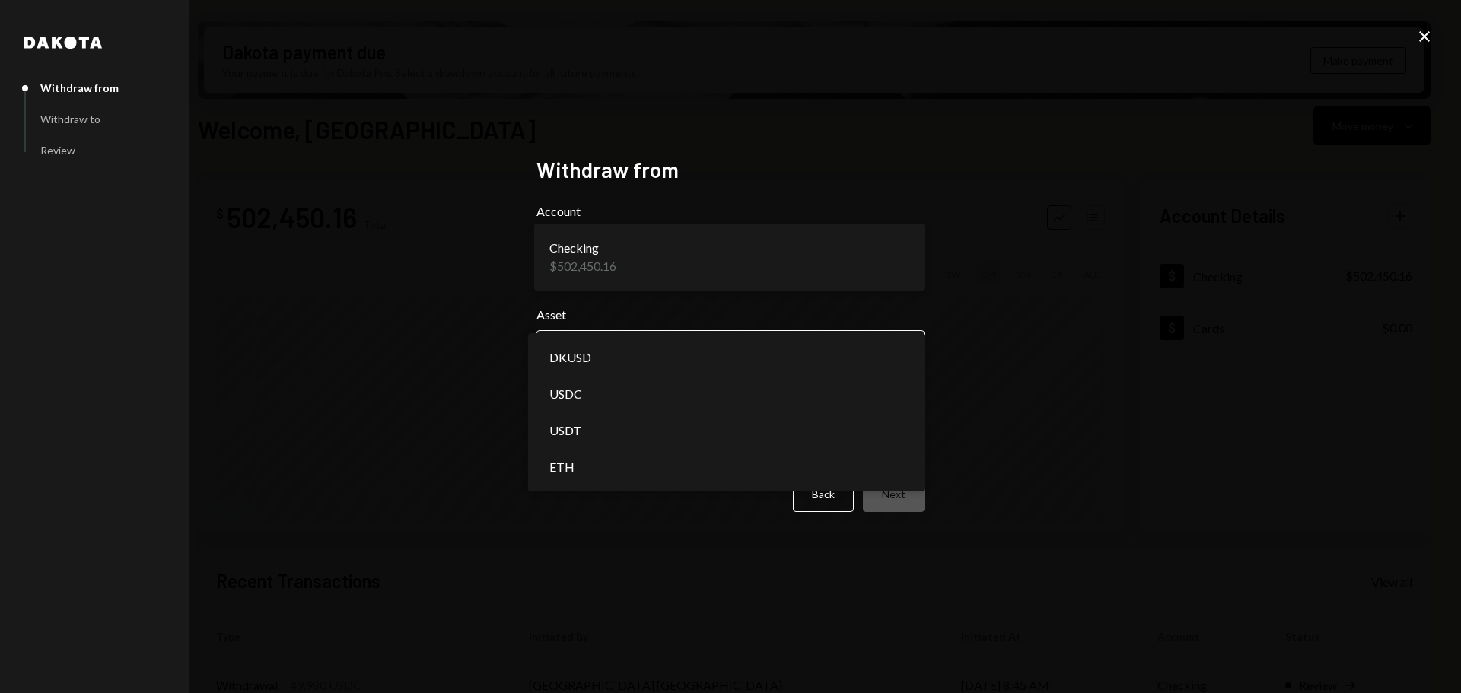
click at [608, 353] on body "Z zkVerify Foundat... Caret Down Home Home Inbox Inbox Activities Transactions …" at bounding box center [730, 346] width 1461 height 693
select select "*****"
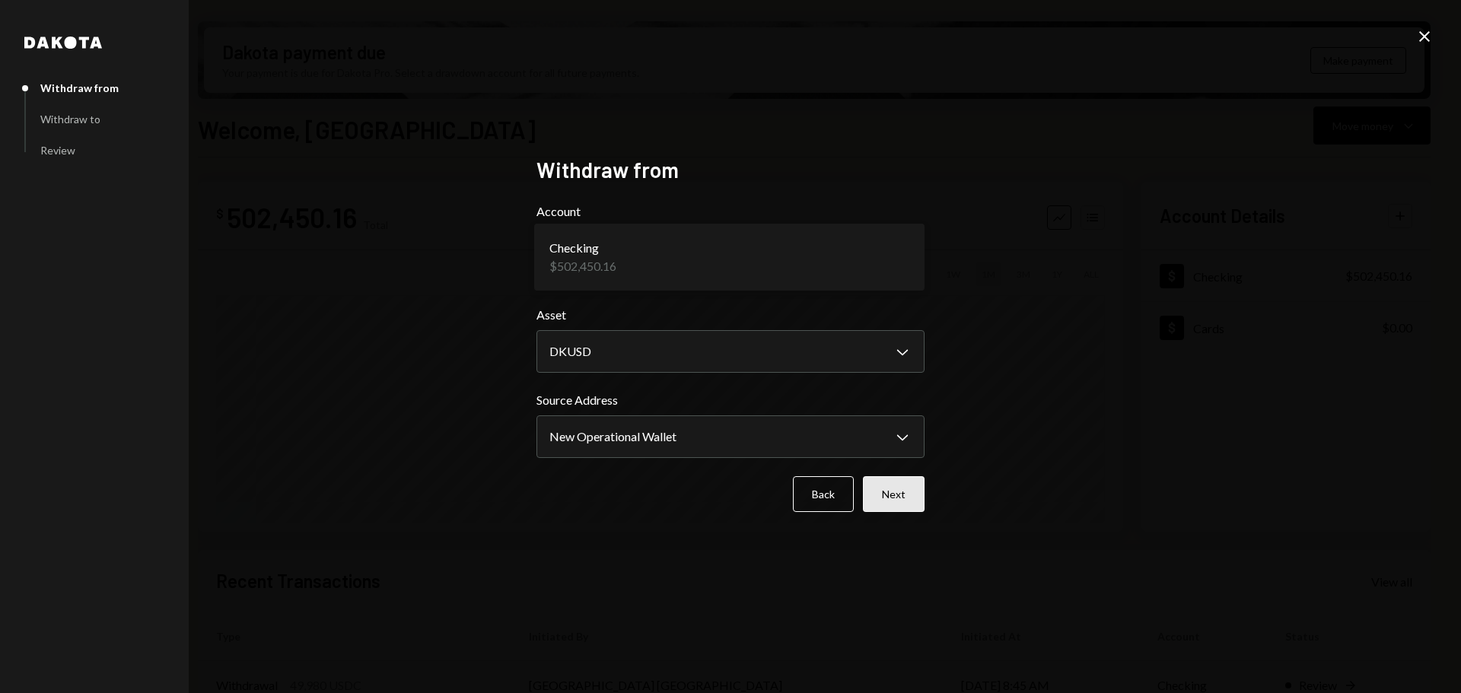
click at [877, 499] on button "Next" at bounding box center [894, 494] width 62 height 36
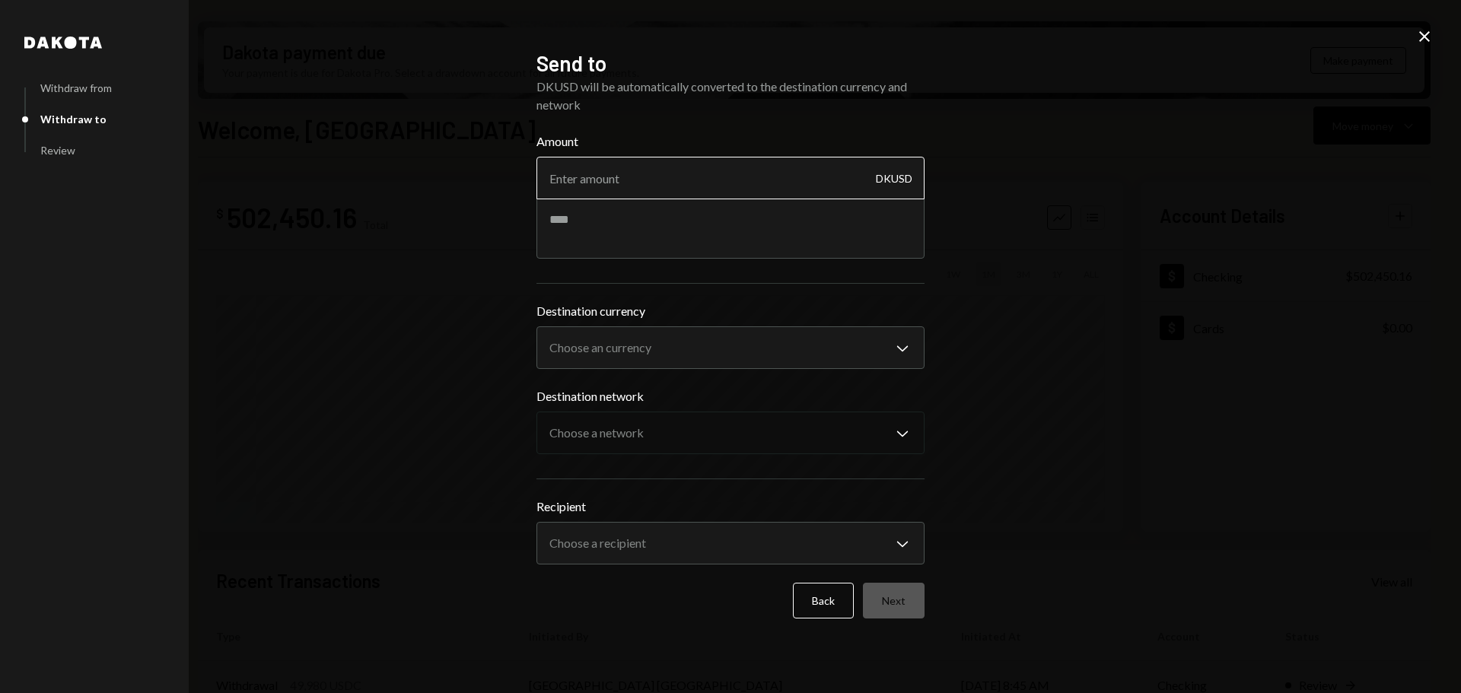
click at [617, 182] on input "Amount" at bounding box center [730, 178] width 388 height 43
type input "20"
click at [602, 228] on textarea at bounding box center [730, 228] width 388 height 61
type textarea "*"
type textarea "**********"
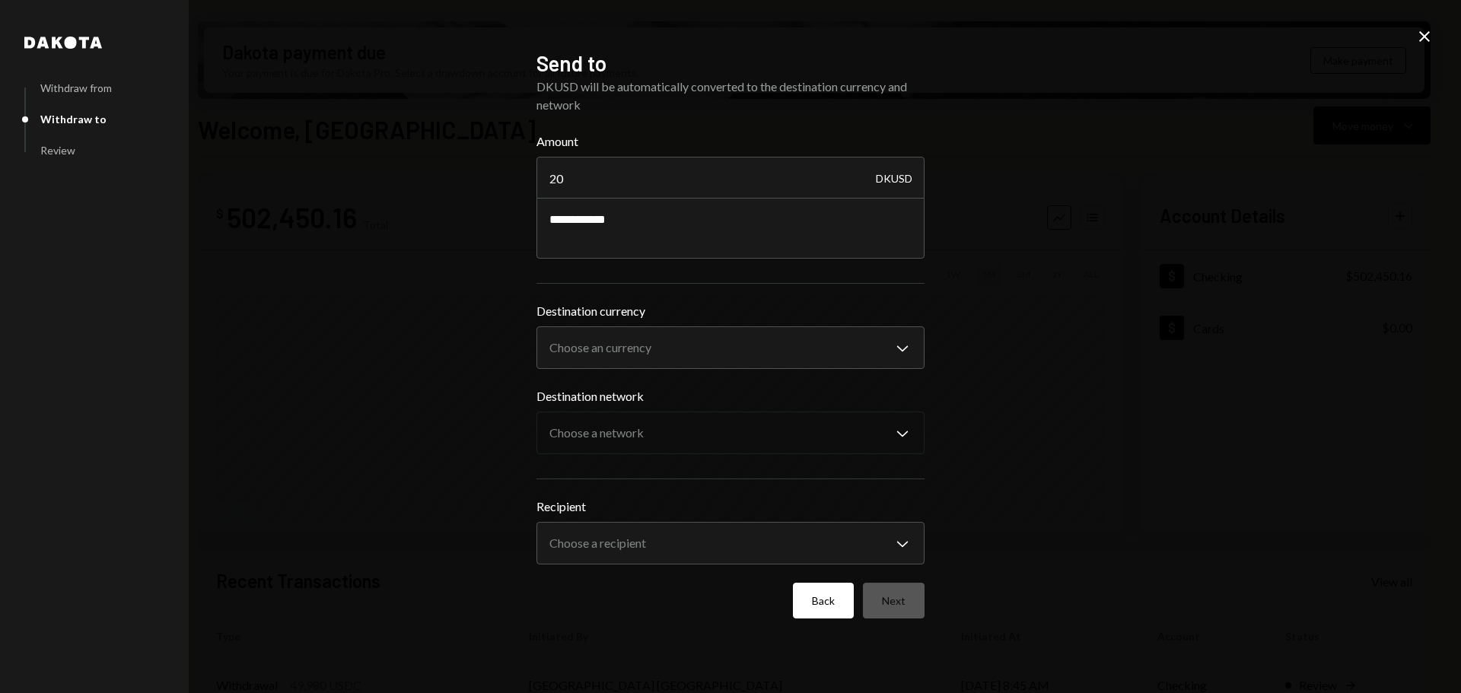
click at [830, 609] on button "Back" at bounding box center [823, 601] width 61 height 36
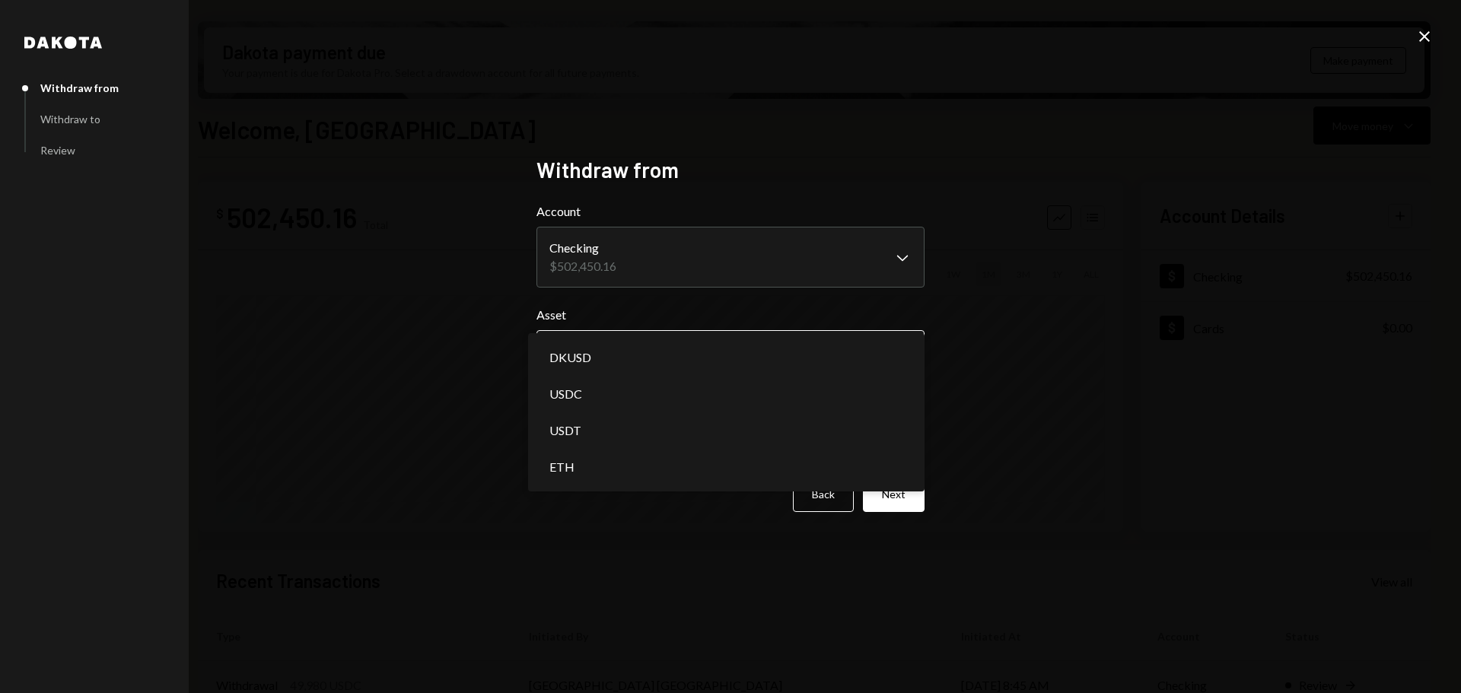
click at [653, 367] on body "Z zkVerify Foundat... Caret Down Home Home Inbox Inbox Activities Transactions …" at bounding box center [730, 346] width 1461 height 693
select select "****"
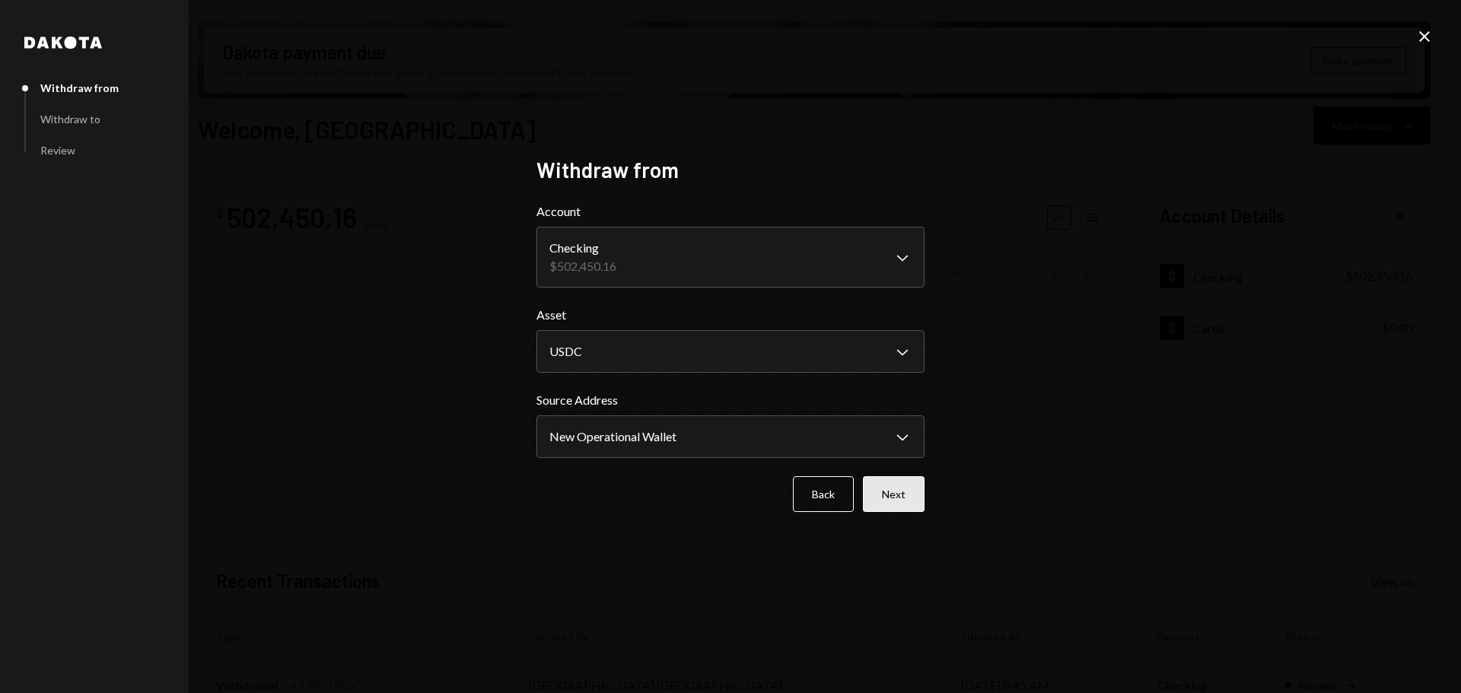
click at [882, 494] on button "Next" at bounding box center [894, 494] width 62 height 36
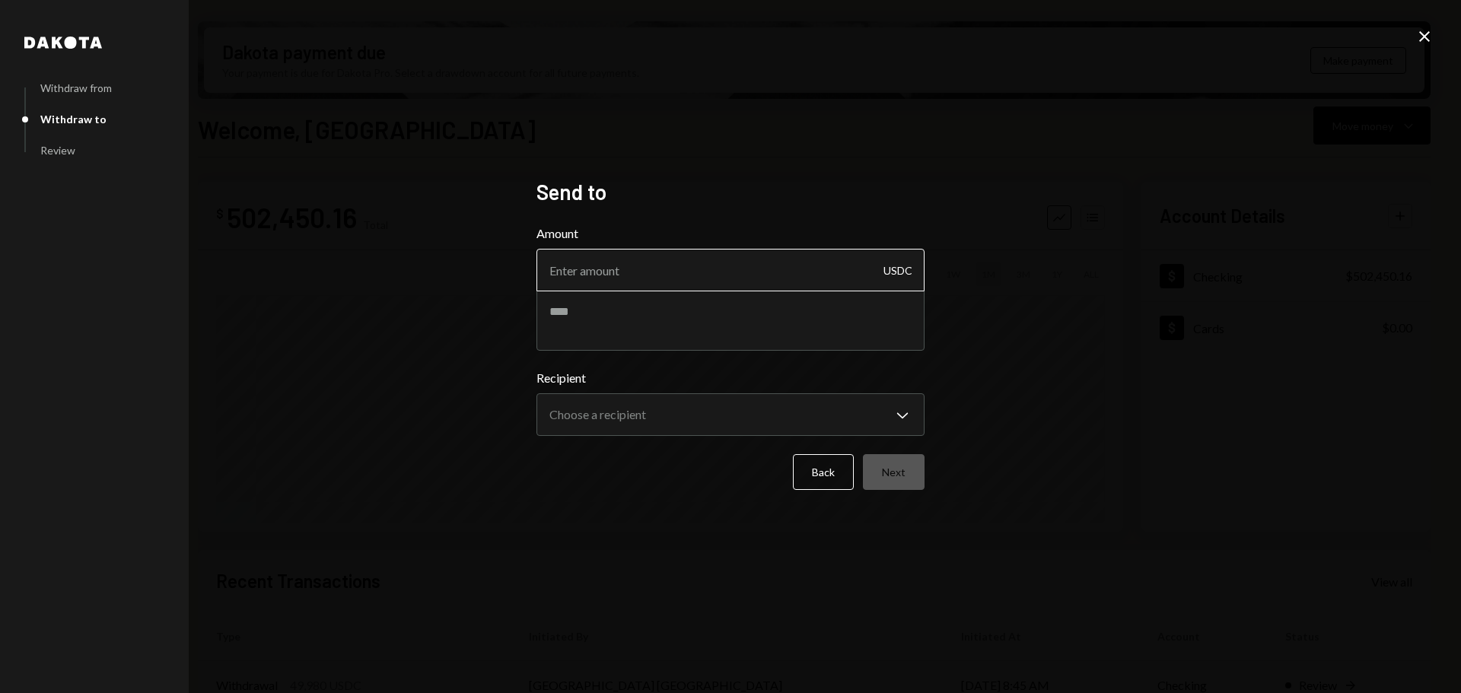
click at [567, 266] on input "Amount" at bounding box center [730, 270] width 388 height 43
type input "10"
click at [571, 328] on textarea at bounding box center [730, 320] width 388 height 61
type textarea "**********"
click at [561, 272] on input "10" at bounding box center [730, 270] width 388 height 43
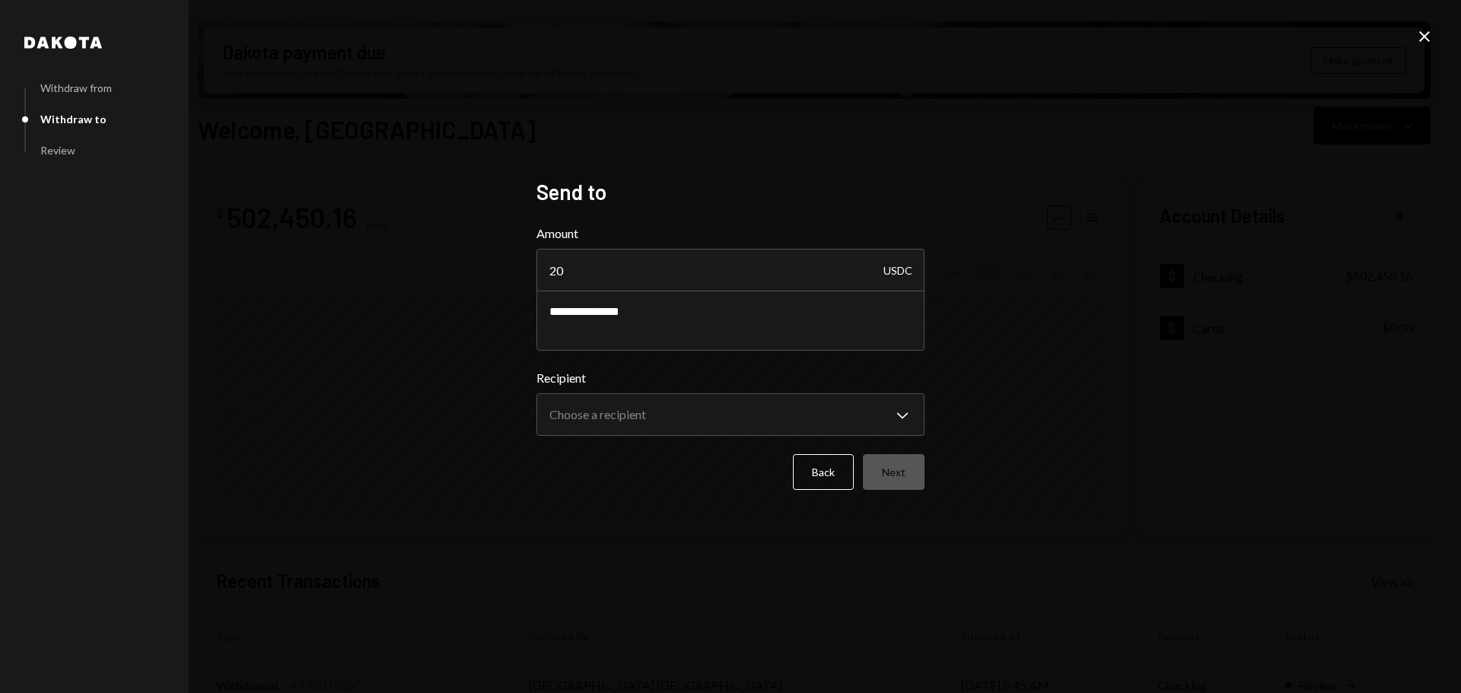
type input "20"
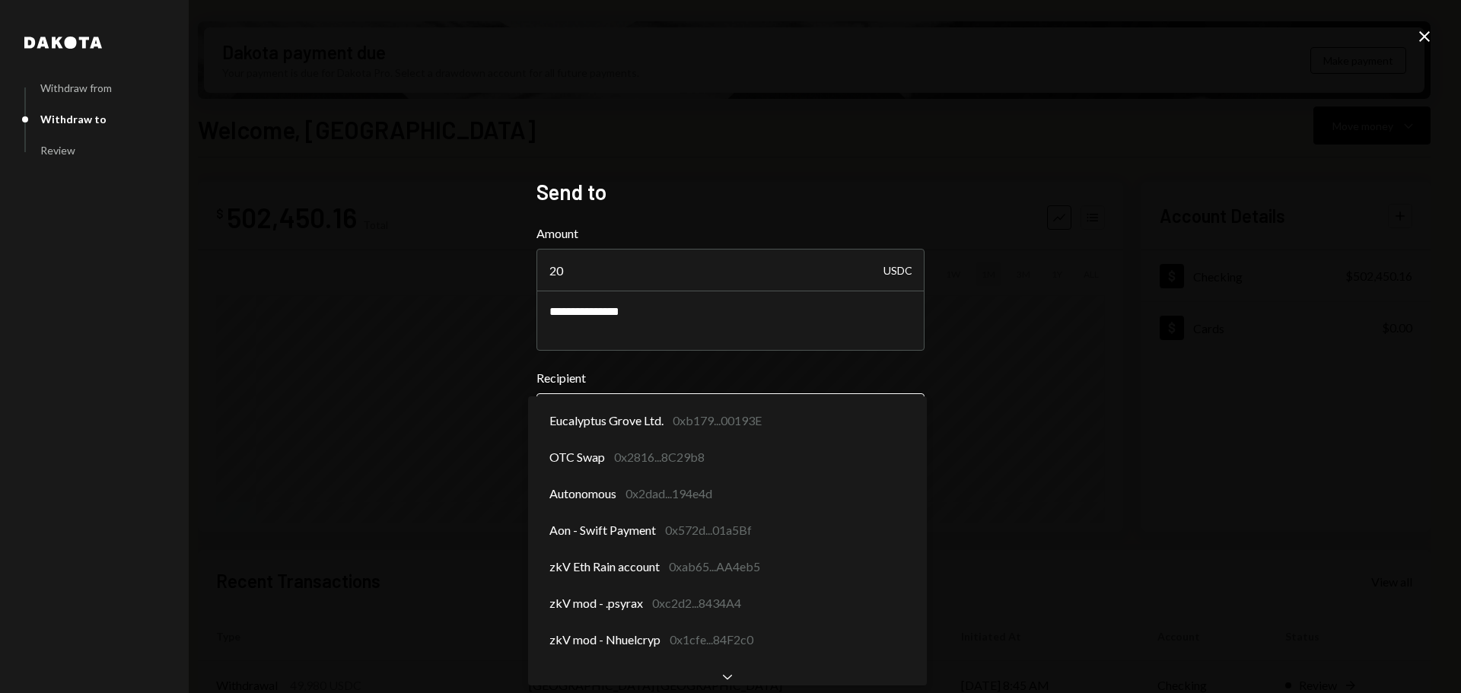
click at [599, 431] on body "Z zkVerify Foundat... Caret Down Home Home Inbox Inbox Activities Transactions …" at bounding box center [730, 346] width 1461 height 693
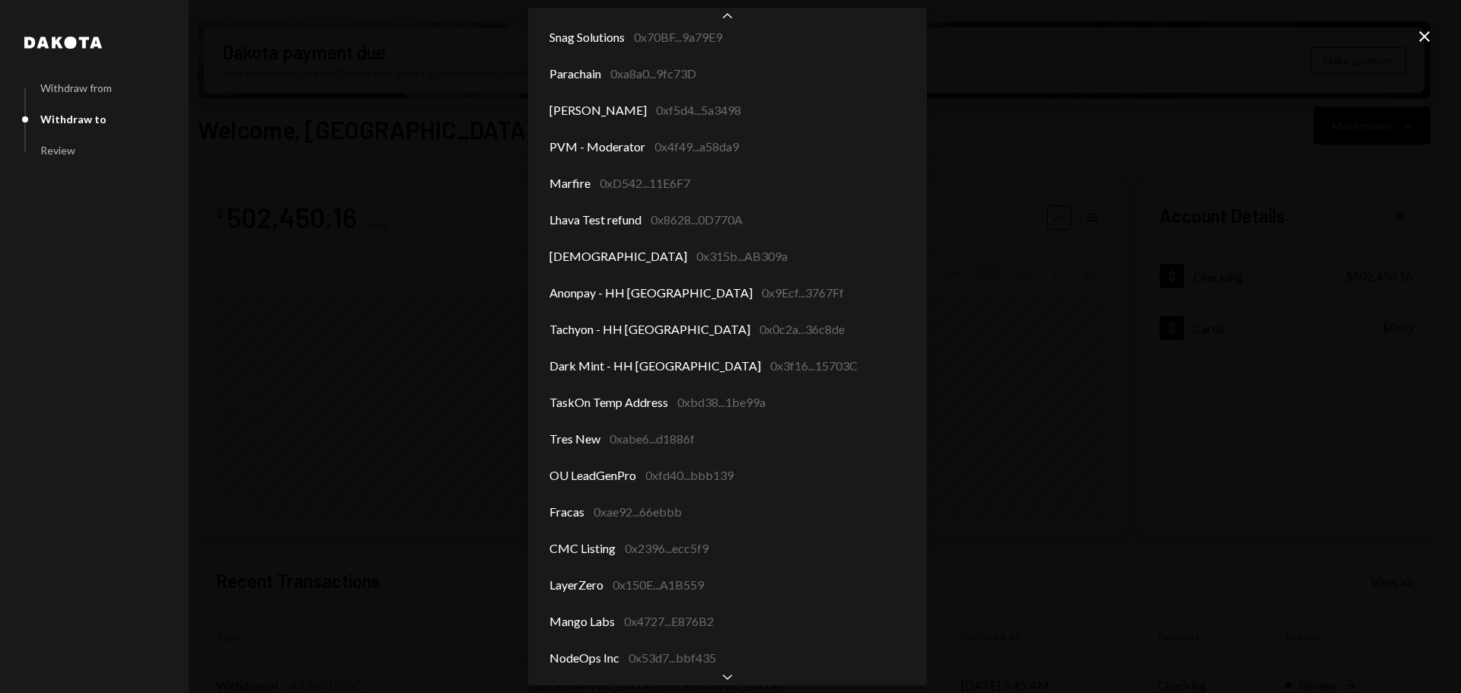
scroll to position [1653, 0]
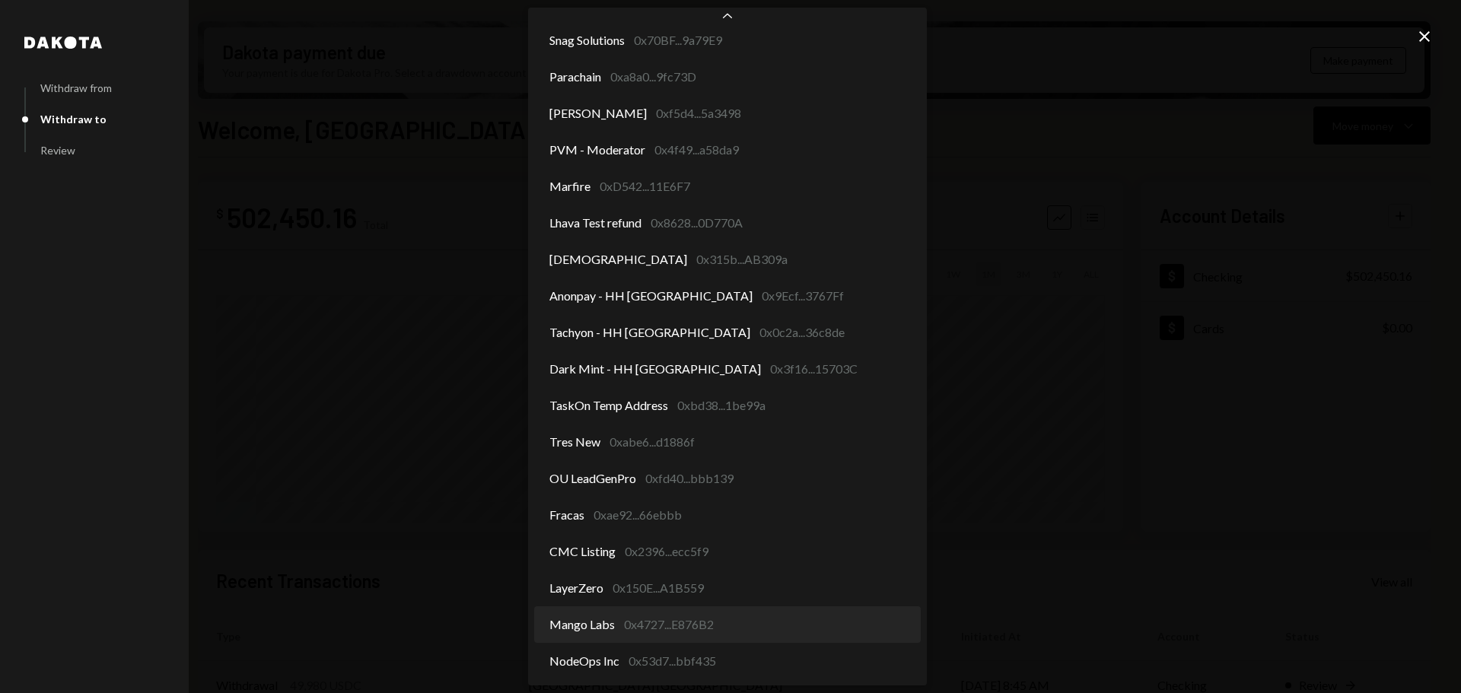
select select "**********"
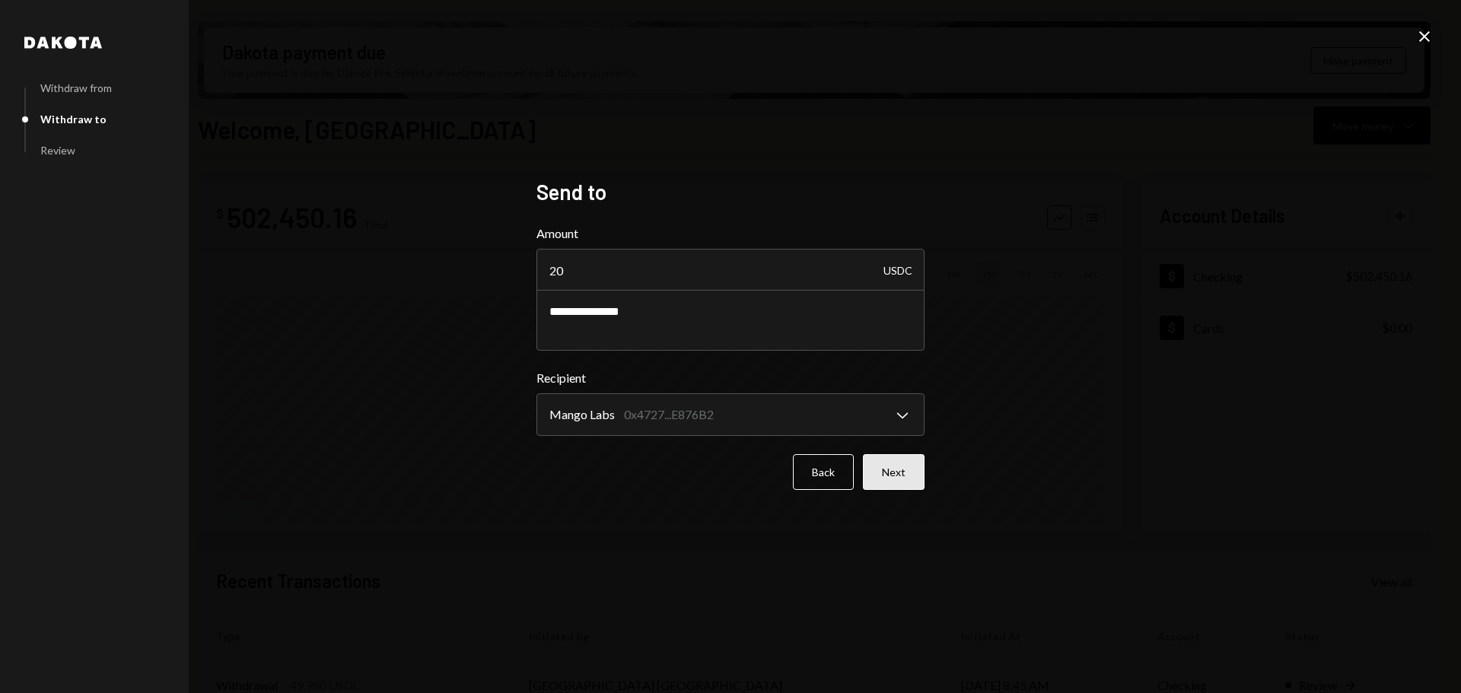
click at [891, 473] on button "Next" at bounding box center [894, 472] width 62 height 36
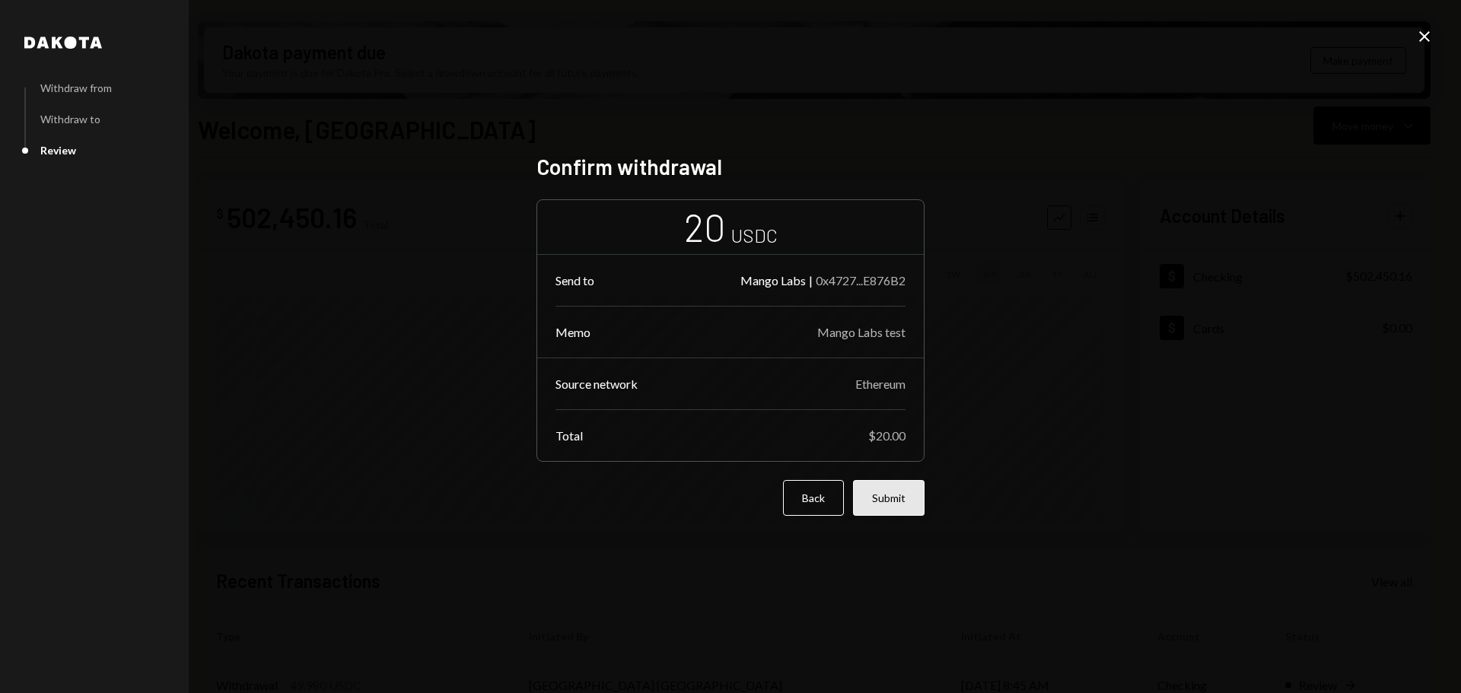
click at [898, 501] on button "Submit" at bounding box center [889, 498] width 72 height 36
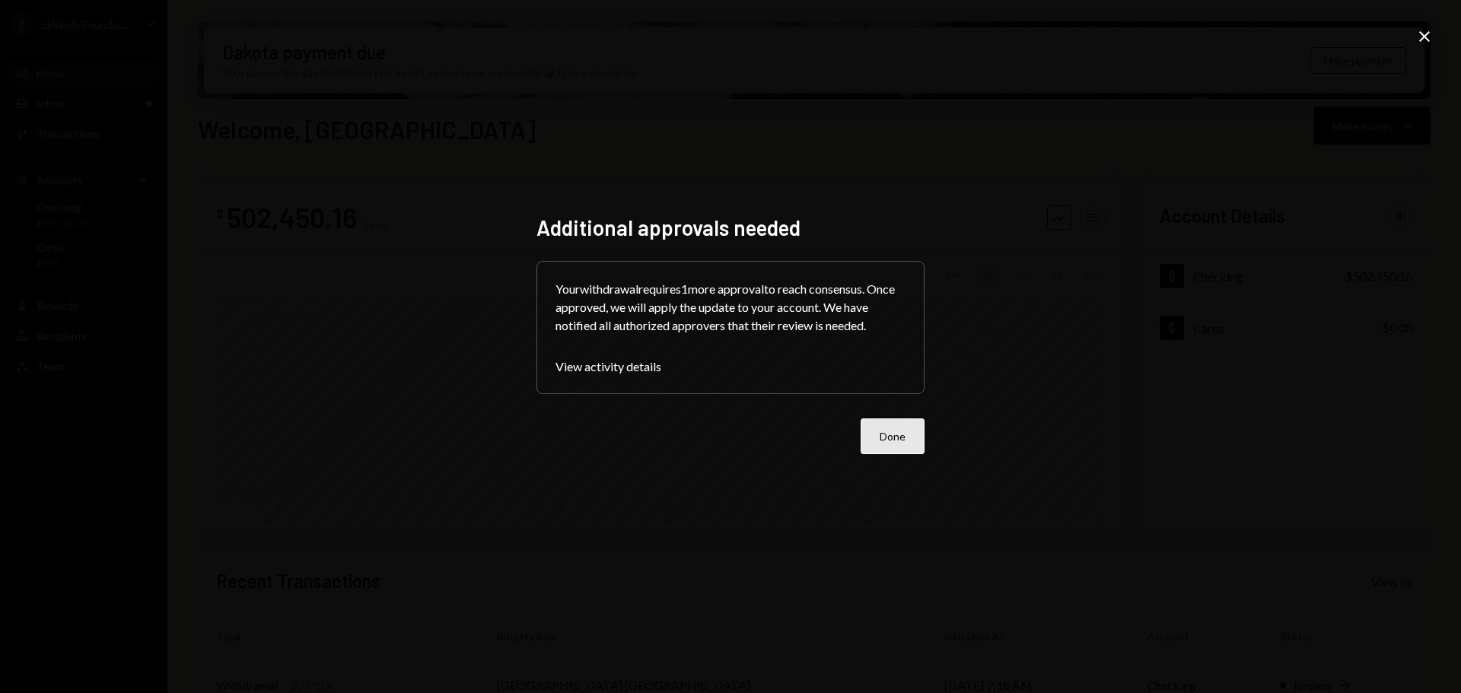
click at [913, 442] on button "Done" at bounding box center [892, 436] width 64 height 36
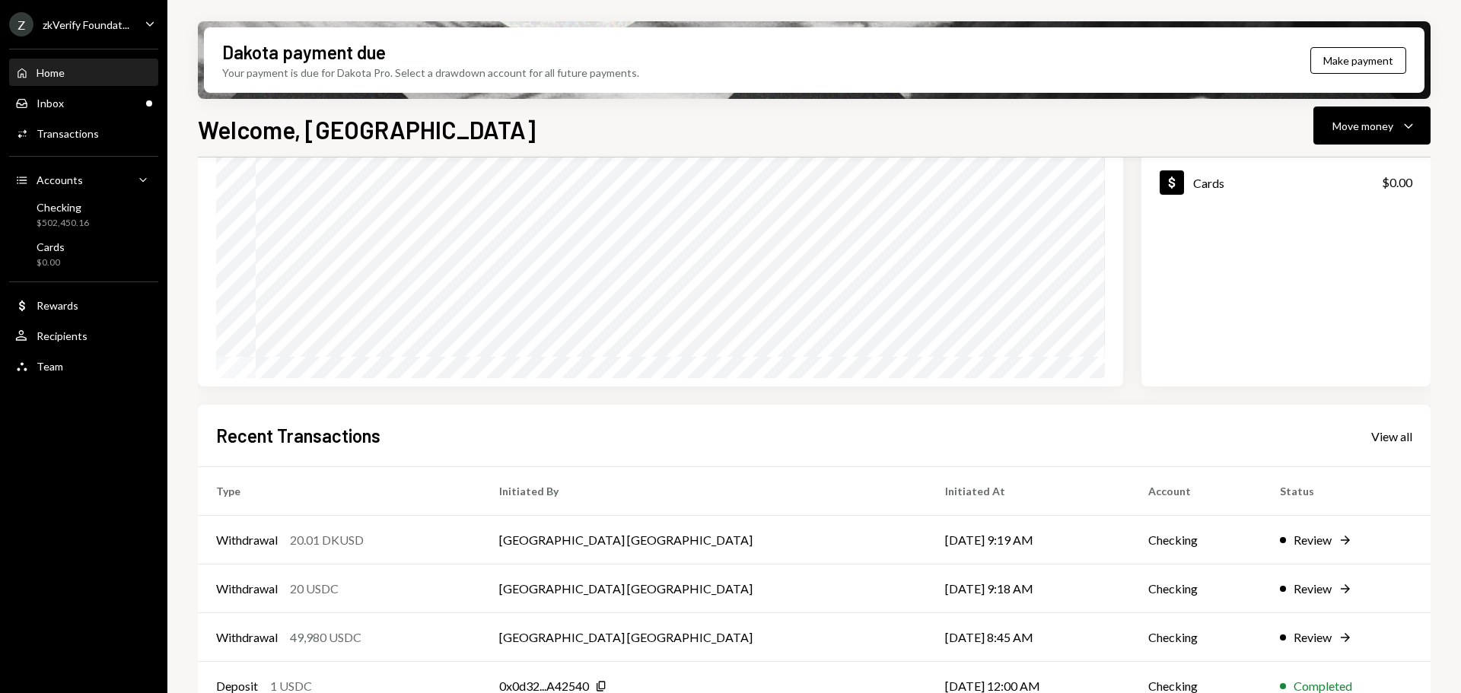
scroll to position [72, 0]
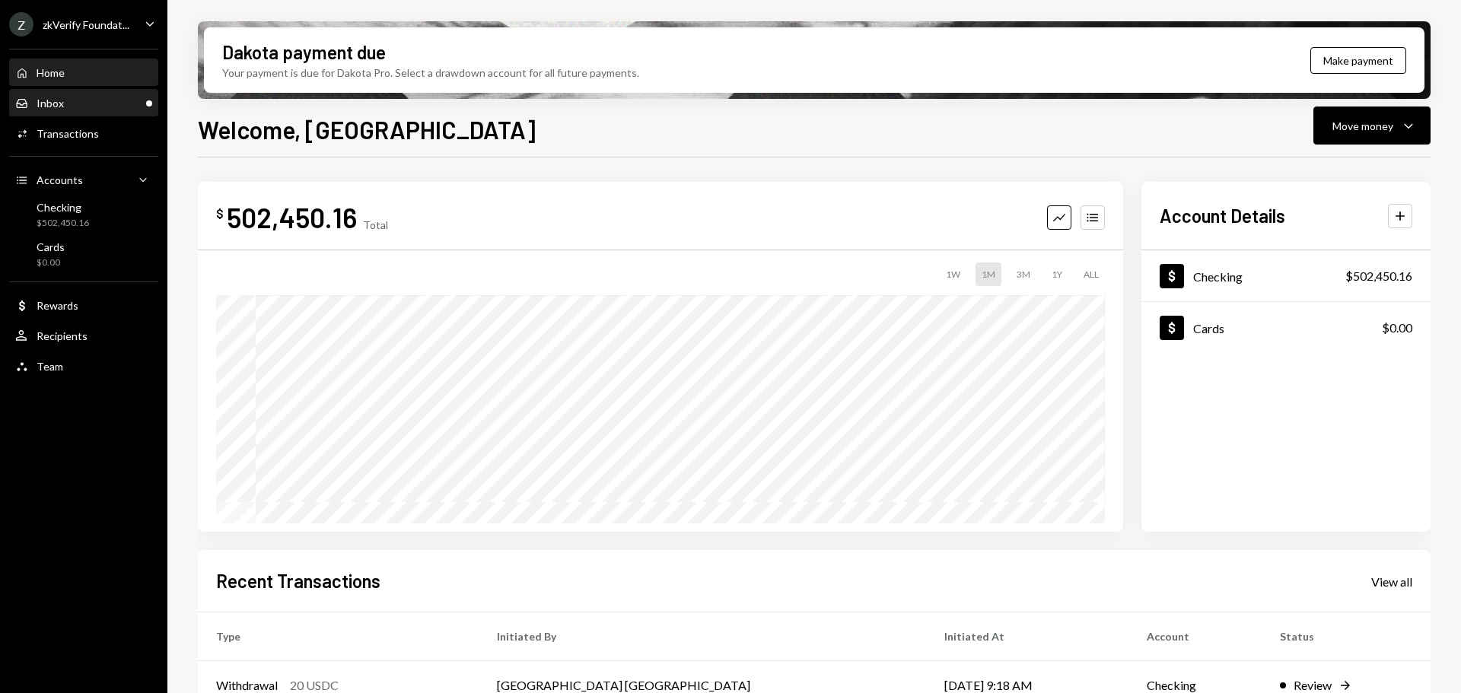
click at [133, 103] on div "Inbox Inbox" at bounding box center [83, 104] width 137 height 14
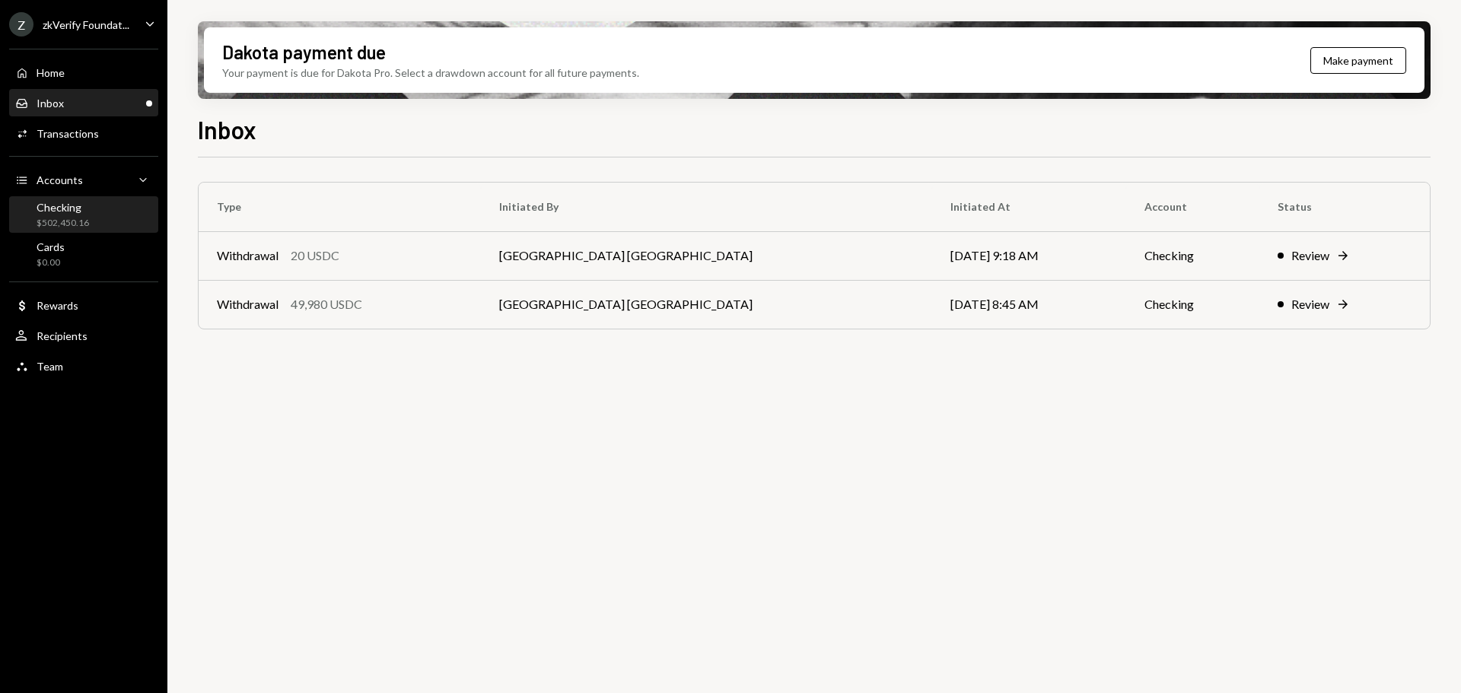
click at [55, 221] on div "$502,450.16" at bounding box center [63, 223] width 52 height 13
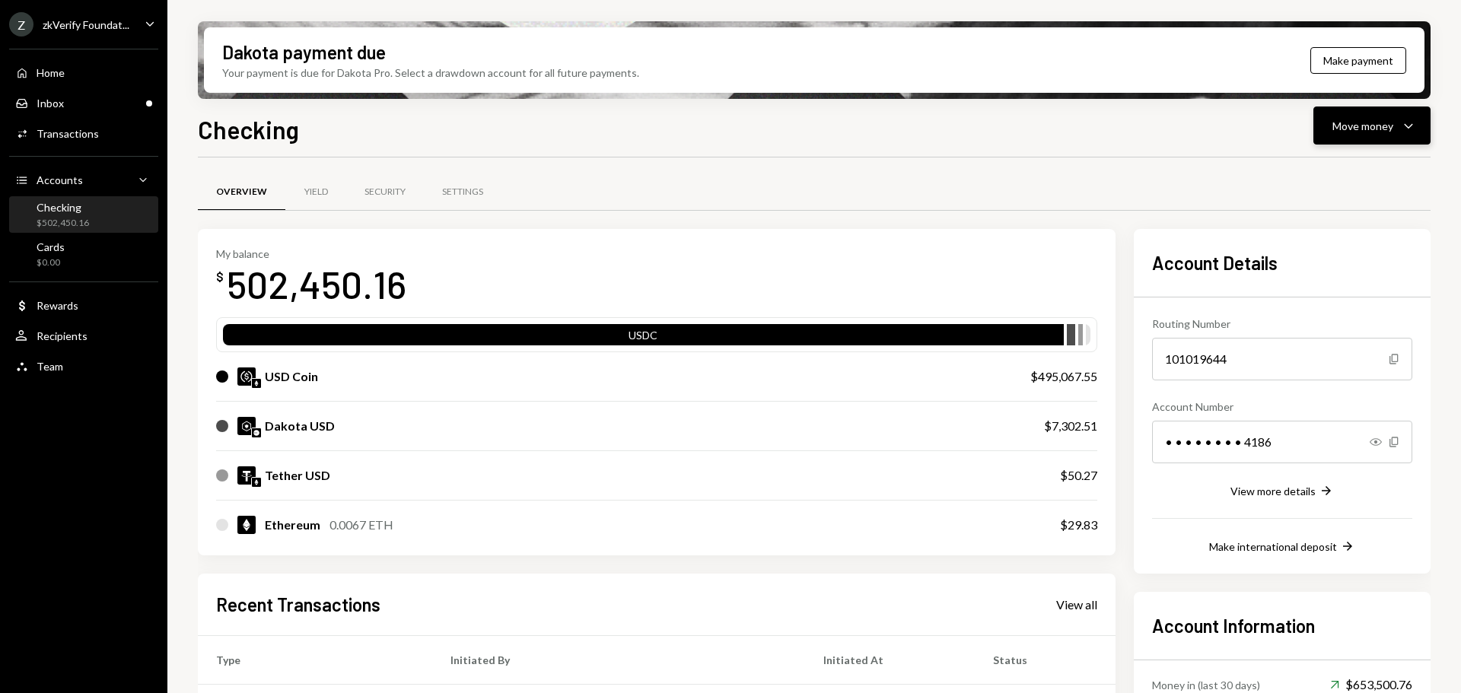
click at [1372, 138] on button "Move money Caret Down" at bounding box center [1371, 125] width 117 height 38
click at [1333, 186] on div "Withdraw Send" at bounding box center [1348, 171] width 152 height 34
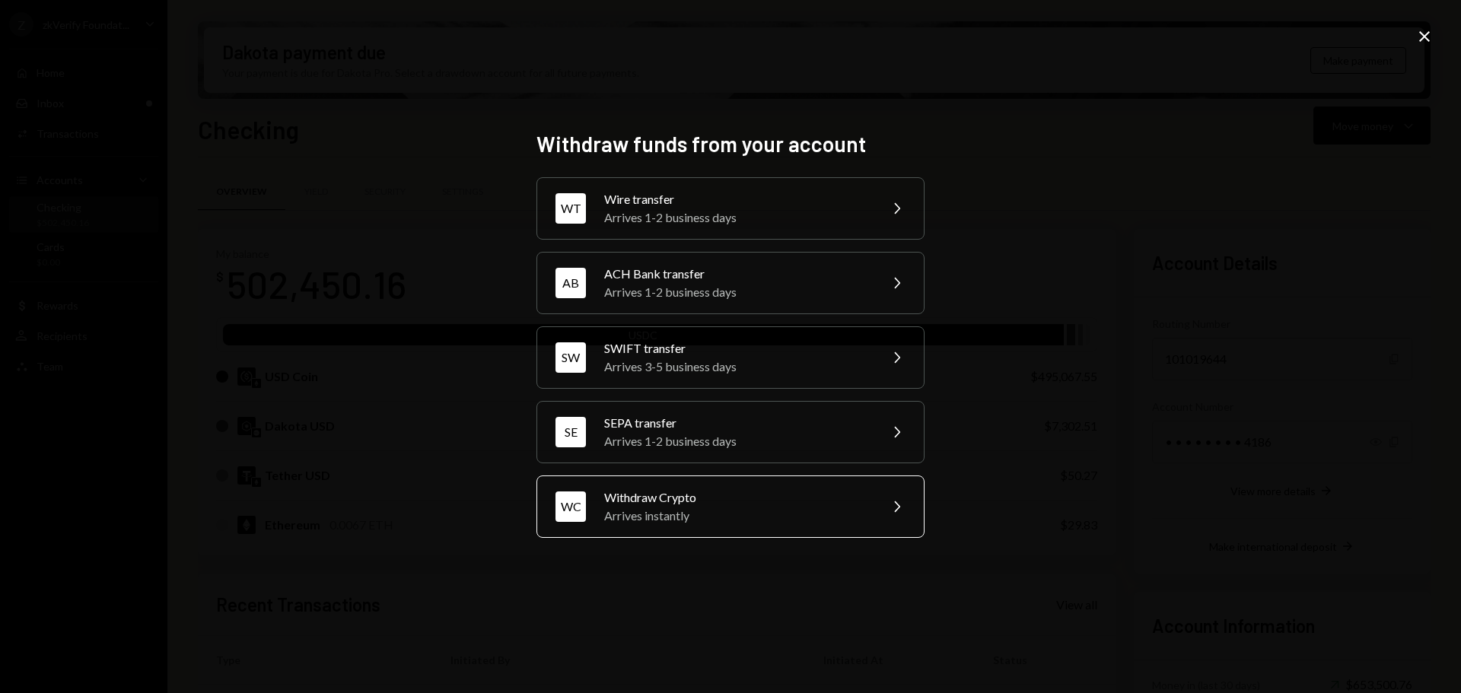
click at [666, 507] on div "Arrives instantly" at bounding box center [736, 516] width 265 height 18
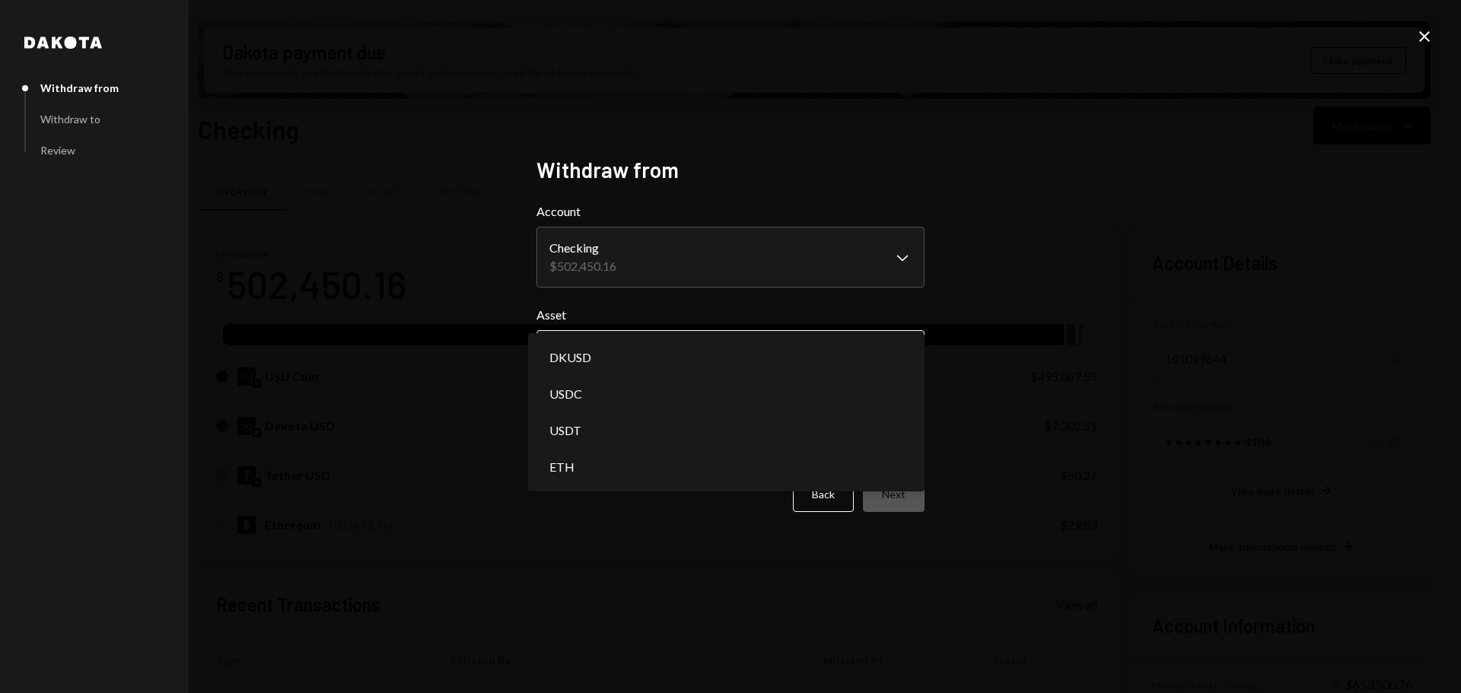
click at [684, 352] on body "Z zkVerify Foundat... Caret Down Home Home Inbox Inbox Activities Transactions …" at bounding box center [730, 346] width 1461 height 693
select select "*****"
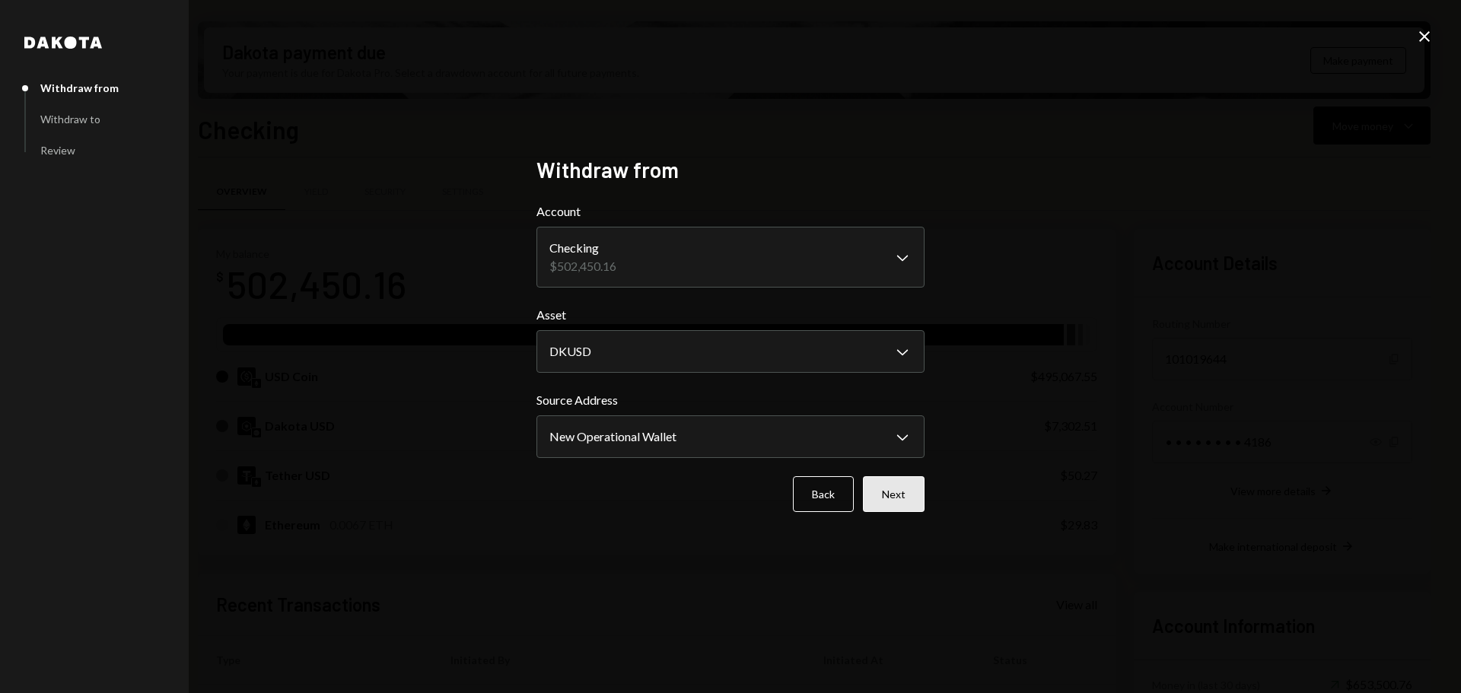
click at [890, 498] on button "Next" at bounding box center [894, 494] width 62 height 36
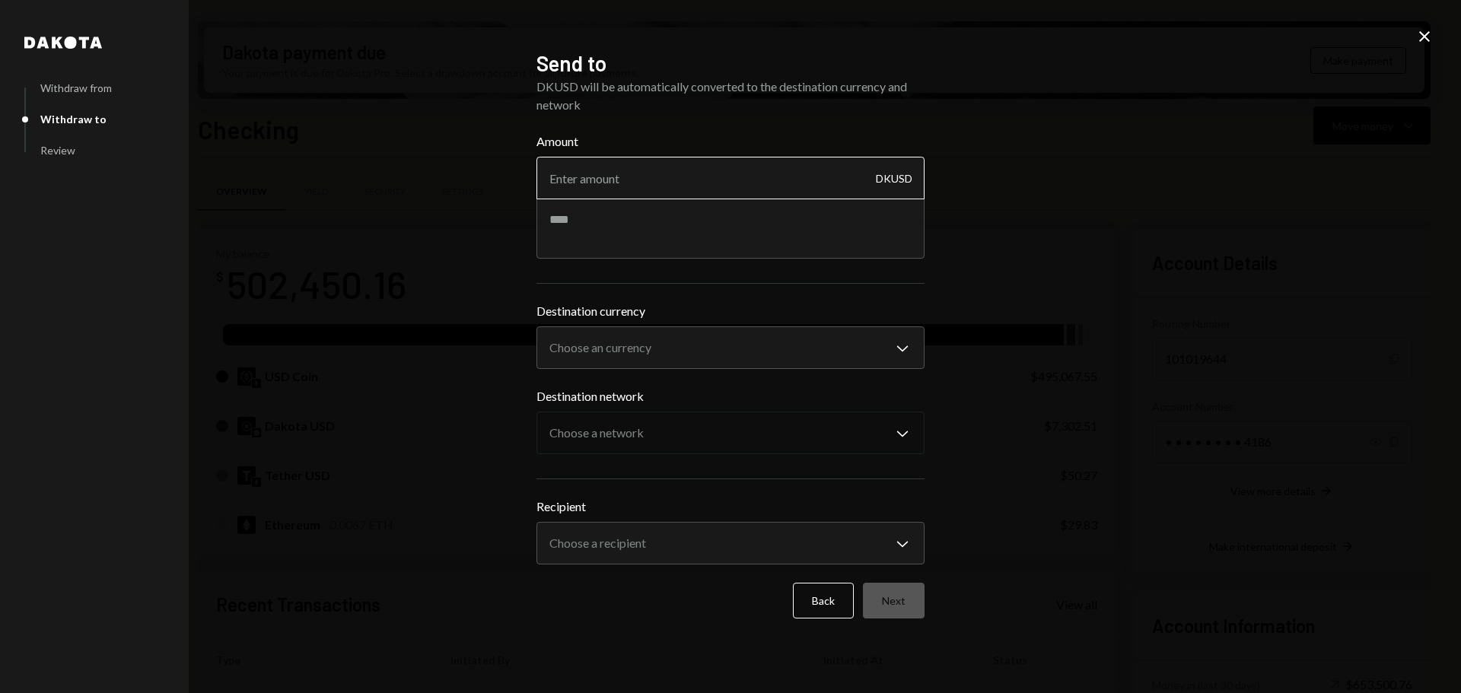
click at [629, 175] on input "Amount" at bounding box center [730, 178] width 388 height 43
type input "20"
click at [605, 240] on textarea at bounding box center [730, 228] width 388 height 61
type textarea "**********"
click at [606, 350] on body "Z zkVerify Foundat... Caret Down Home Home Inbox Inbox Activities Transactions …" at bounding box center [730, 346] width 1461 height 693
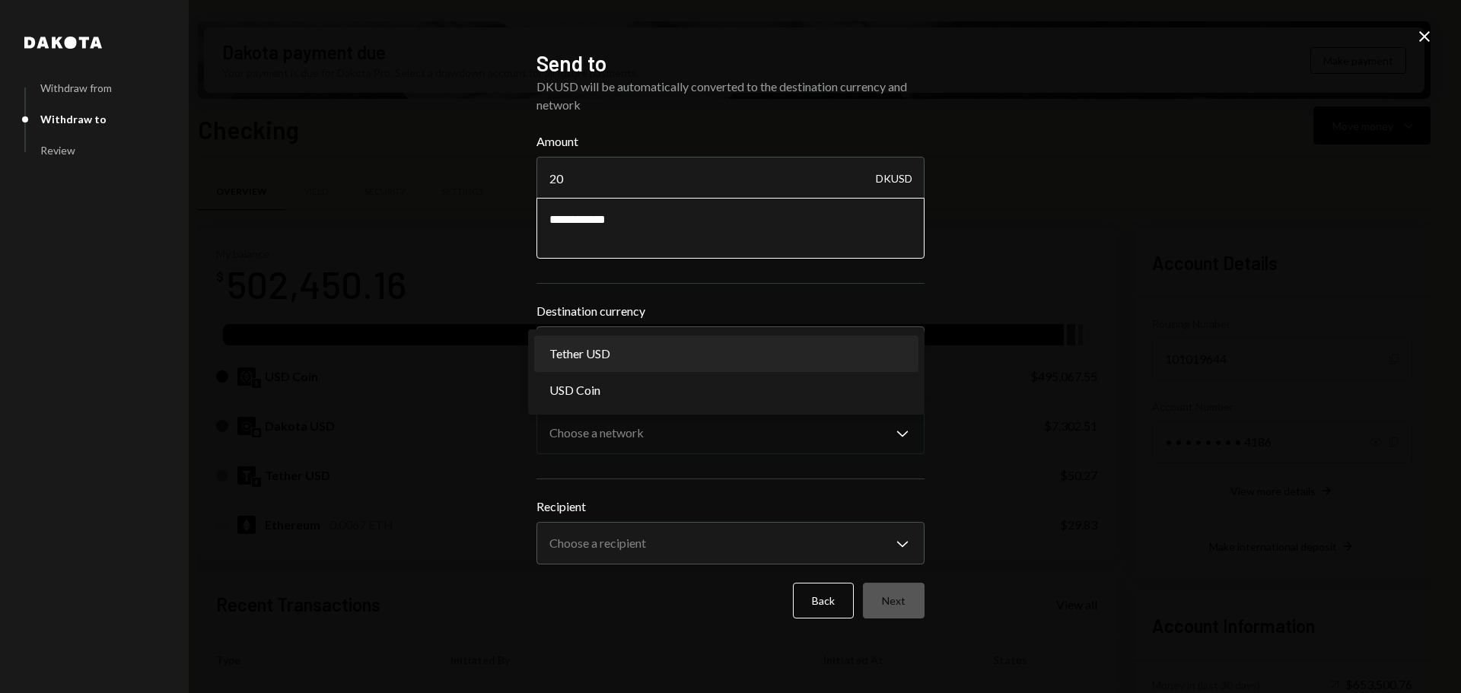
select select "****"
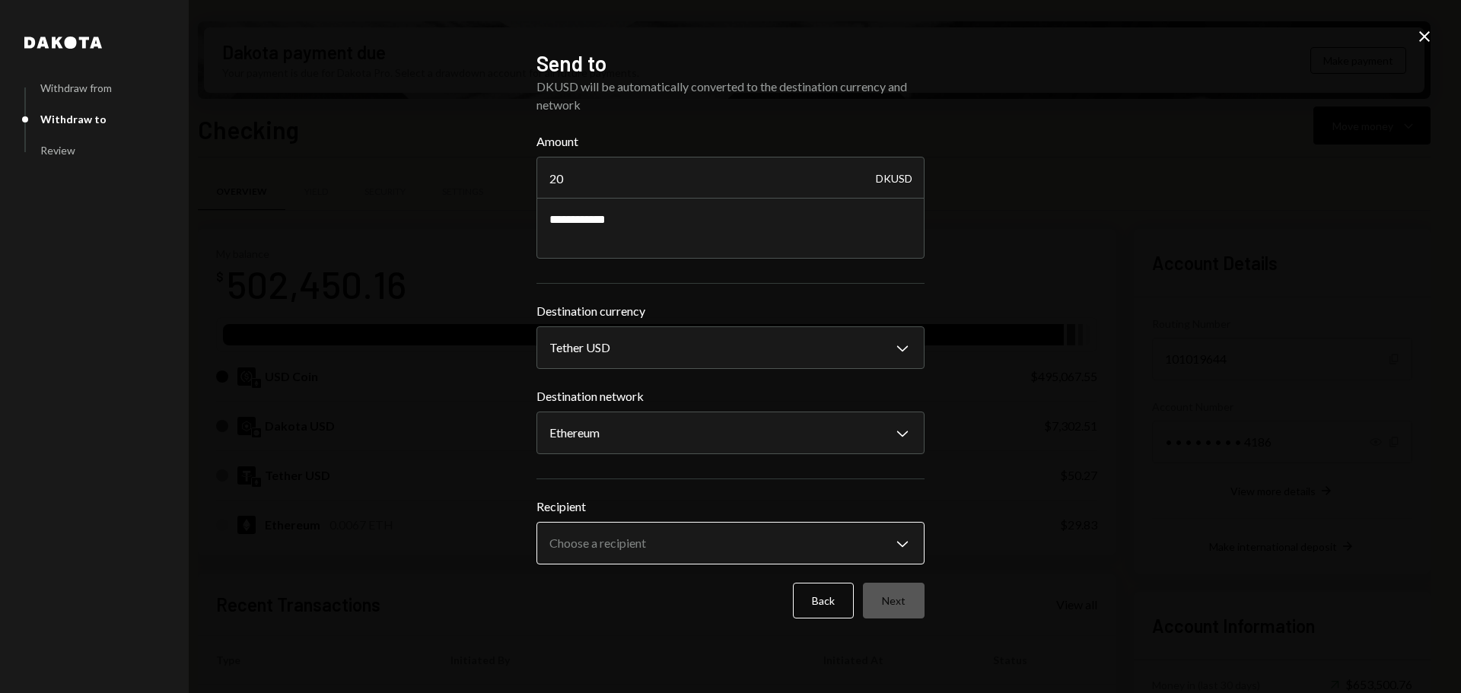
click at [583, 561] on body "Z zkVerify Foundat... Caret Down Home Home Inbox Inbox Activities Transactions …" at bounding box center [730, 346] width 1461 height 693
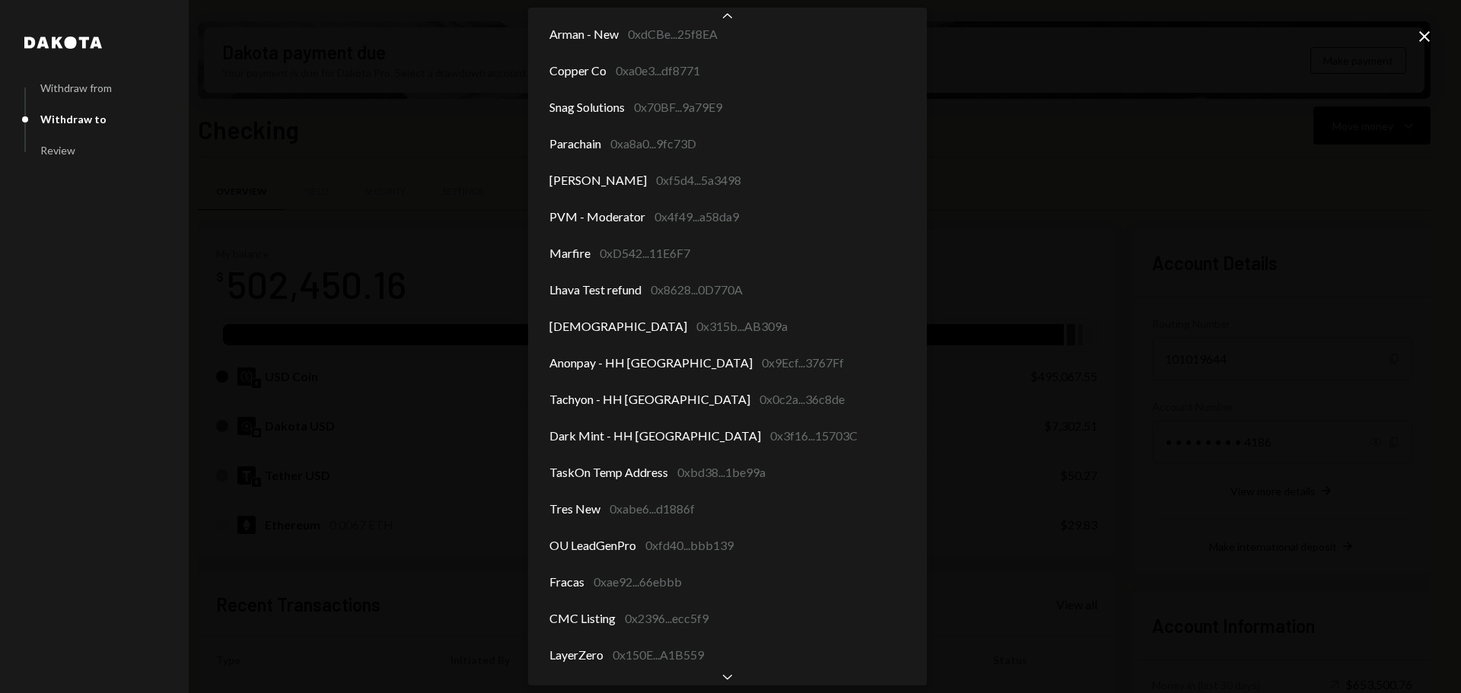
scroll to position [1653, 0]
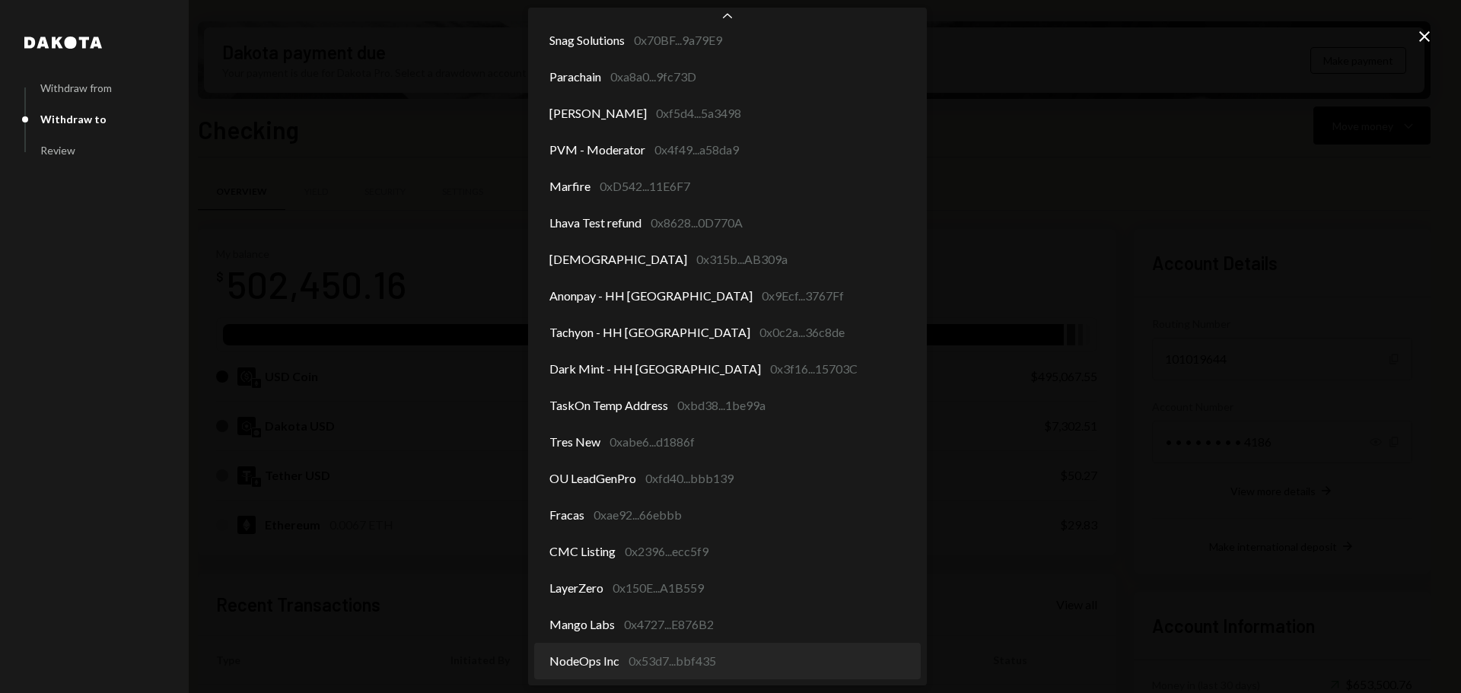
select select "**********"
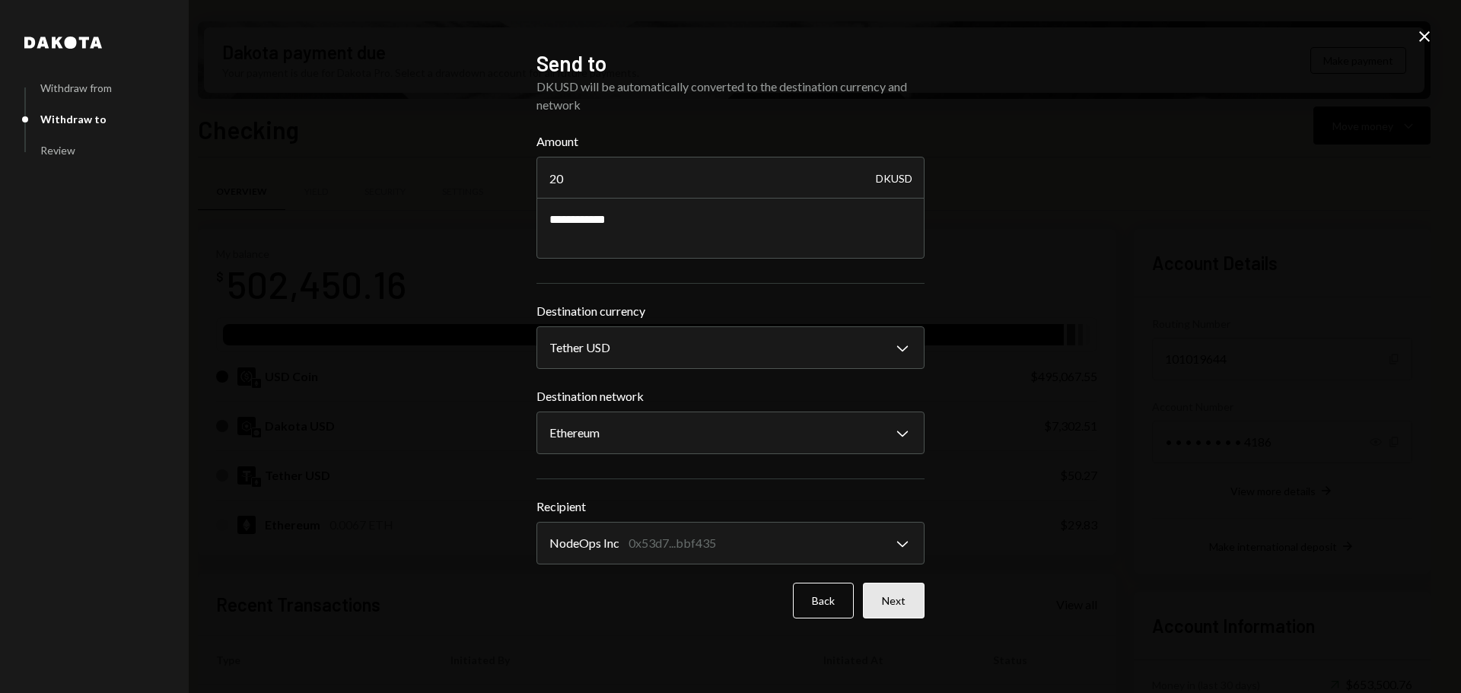
click at [885, 600] on button "Next" at bounding box center [894, 601] width 62 height 36
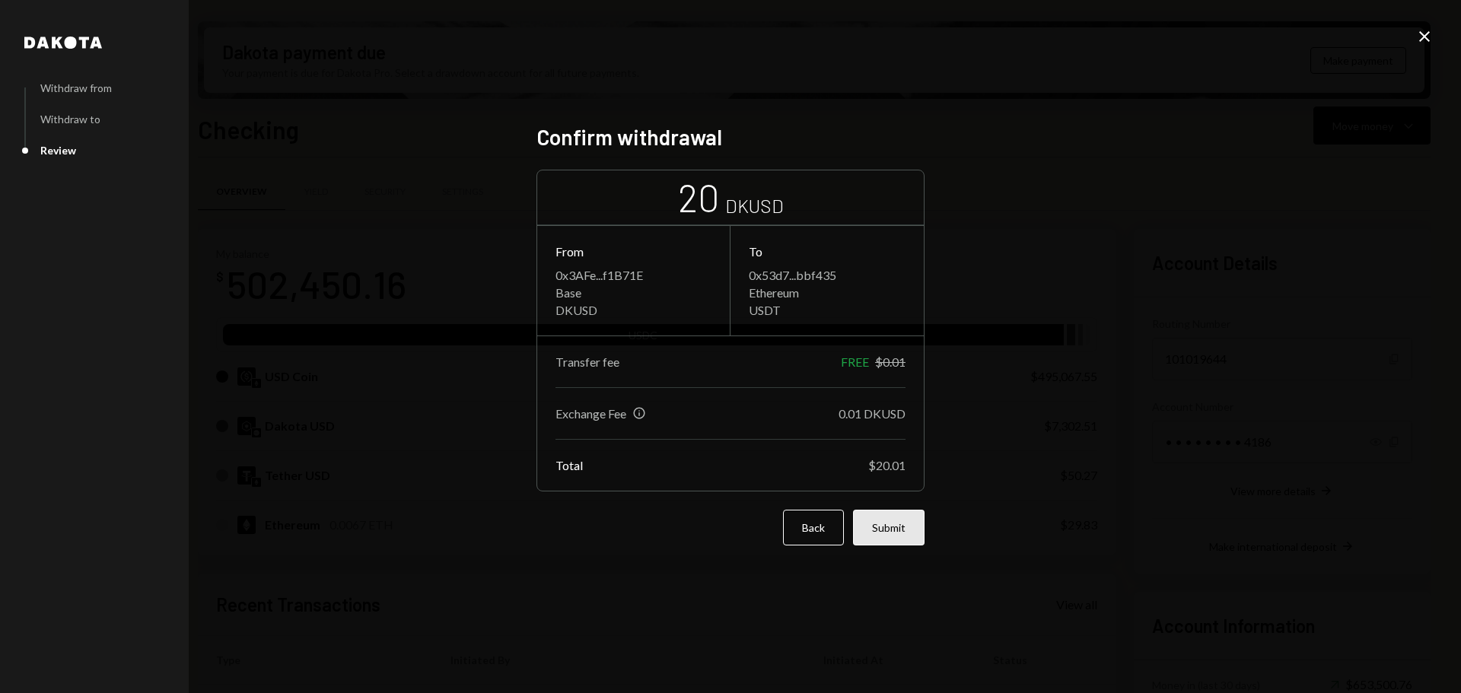
click at [889, 532] on button "Submit" at bounding box center [889, 528] width 72 height 36
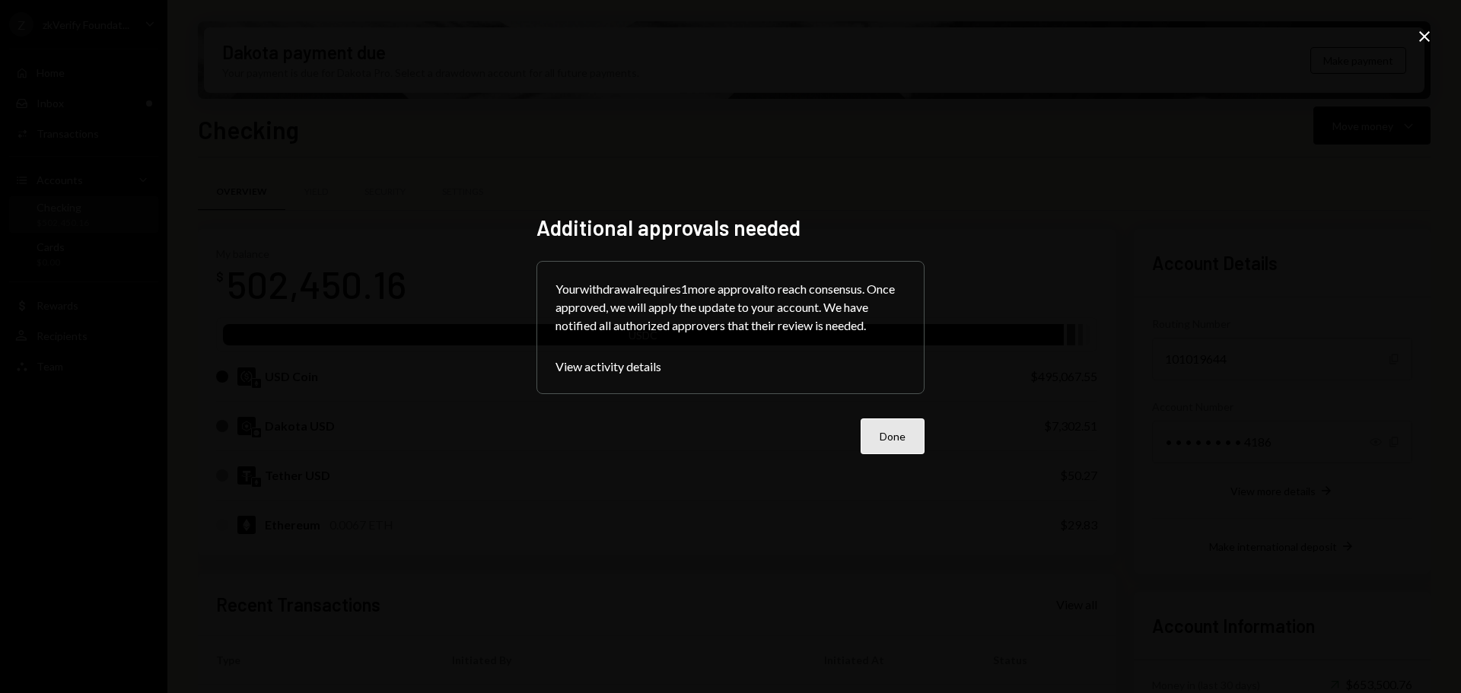
click at [885, 447] on button "Done" at bounding box center [892, 436] width 64 height 36
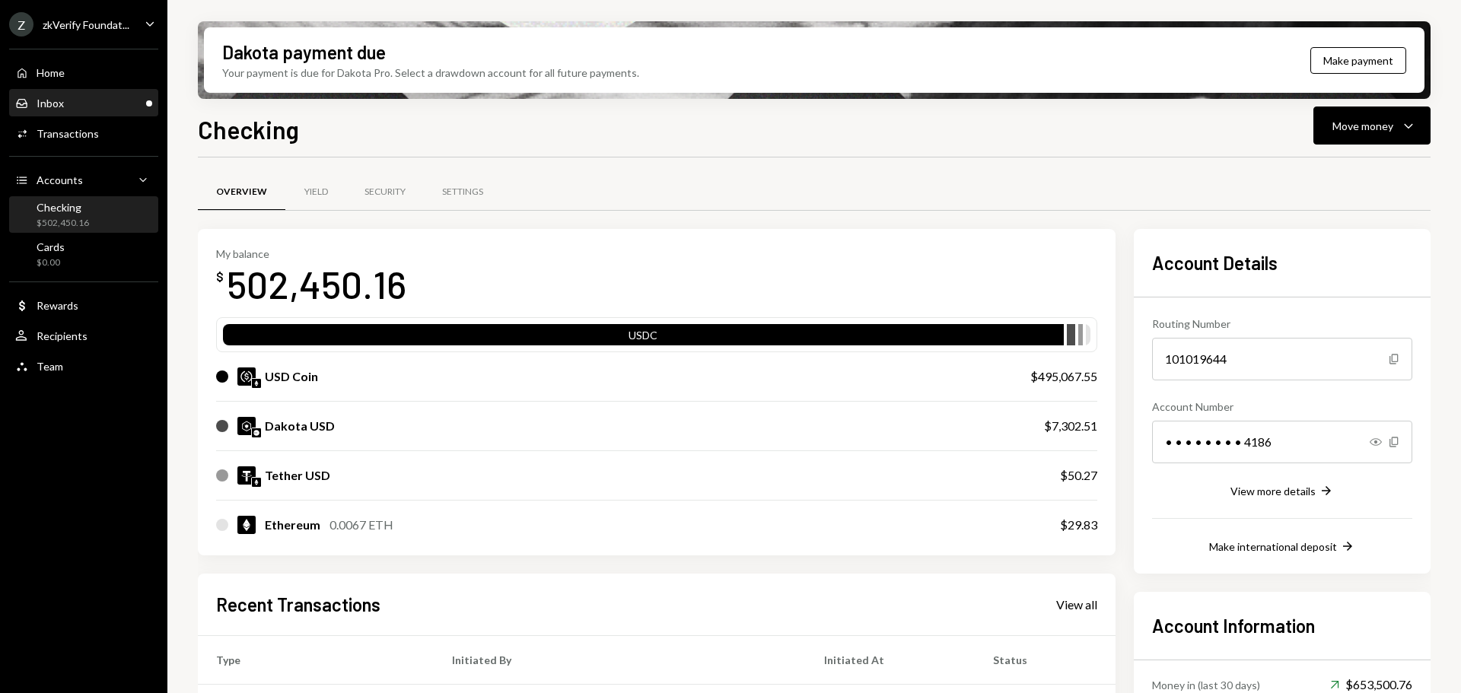
click at [91, 99] on div "Inbox Inbox" at bounding box center [83, 104] width 137 height 14
